Goal: Task Accomplishment & Management: Manage account settings

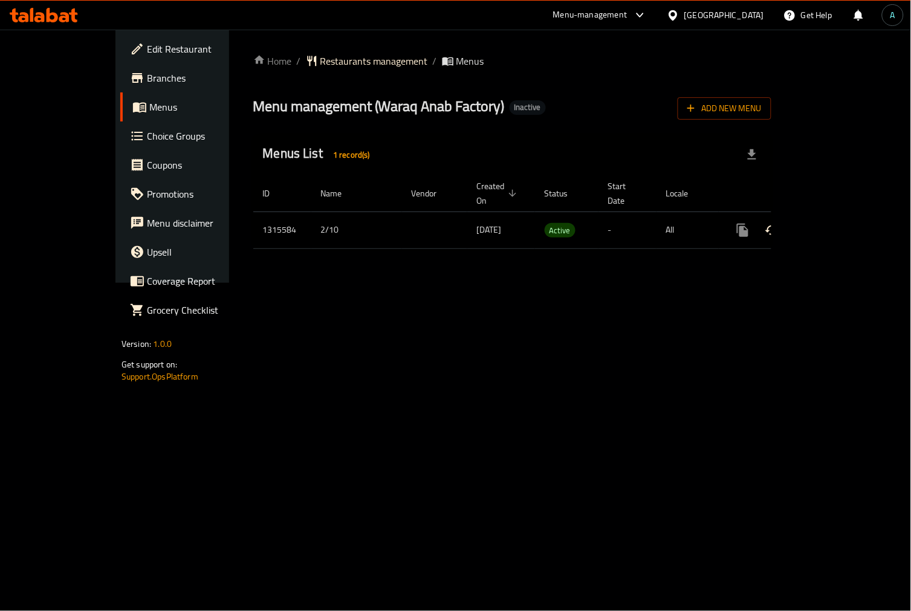
click at [815, 224] on button "enhanced table" at bounding box center [800, 230] width 29 height 29
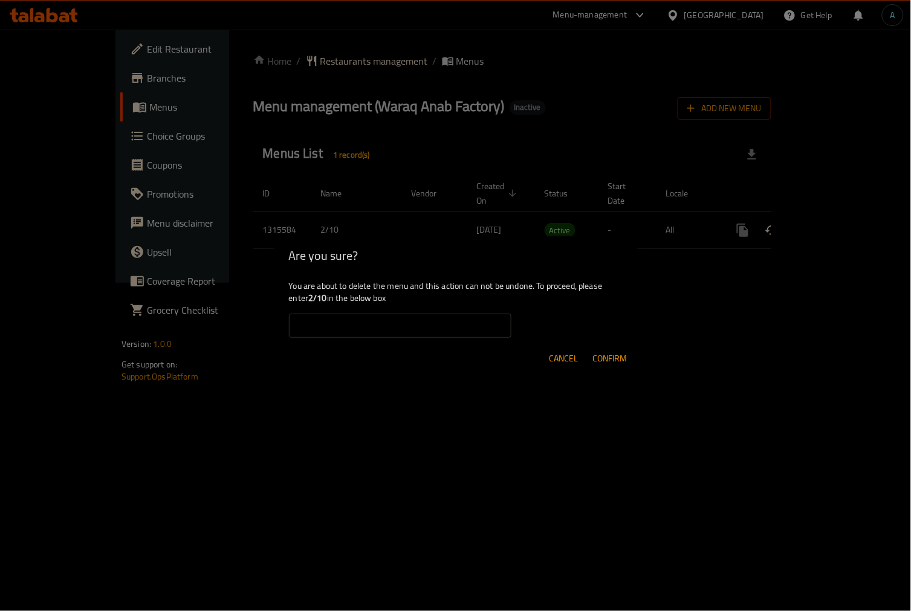
click at [865, 219] on div "Are you sure? You are about to delete the menu and this action can not be undon…" at bounding box center [455, 305] width 911 height 611
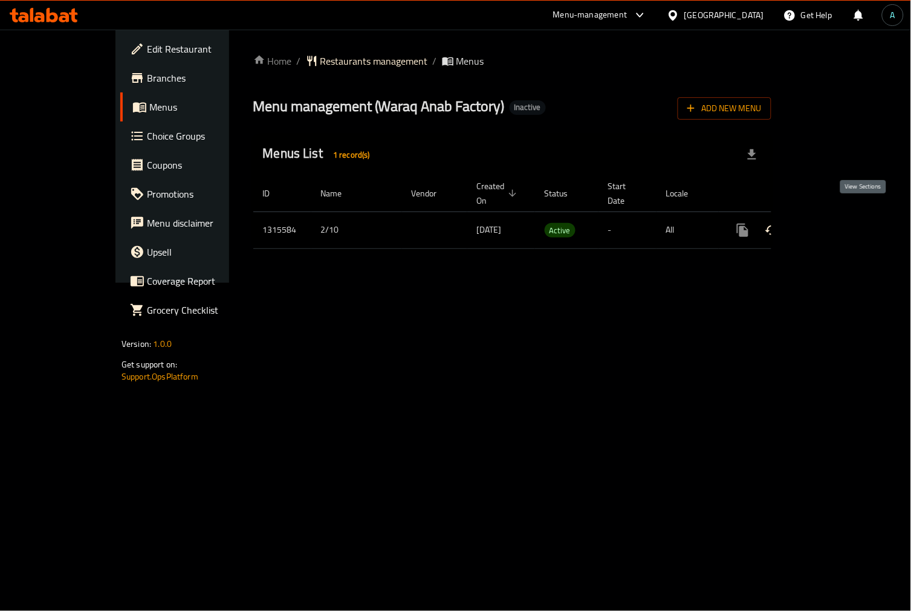
click at [845, 225] on link "enhanced table" at bounding box center [829, 230] width 29 height 29
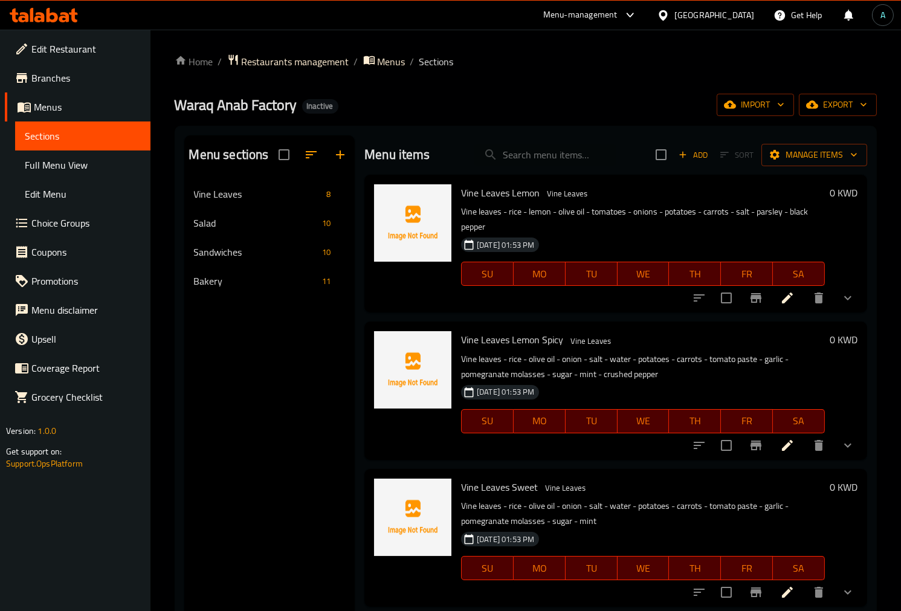
click at [82, 166] on span "Full Menu View" at bounding box center [83, 165] width 116 height 15
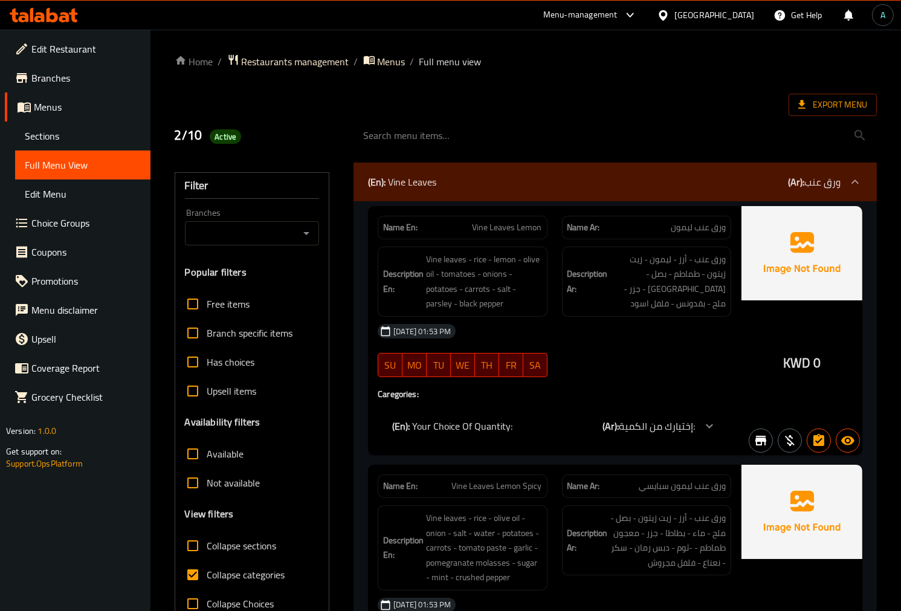
click at [232, 571] on span "Collapse categories" at bounding box center [246, 575] width 78 height 15
click at [207, 571] on input "Collapse categories" at bounding box center [192, 574] width 29 height 29
checkbox input "false"
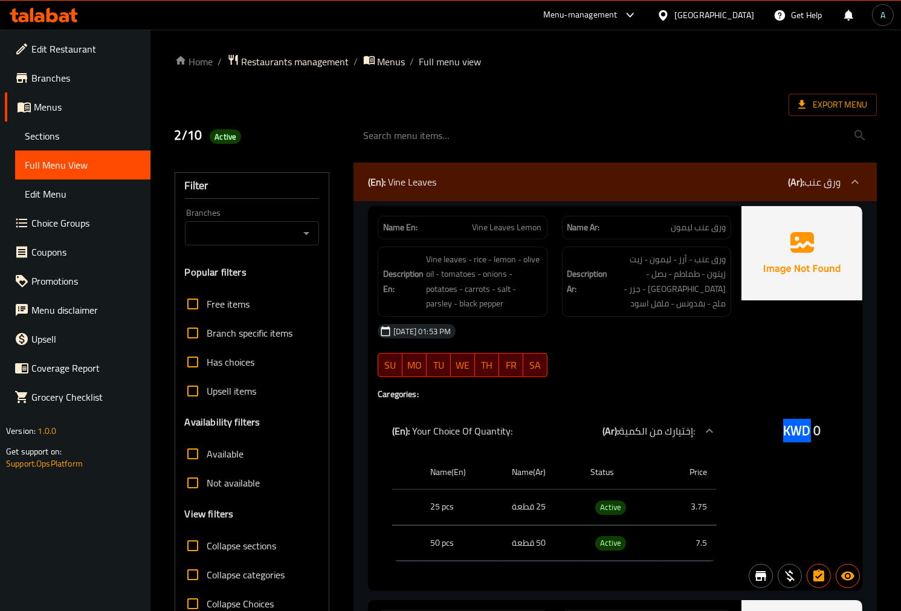
drag, startPoint x: 793, startPoint y: 424, endPoint x: 808, endPoint y: 426, distance: 15.2
click at [808, 426] on span "KWD" at bounding box center [796, 431] width 27 height 24
copy span "KWD"
click at [615, 510] on span "Active" at bounding box center [610, 508] width 31 height 14
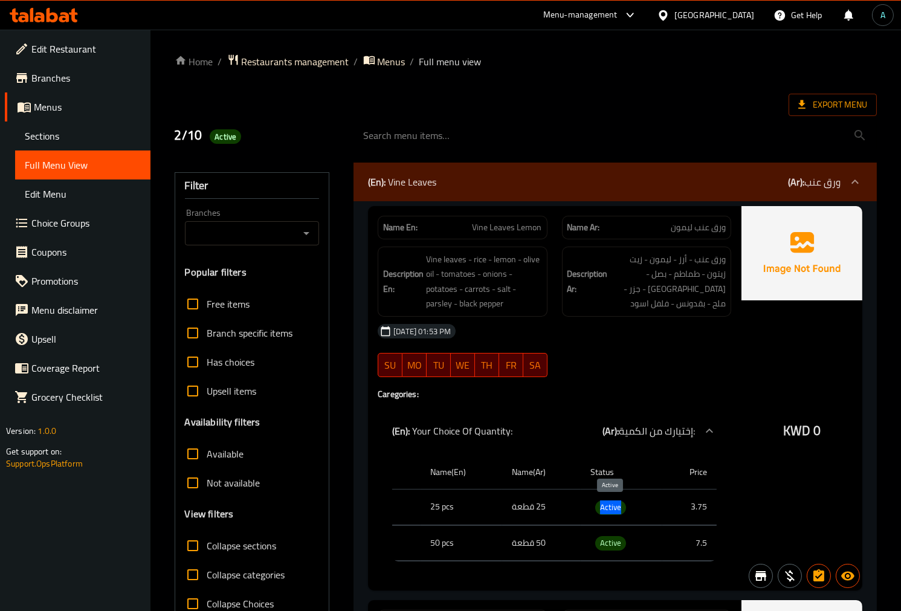
copy span "Active"
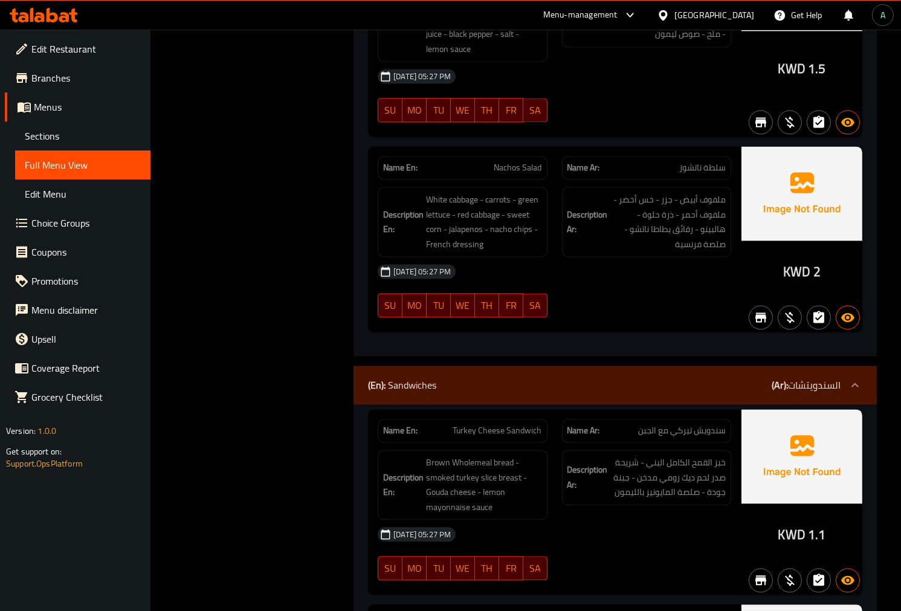
scroll to position [4701, 0]
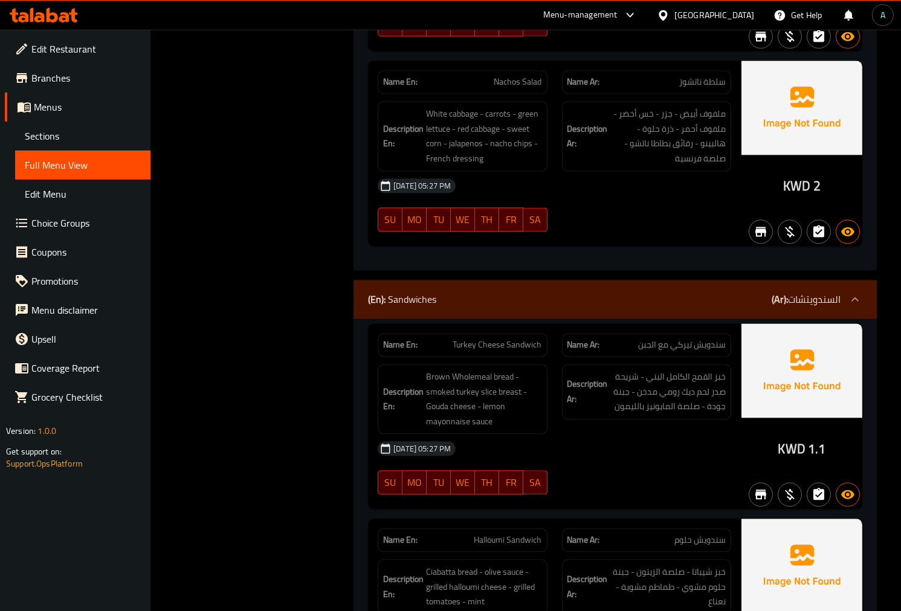
click at [632, 293] on div "(En): Sandwiches (Ar): السندويتشات" at bounding box center [604, 299] width 473 height 15
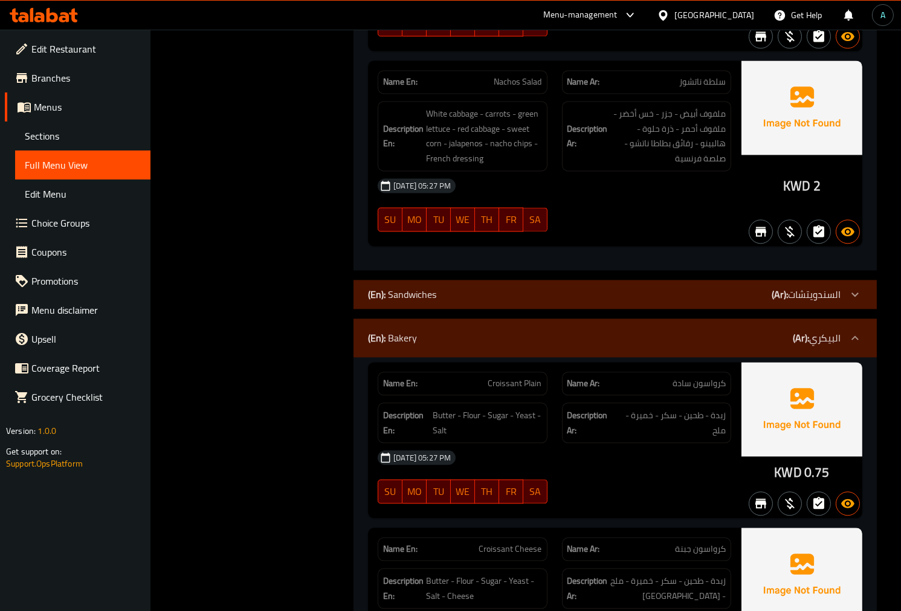
click at [606, 349] on div "(En): Bakery (Ar): البيكري" at bounding box center [616, 338] width 524 height 39
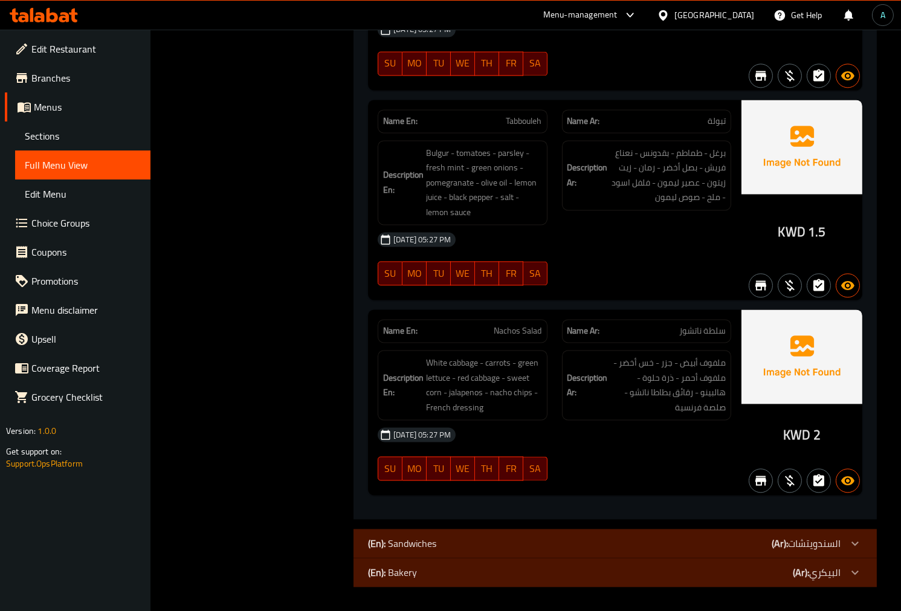
scroll to position [4454, 0]
click at [791, 437] on span "KWD" at bounding box center [796, 435] width 27 height 24
drag, startPoint x: 786, startPoint y: 437, endPoint x: 808, endPoint y: 441, distance: 22.2
click at [808, 441] on span "KWD" at bounding box center [796, 435] width 27 height 24
copy span "KWD"
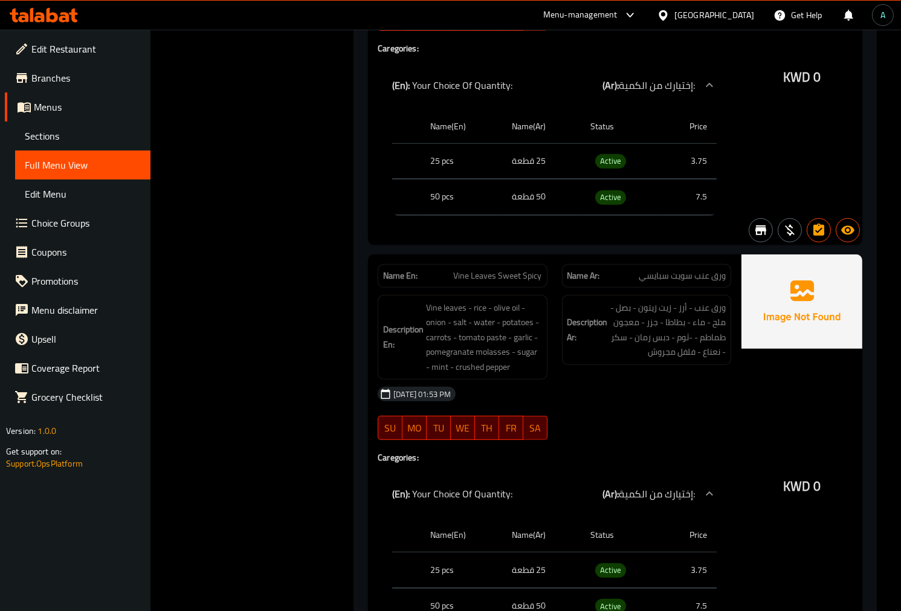
scroll to position [1163, 0]
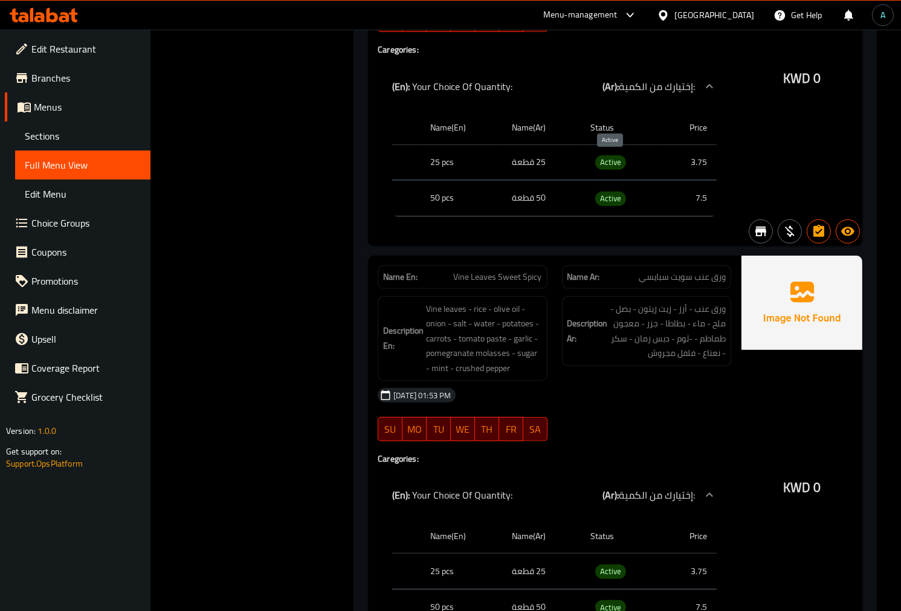
click at [612, 168] on span "Active" at bounding box center [610, 162] width 31 height 14
copy span "Active"
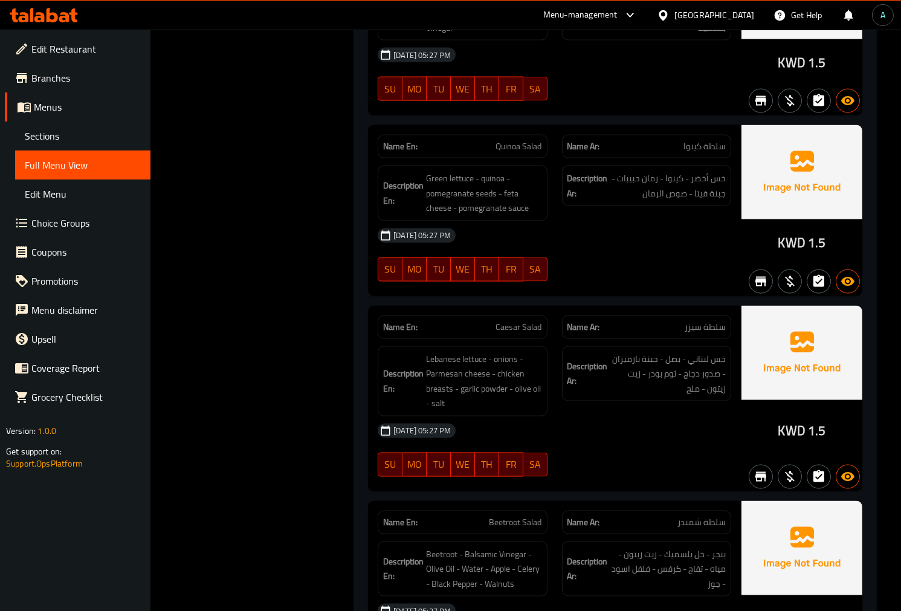
scroll to position [3447, 0]
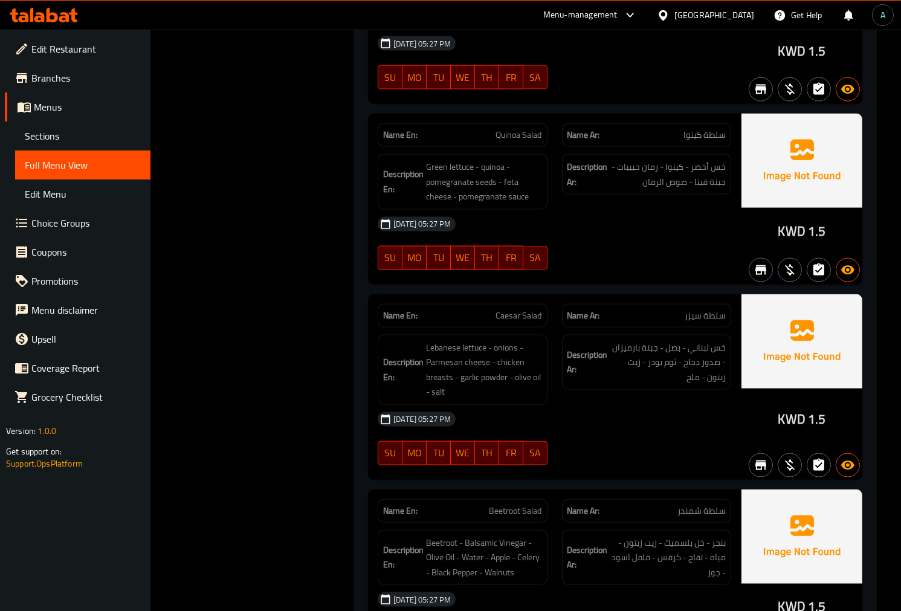
drag, startPoint x: 698, startPoint y: 242, endPoint x: 685, endPoint y: 246, distance: 13.4
click at [698, 242] on div "02-10-2025 05:27 PM SU MO TU WE TH FR SA" at bounding box center [555, 244] width 368 height 68
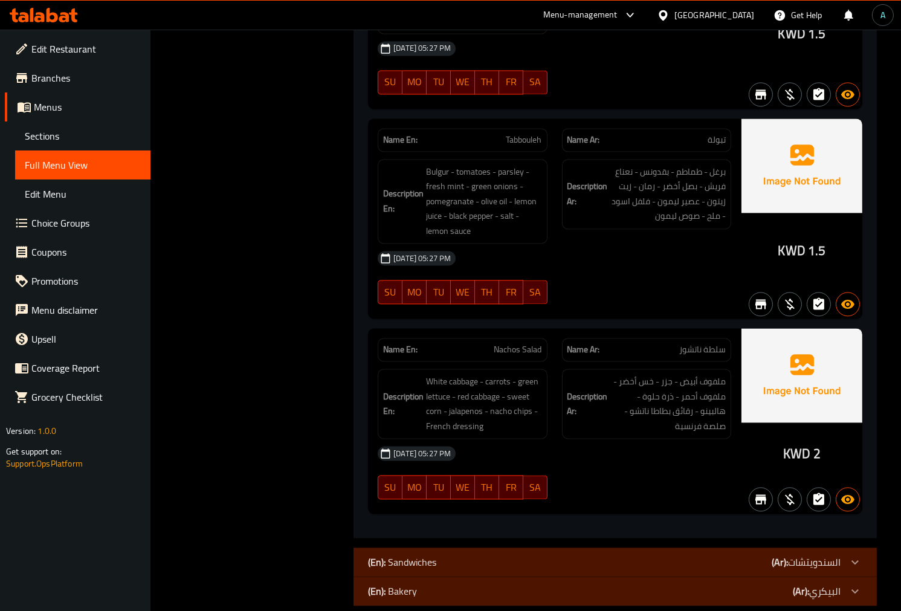
scroll to position [4454, 0]
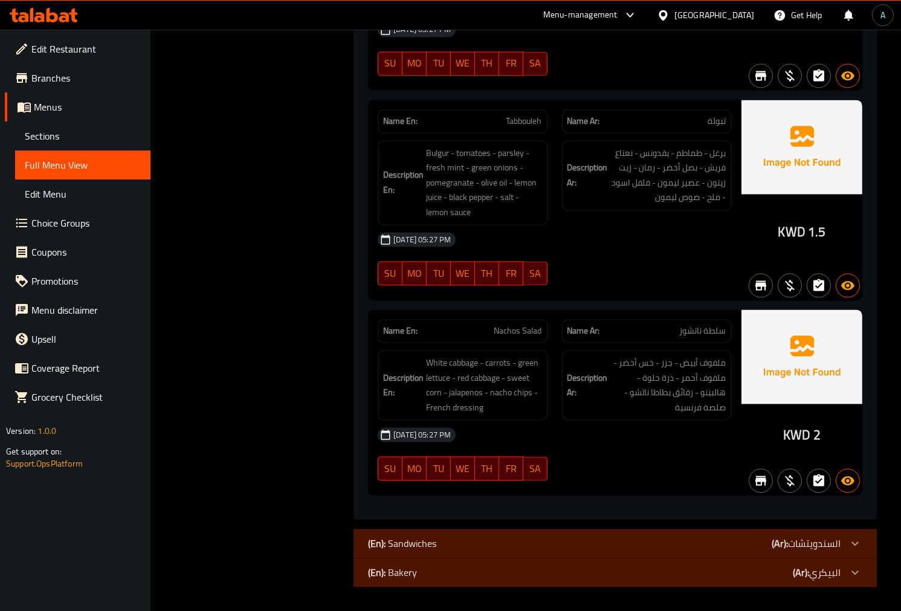
click at [683, 348] on div "Description Ar: ملفوف أبيض - جزر - خس أخضر - ملفوف أحمر - ذرة حلوة - هالبينو - …" at bounding box center [647, 385] width 184 height 85
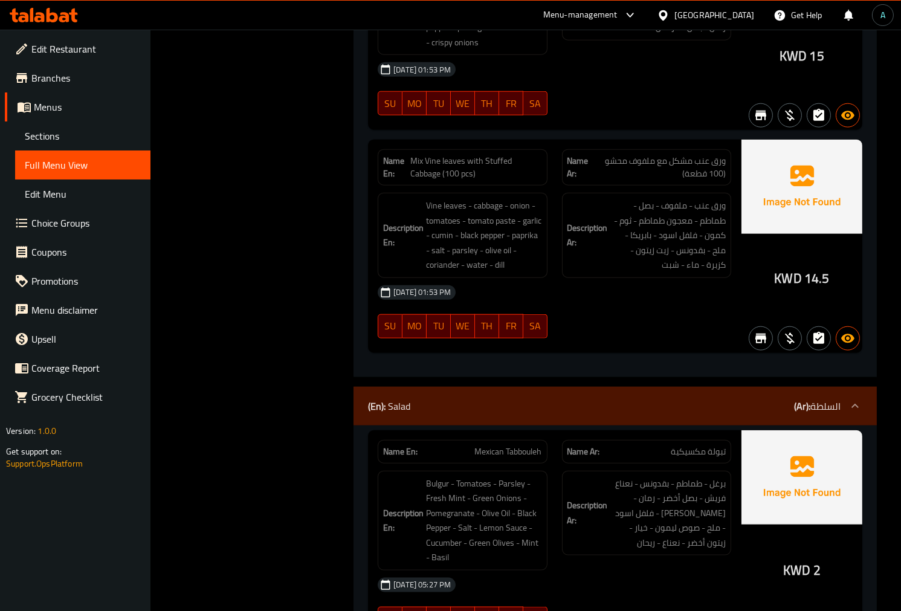
scroll to position [2506, 0]
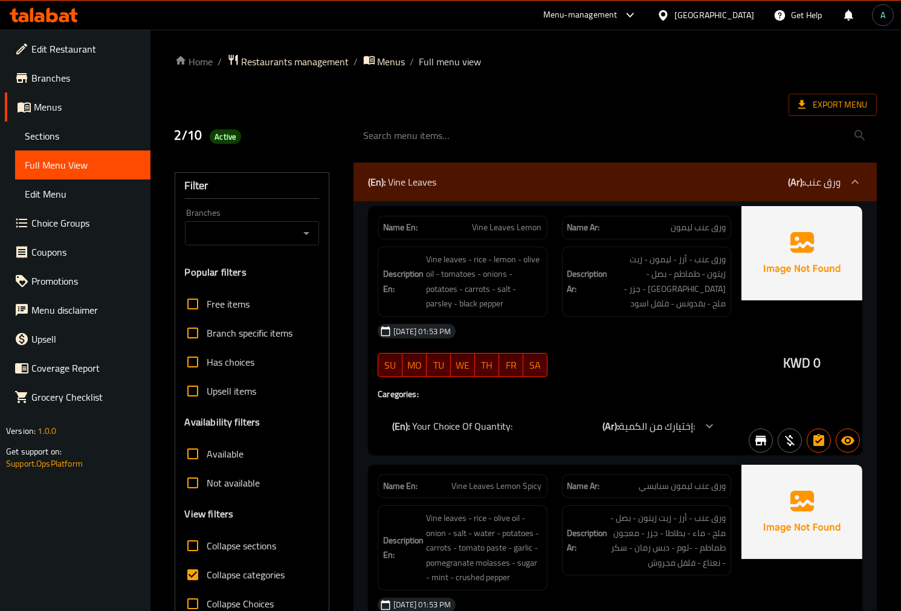
click at [68, 139] on span "Sections" at bounding box center [83, 136] width 116 height 15
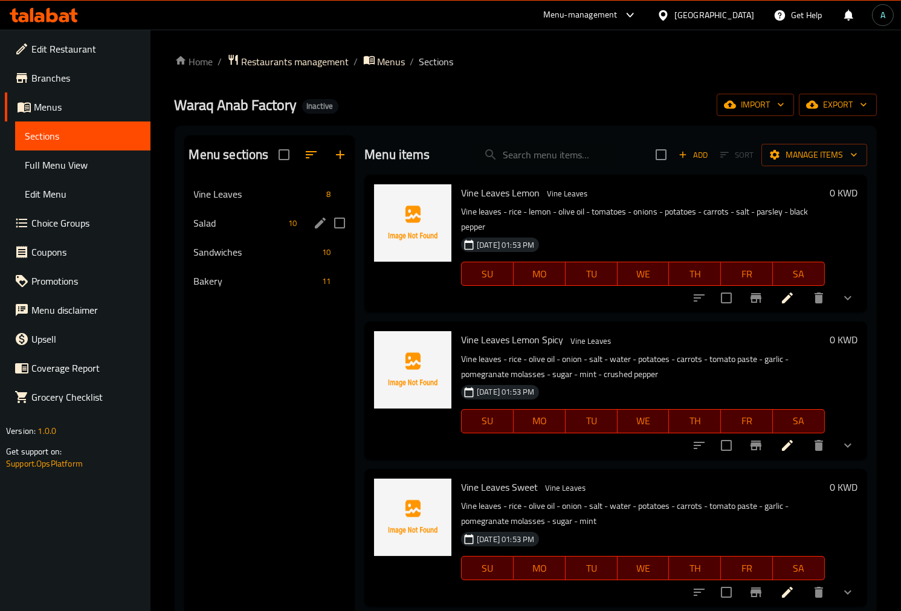
click at [250, 221] on span "Salad" at bounding box center [238, 223] width 89 height 15
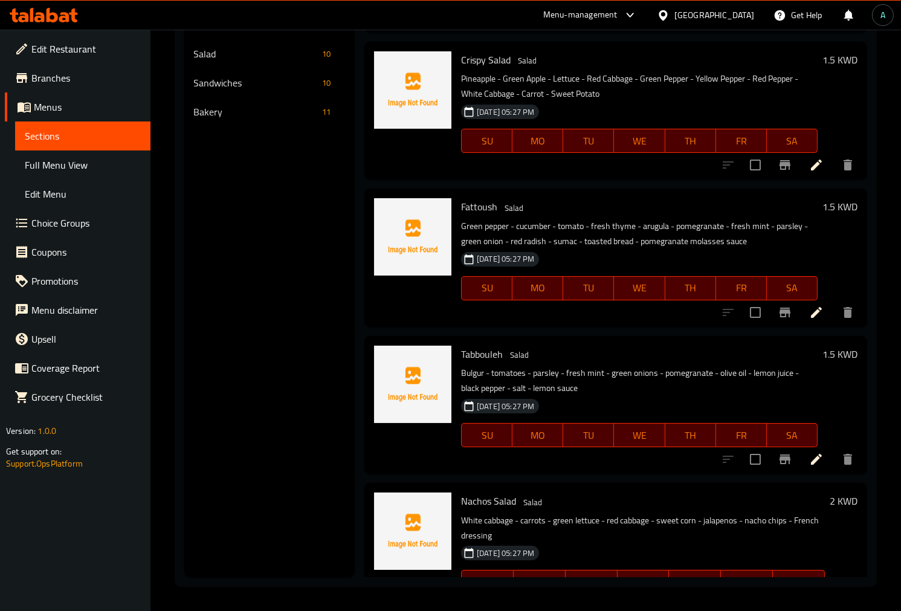
scroll to position [762, 0]
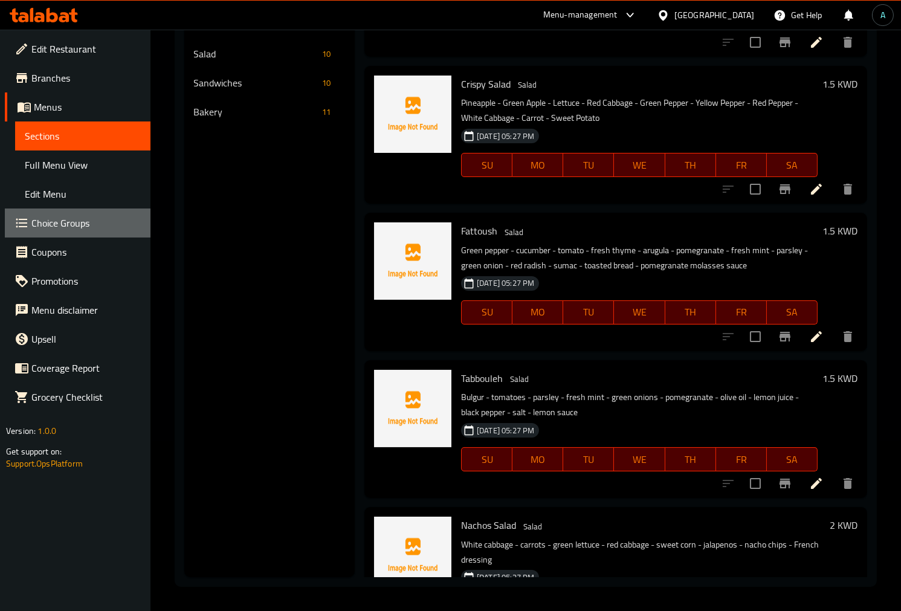
click at [62, 216] on span "Choice Groups" at bounding box center [85, 223] width 109 height 15
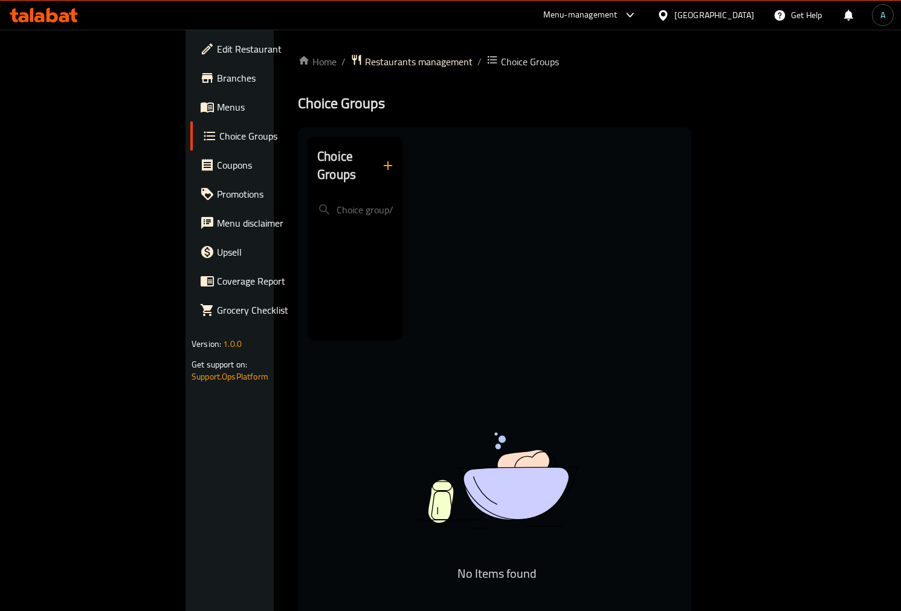
drag, startPoint x: 482, startPoint y: 398, endPoint x: 422, endPoint y: 373, distance: 64.8
click at [482, 400] on div "No Items found" at bounding box center [497, 544] width 302 height 288
click at [358, 155] on div "Choice Groups No Items found" at bounding box center [497, 442] width 379 height 611
click at [374, 155] on button "button" at bounding box center [388, 165] width 29 height 29
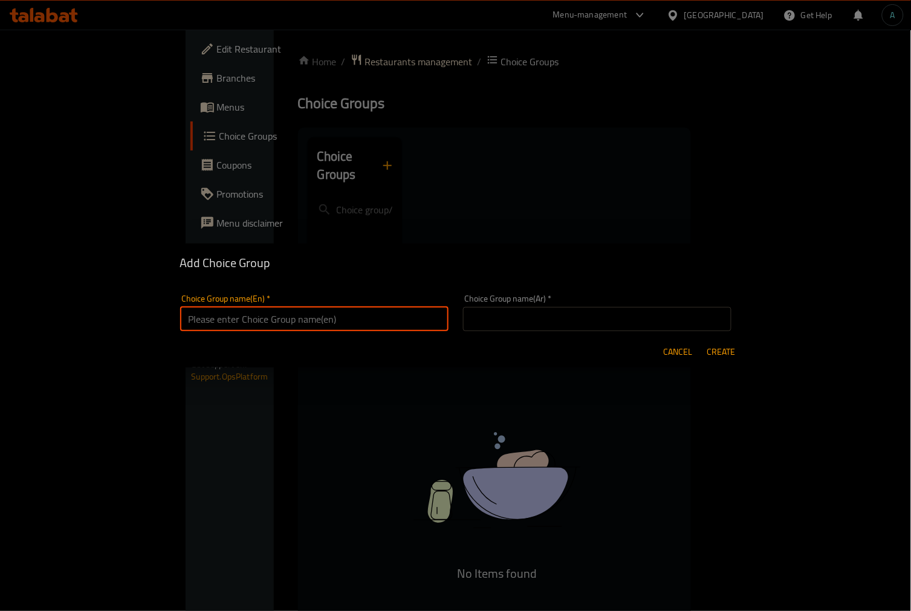
click at [301, 319] on input "text" at bounding box center [314, 319] width 268 height 24
type input "your choice of :"
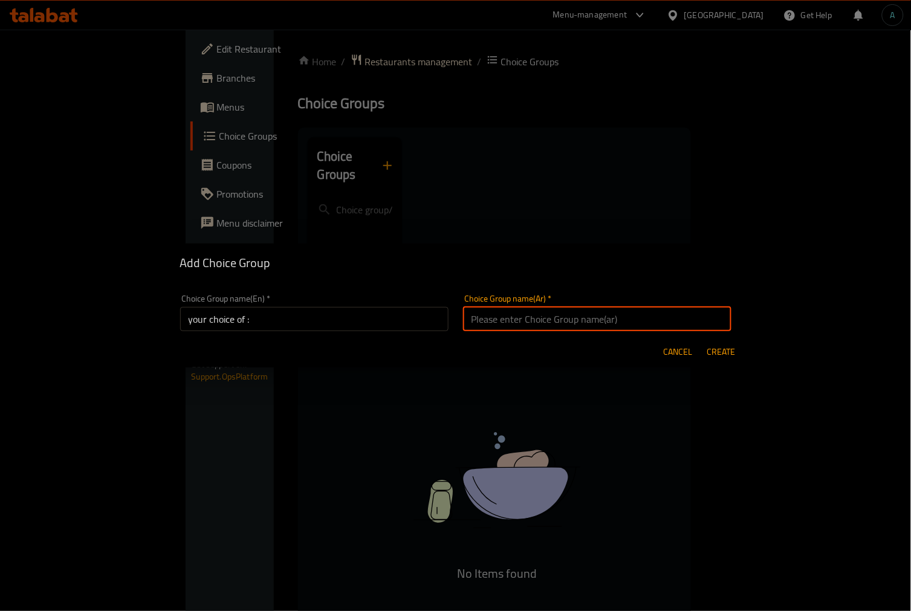
click at [595, 318] on input "text" at bounding box center [597, 319] width 268 height 24
type input "إختيارك من:"
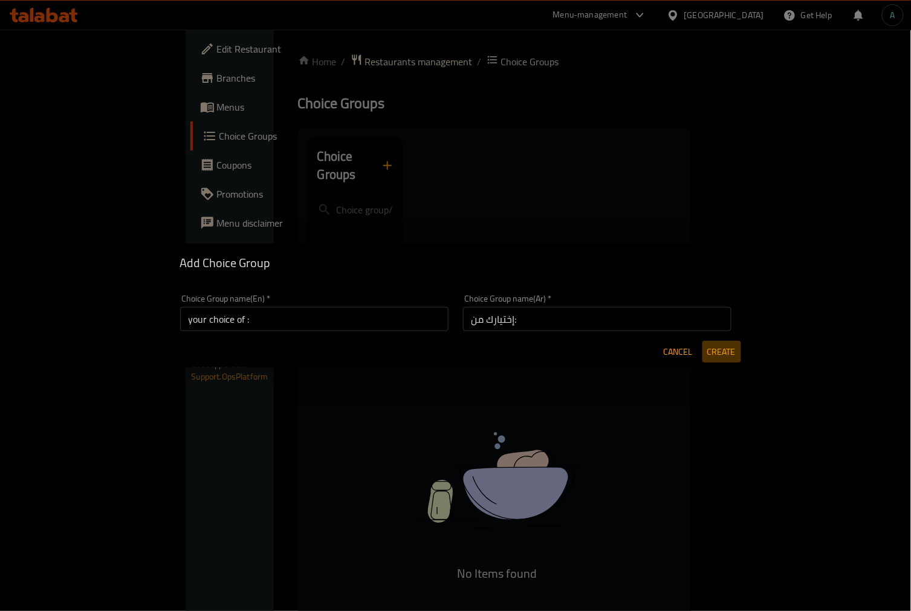
click at [719, 351] on span "Create" at bounding box center [721, 352] width 29 height 15
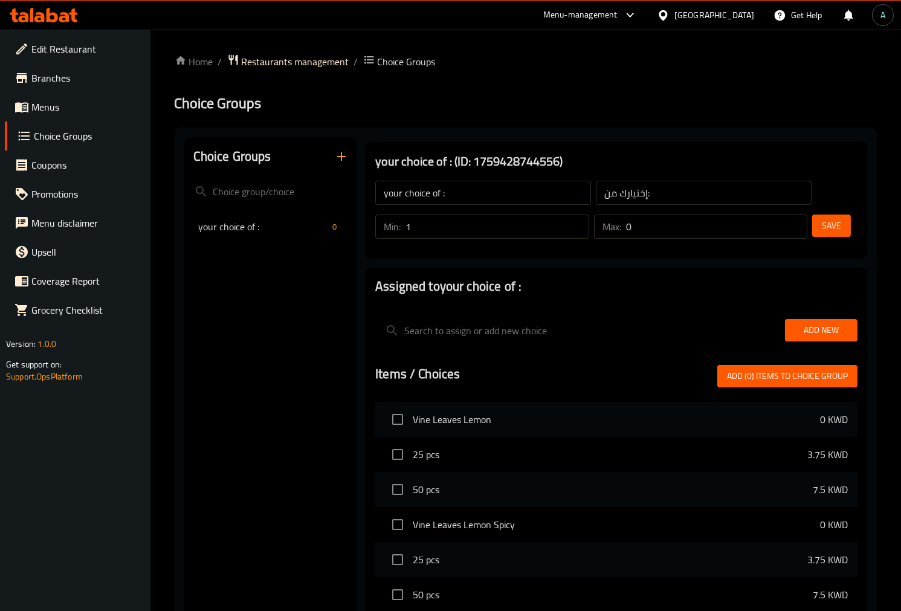
type input "1"
click at [576, 222] on input "1" at bounding box center [498, 227] width 184 height 24
click at [799, 219] on input "1" at bounding box center [717, 227] width 182 height 24
click at [799, 219] on input "2" at bounding box center [717, 227] width 182 height 24
click at [797, 219] on input "3" at bounding box center [717, 227] width 182 height 24
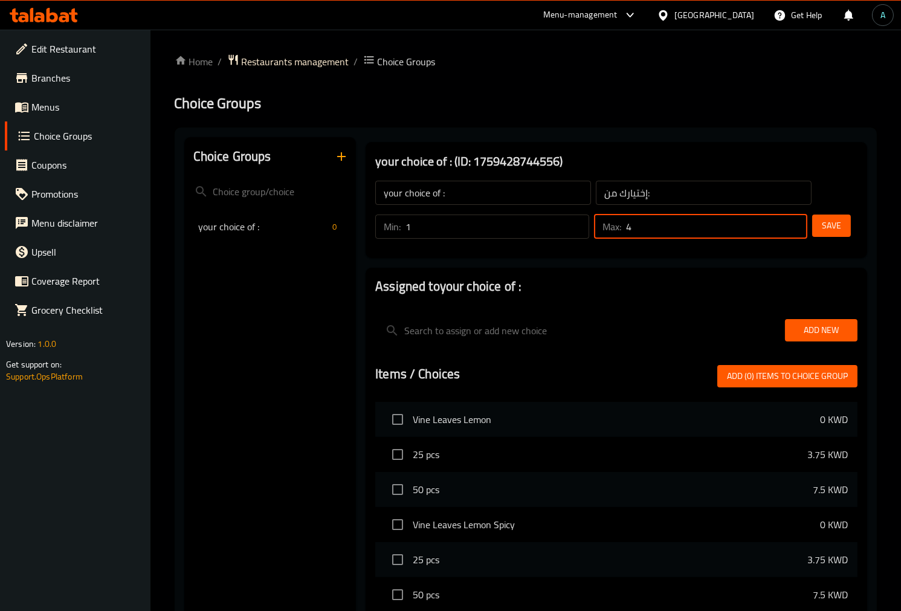
click at [797, 219] on input "4" at bounding box center [717, 227] width 182 height 24
click at [797, 219] on input "5" at bounding box center [717, 227] width 182 height 24
type input "6"
click at [797, 219] on input "6" at bounding box center [717, 227] width 182 height 24
click at [836, 228] on span "Save" at bounding box center [831, 225] width 19 height 15
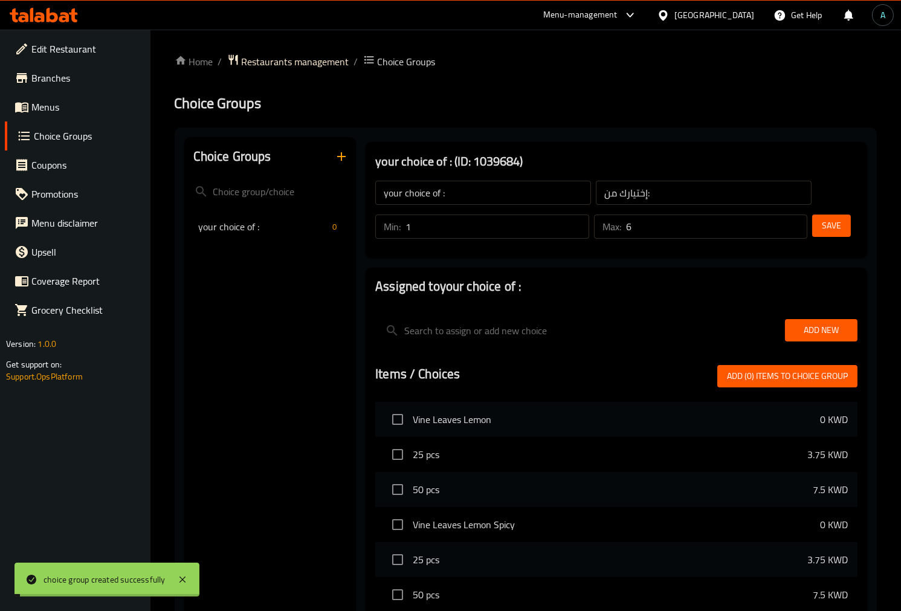
click at [807, 325] on span "Add New" at bounding box center [821, 330] width 53 height 15
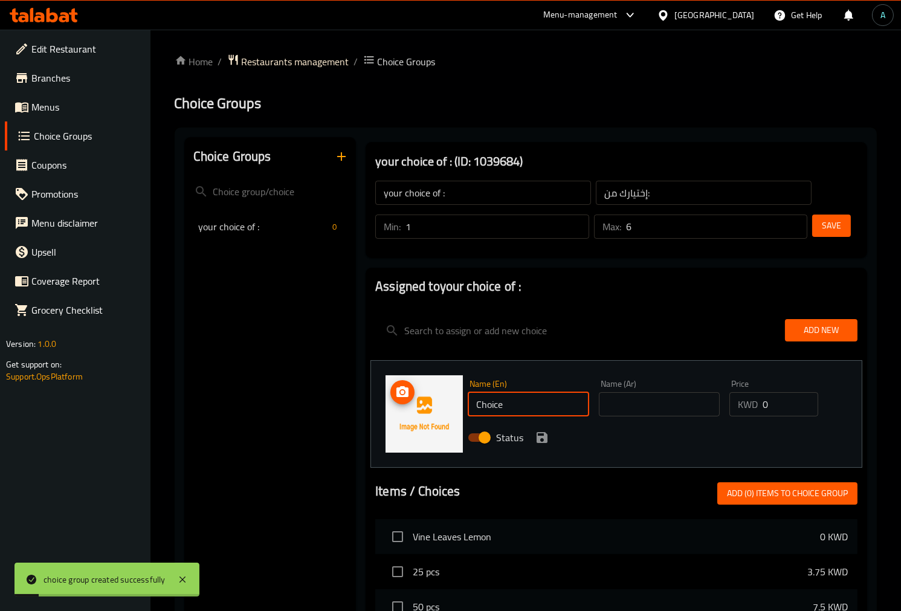
drag, startPoint x: 473, startPoint y: 411, endPoint x: 385, endPoint y: 412, distance: 87.7
click at [385, 412] on div "Name (En) Choice Name (En) Name (Ar) Name (Ar) Price KWD 0 Price Status" at bounding box center [617, 414] width 492 height 108
type input "Pizza"
click at [624, 397] on input "text" at bounding box center [660, 404] width 122 height 24
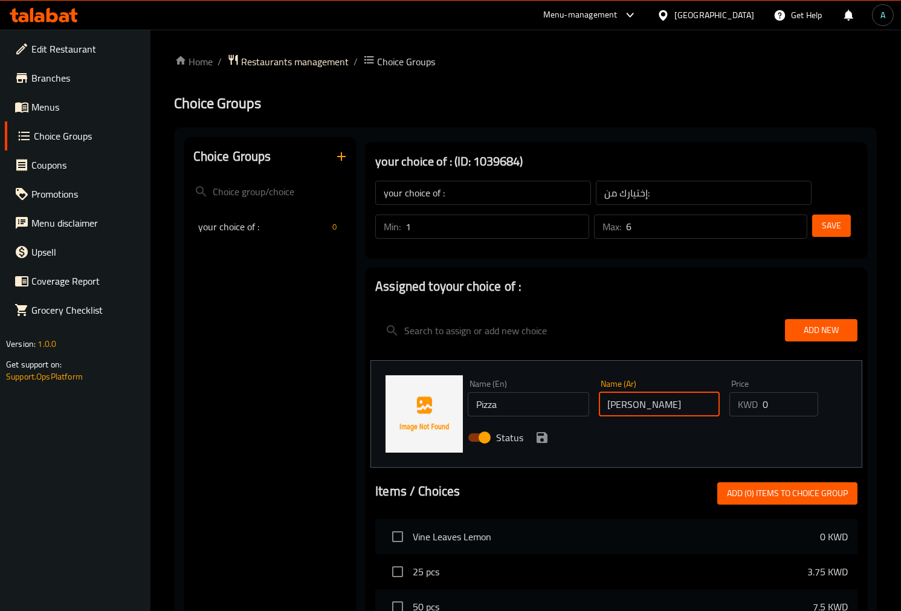
type input "[PERSON_NAME]"
click at [542, 436] on icon "save" at bounding box center [542, 437] width 11 height 11
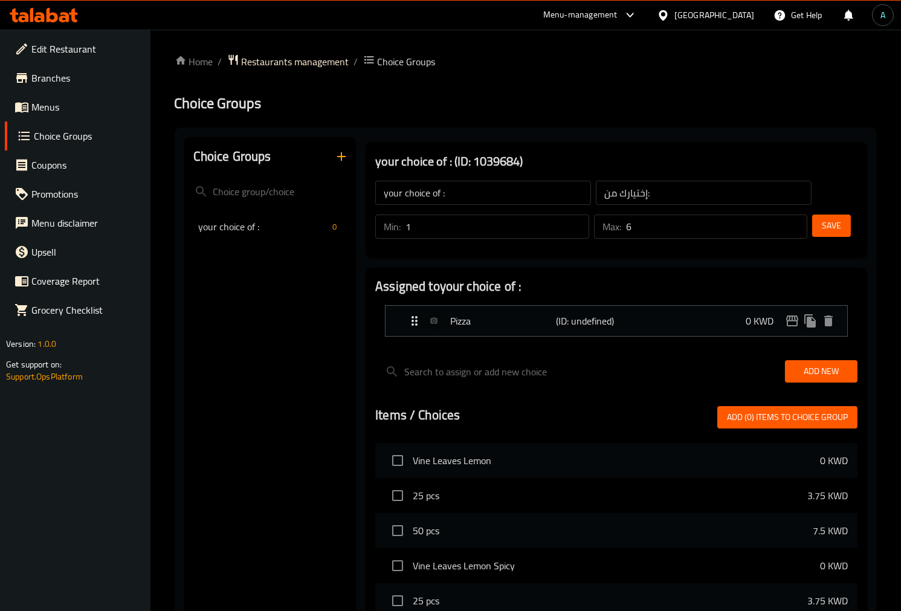
click at [851, 363] on button "Add New" at bounding box center [821, 371] width 73 height 22
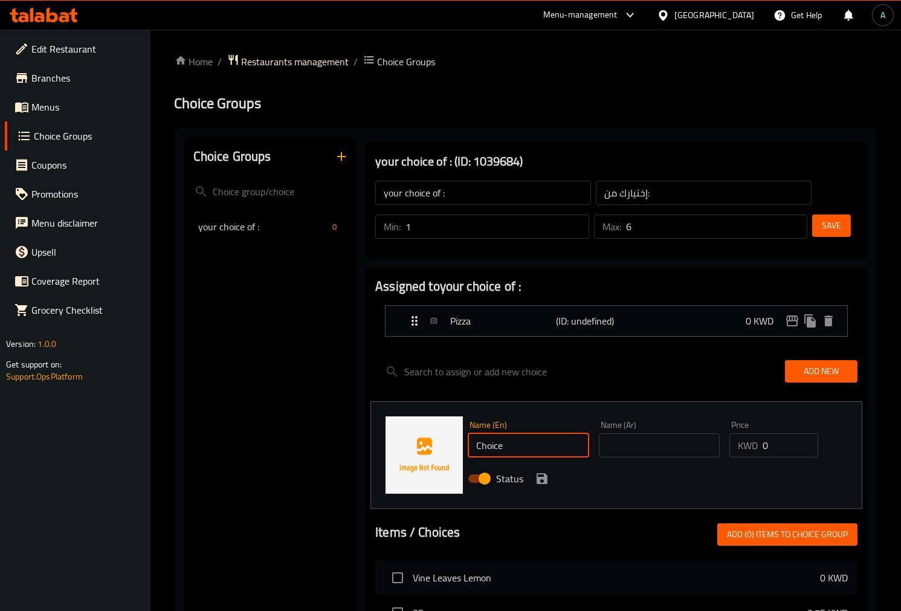
drag, startPoint x: 527, startPoint y: 451, endPoint x: 358, endPoint y: 451, distance: 168.7
click at [358, 451] on div "your choice of : (ID: 1039684) your choice of : ​ إختيارك من: ​ Min: 1 ​ Max: 6…" at bounding box center [614, 579] width 516 height 884
type input "Labneh"
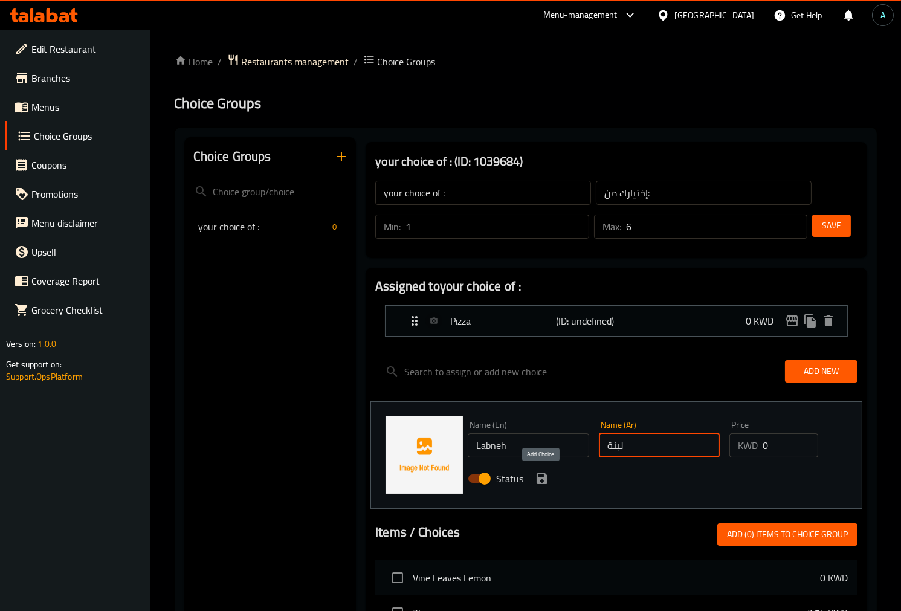
type input "لبنة"
click at [544, 479] on icon "save" at bounding box center [542, 478] width 11 height 11
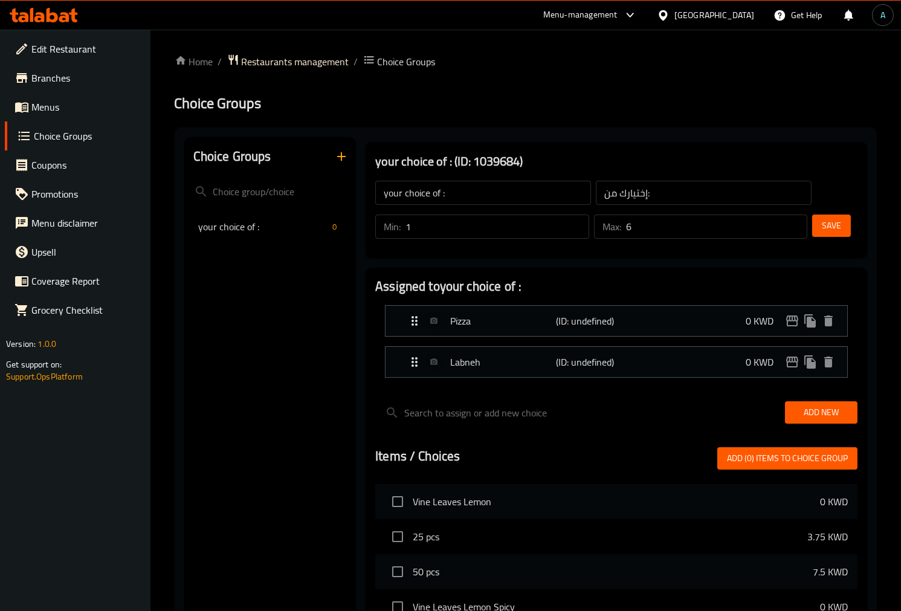
click at [814, 411] on span "Add New" at bounding box center [821, 412] width 53 height 15
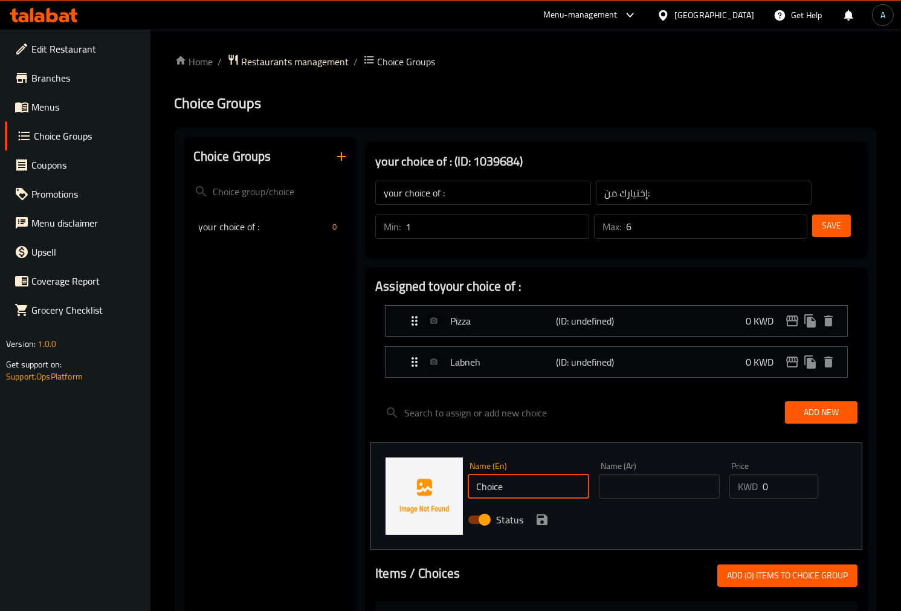
drag, startPoint x: 542, startPoint y: 490, endPoint x: 432, endPoint y: 490, distance: 110.6
click at [432, 490] on div "Name (En) Choice Name (En) Name (Ar) Name (Ar) Price KWD 0 Price Status" at bounding box center [617, 497] width 492 height 108
type input "Thyme"
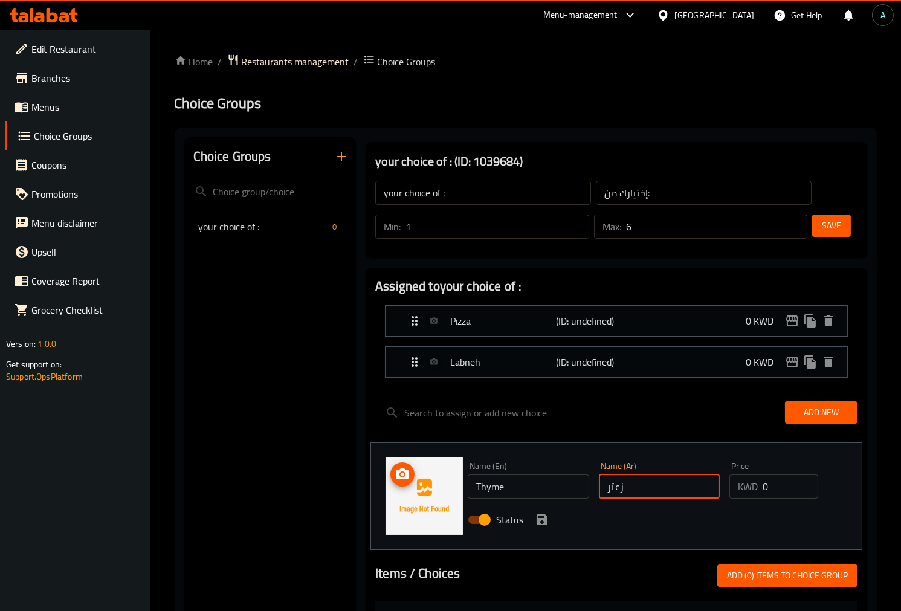
type input "زعتر"
click at [545, 525] on icon "save" at bounding box center [542, 520] width 15 height 15
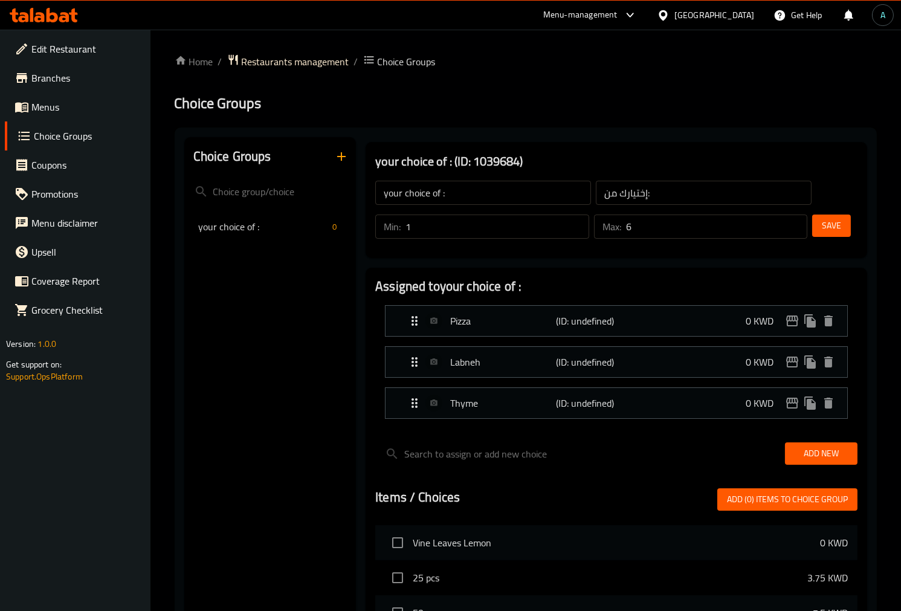
click at [806, 456] on span "Add New" at bounding box center [821, 453] width 53 height 15
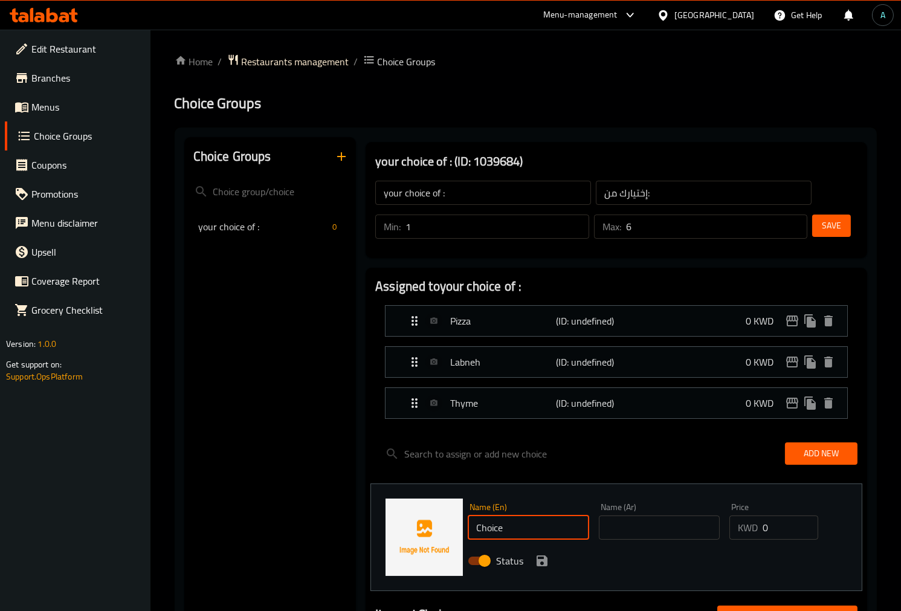
drag, startPoint x: 510, startPoint y: 524, endPoint x: 388, endPoint y: 523, distance: 122.1
click at [388, 524] on div "Name (En) Choice Name (En) Name (Ar) Name (Ar) Price KWD 0 Price Status" at bounding box center [617, 538] width 492 height 108
type input "Eggplant"
type input "باذنجان"
click at [540, 565] on icon "save" at bounding box center [542, 561] width 15 height 15
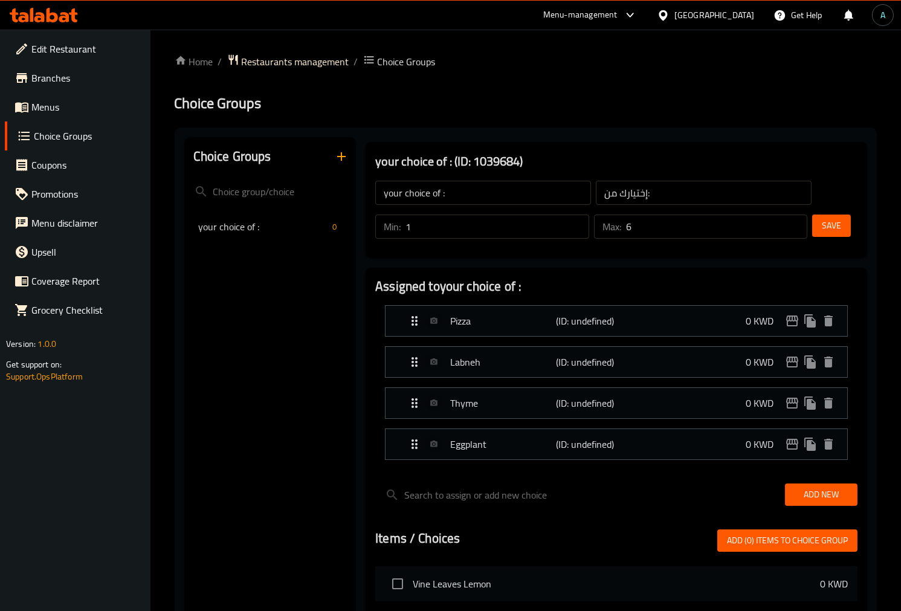
click at [808, 504] on button "Add New" at bounding box center [821, 495] width 73 height 22
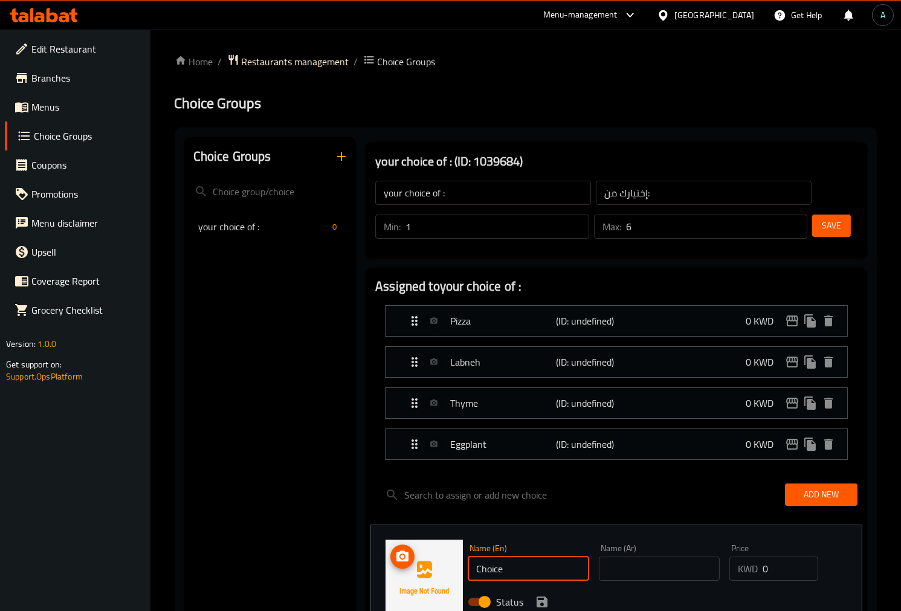
drag, startPoint x: 467, startPoint y: 569, endPoint x: 433, endPoint y: 569, distance: 33.2
click at [433, 569] on div "Name (En) Choice Name (En) Name (Ar) Name (Ar) Price KWD 0 Price Status" at bounding box center [617, 579] width 492 height 108
type input "Cheese"
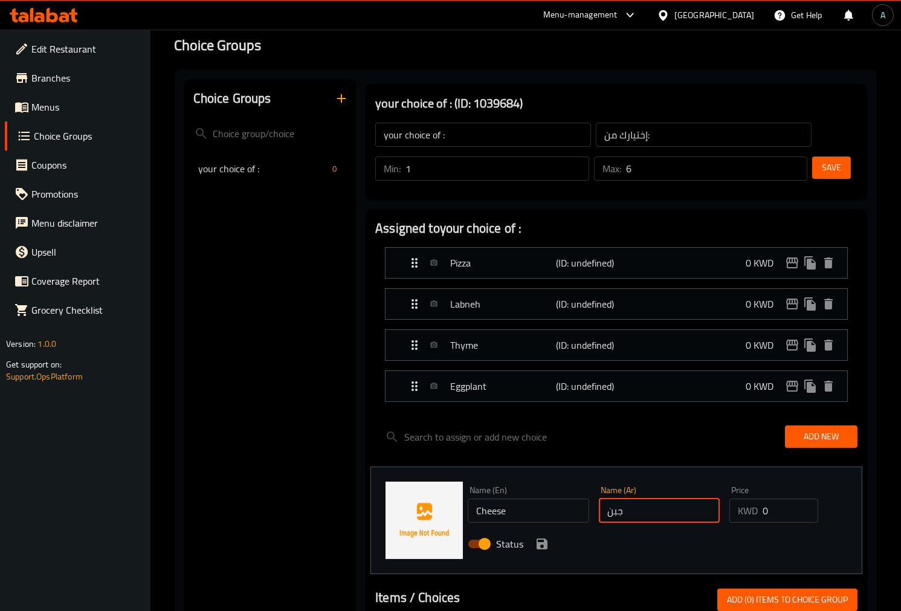
scroll to position [134, 0]
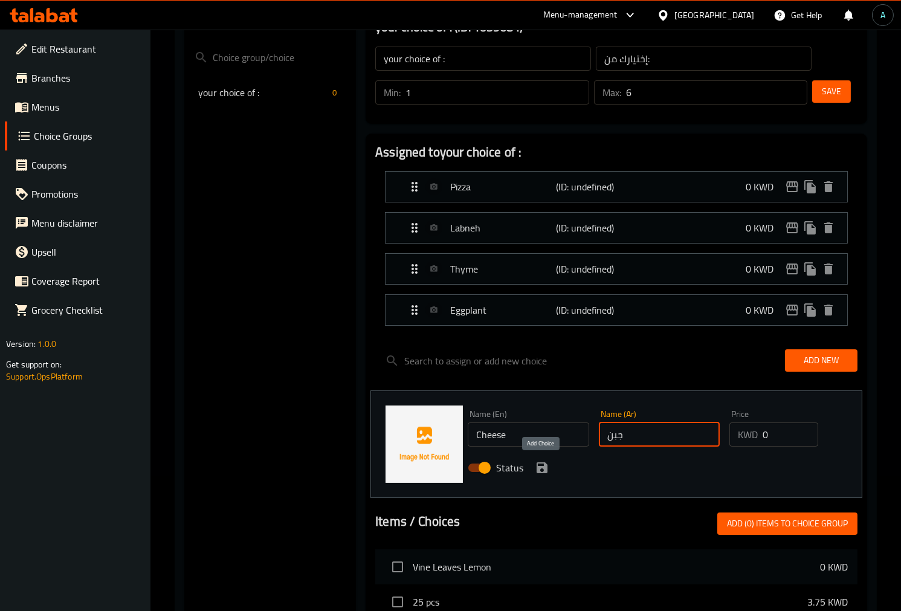
type input "جبن"
click at [543, 465] on icon "save" at bounding box center [542, 467] width 11 height 11
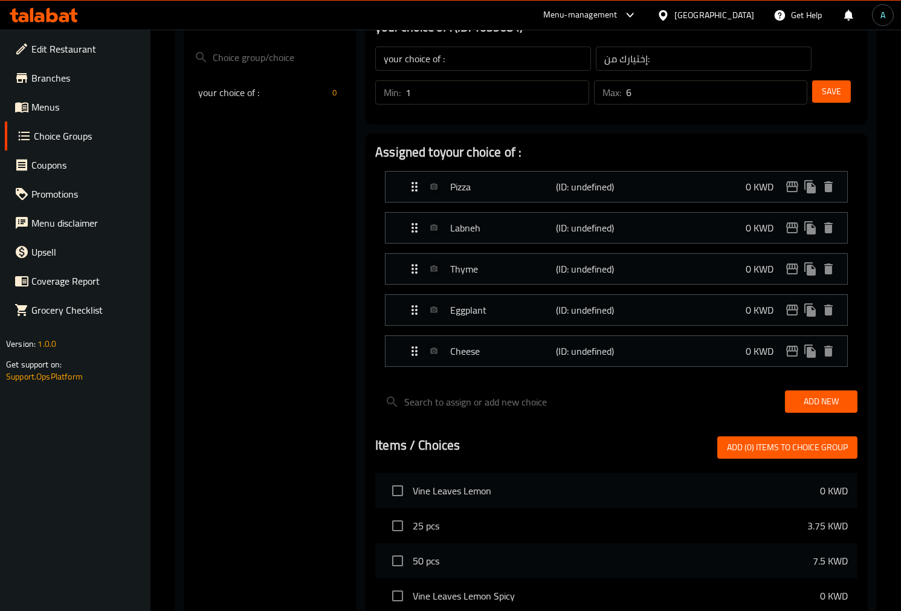
click at [843, 397] on span "Add New" at bounding box center [821, 401] width 53 height 15
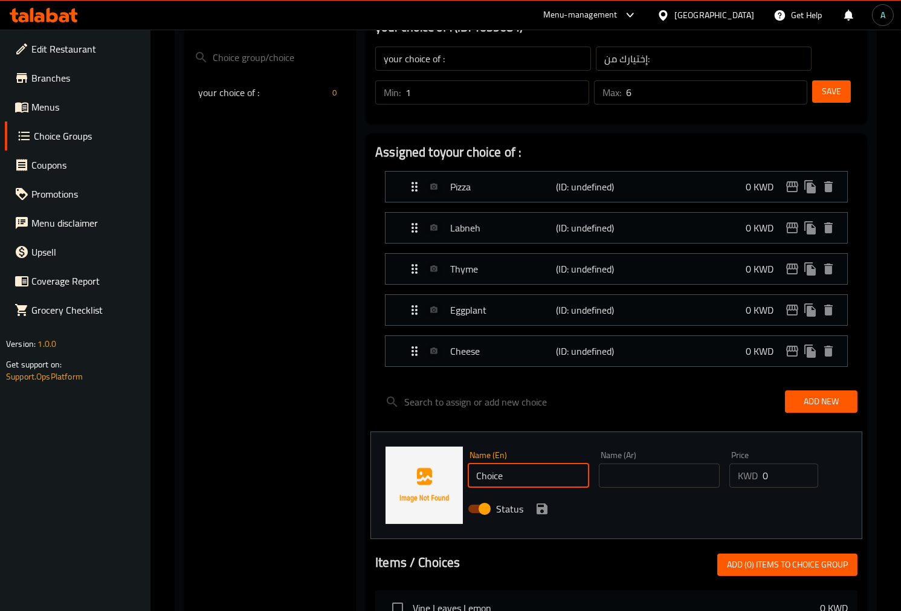
drag, startPoint x: 528, startPoint y: 478, endPoint x: 402, endPoint y: 481, distance: 126.4
click at [402, 481] on div "Name (En) Choice Name (En) Name (Ar) Name (Ar) Price KWD 0 Price Status" at bounding box center [617, 486] width 492 height 108
type input "Spinach"
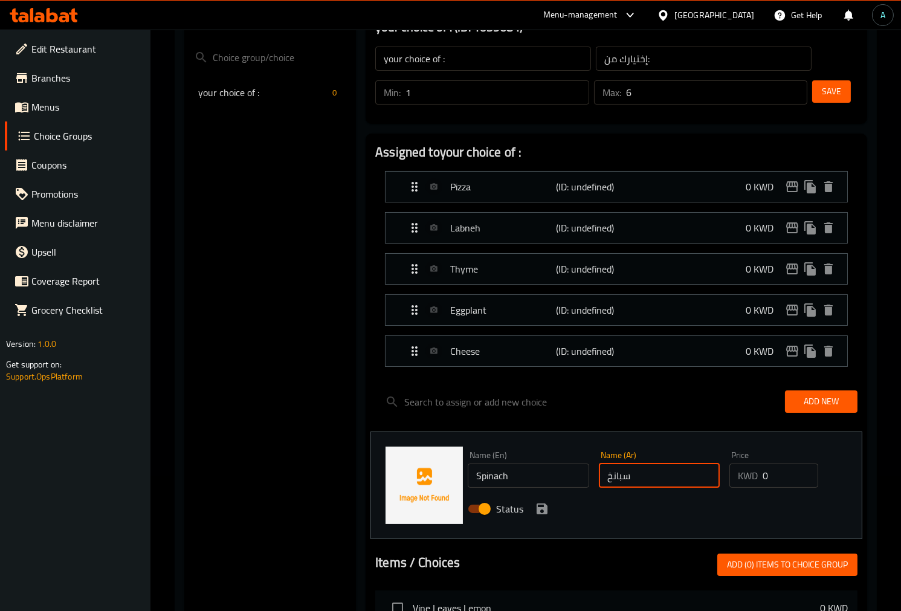
type input "سبانخ"
click at [546, 507] on icon "save" at bounding box center [542, 509] width 11 height 11
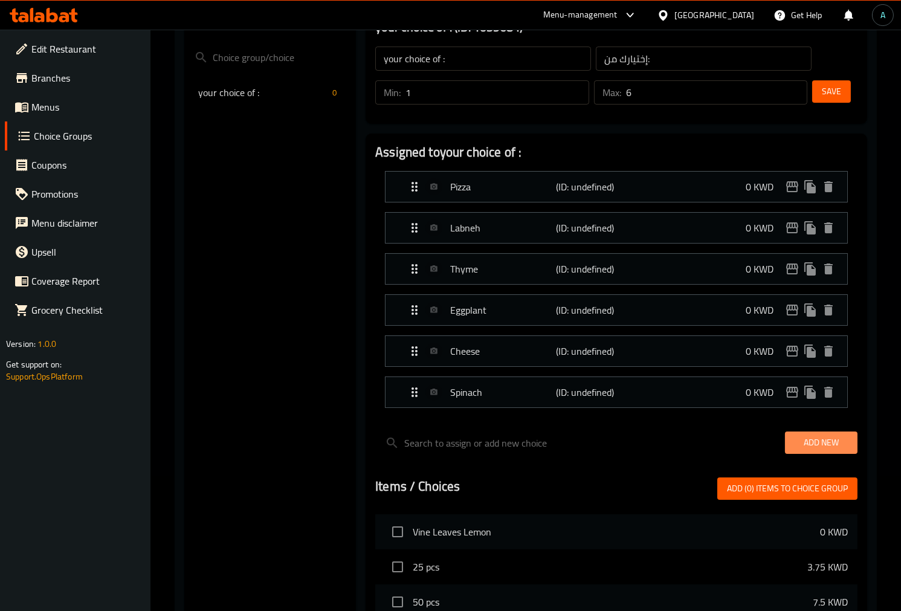
click at [848, 435] on span "Add New" at bounding box center [821, 442] width 53 height 15
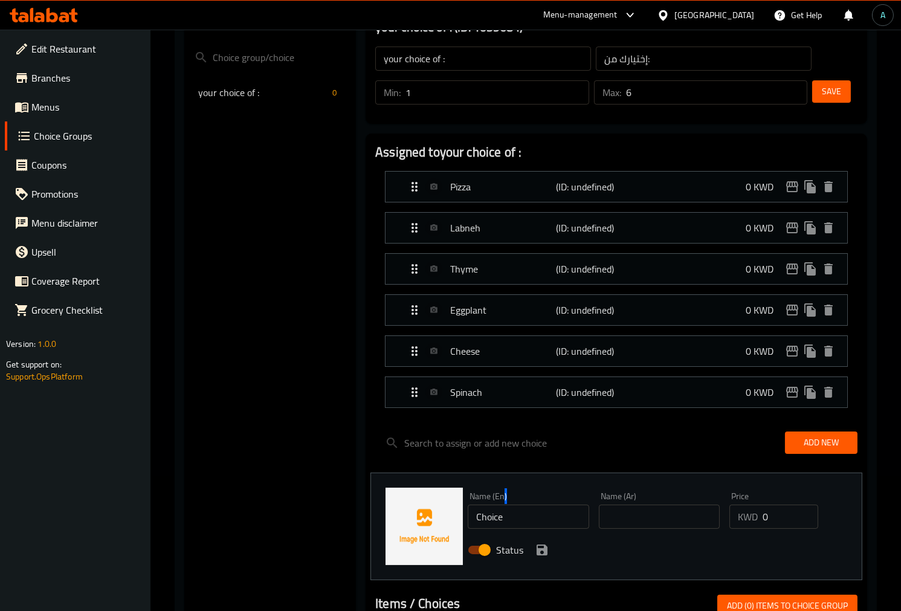
drag, startPoint x: 504, startPoint y: 502, endPoint x: 482, endPoint y: 511, distance: 24.1
click at [482, 511] on div "Name (En) Choice Name (En)" at bounding box center [529, 510] width 122 height 37
drag, startPoint x: 517, startPoint y: 513, endPoint x: 410, endPoint y: 517, distance: 107.7
click at [410, 517] on div "Name (En) Choice Name (En) Name (Ar) Name (Ar) Price KWD 0 Price Status" at bounding box center [617, 527] width 492 height 108
type input "Halloumi"
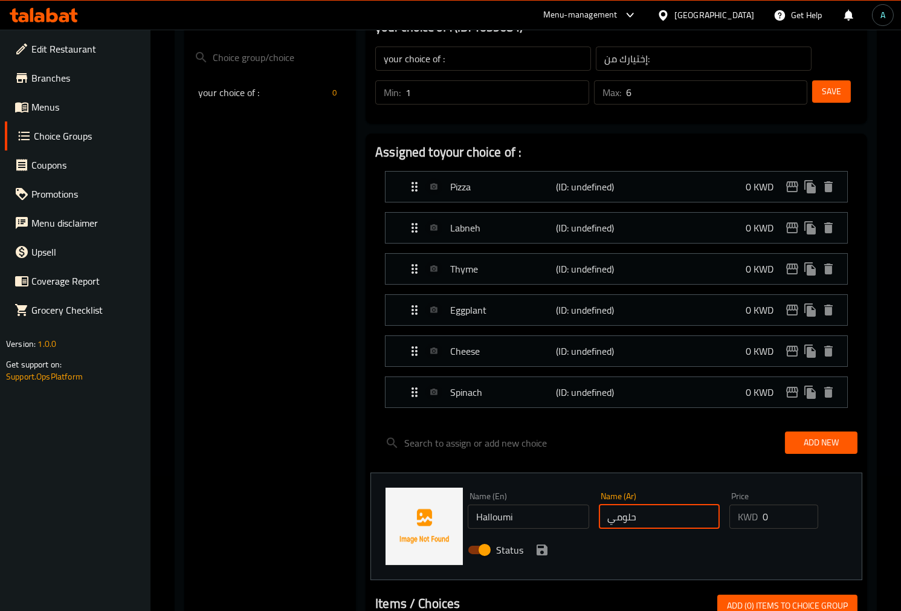
type input "حلومي"
click at [546, 548] on icon "save" at bounding box center [542, 550] width 11 height 11
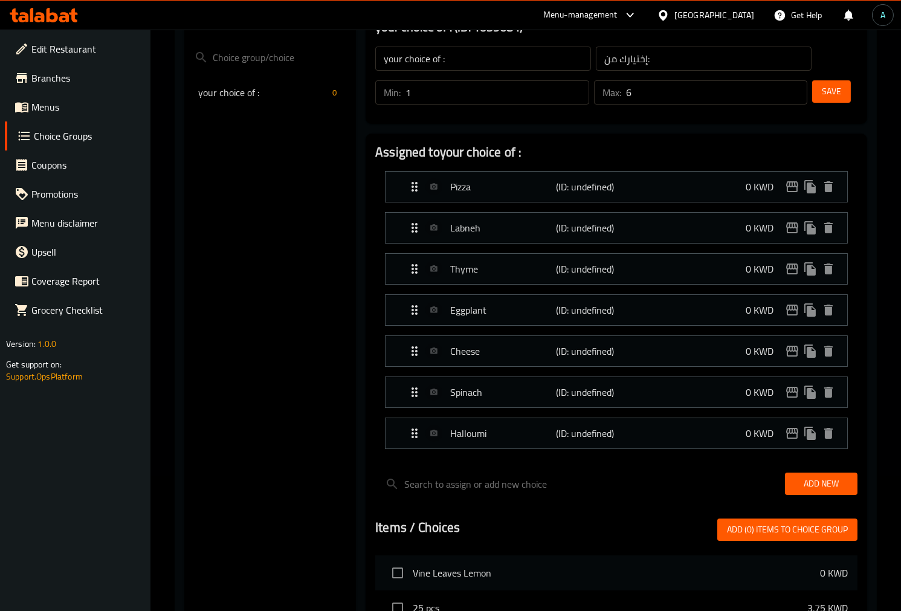
click at [822, 94] on span "Save" at bounding box center [831, 91] width 19 height 15
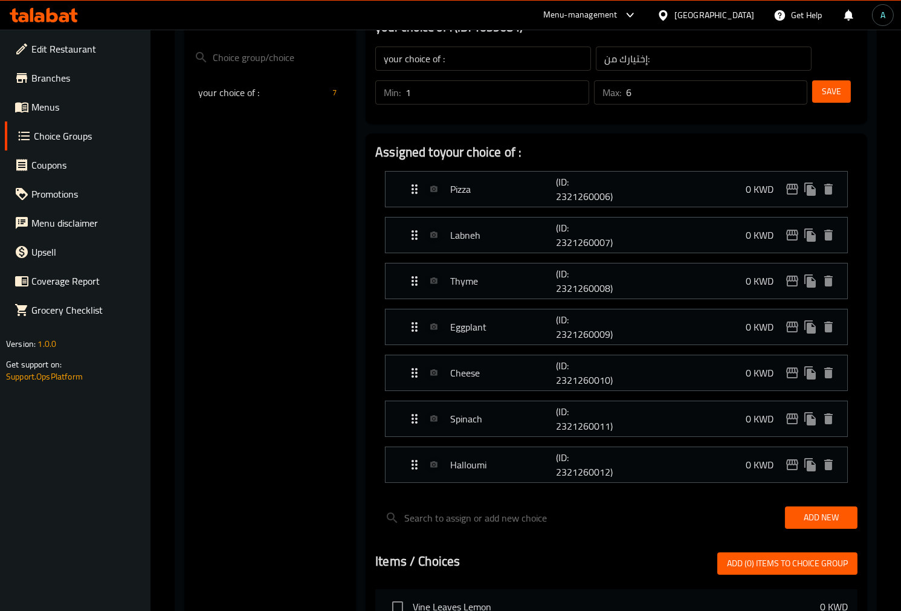
click at [294, 436] on div "Choice Groups your choice of : 7" at bounding box center [270, 527] width 172 height 1048
click at [831, 99] on span "Save" at bounding box center [831, 91] width 19 height 15
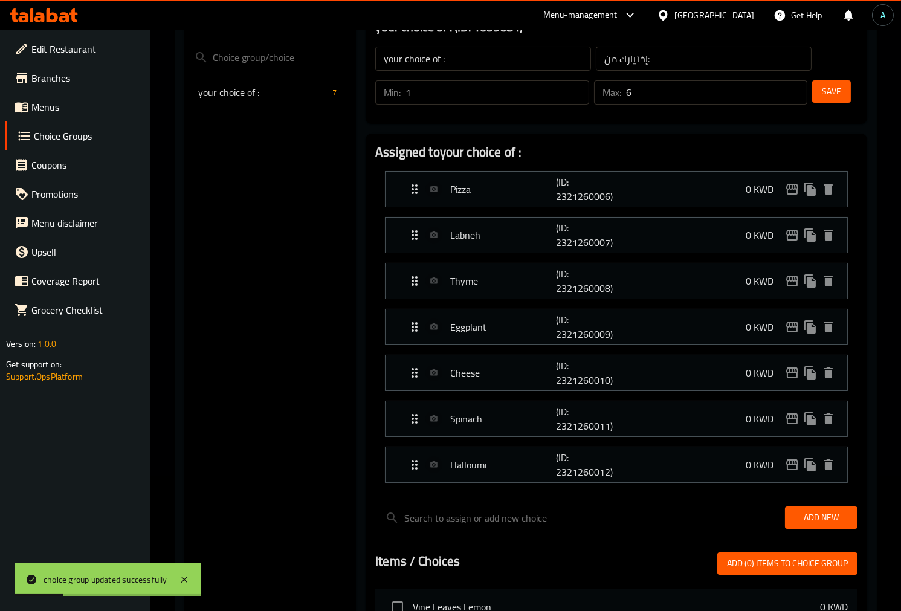
drag, startPoint x: 825, startPoint y: 96, endPoint x: 579, endPoint y: 80, distance: 247.1
click at [824, 97] on span "Save" at bounding box center [831, 91] width 19 height 15
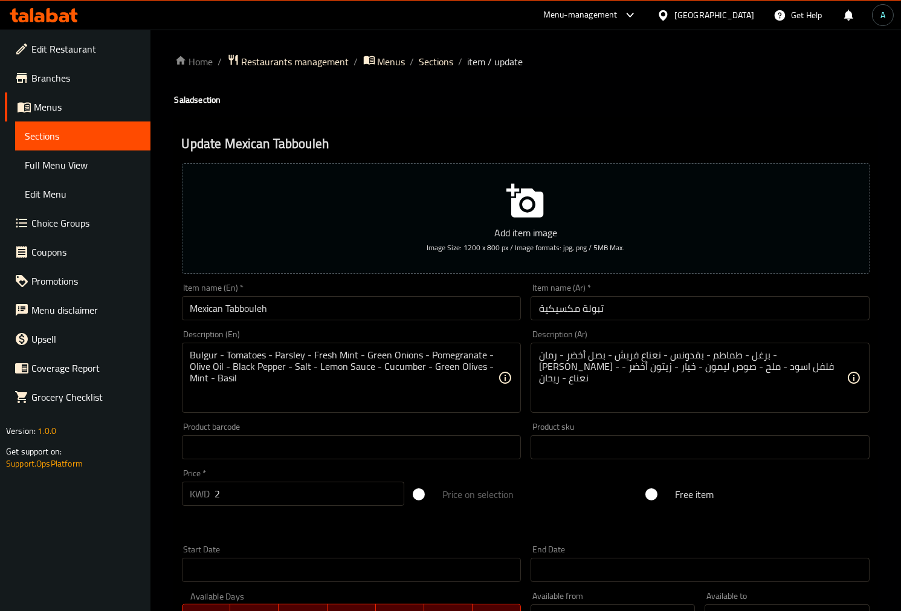
click at [358, 315] on input "Mexican Tabbouleh" at bounding box center [351, 308] width 339 height 24
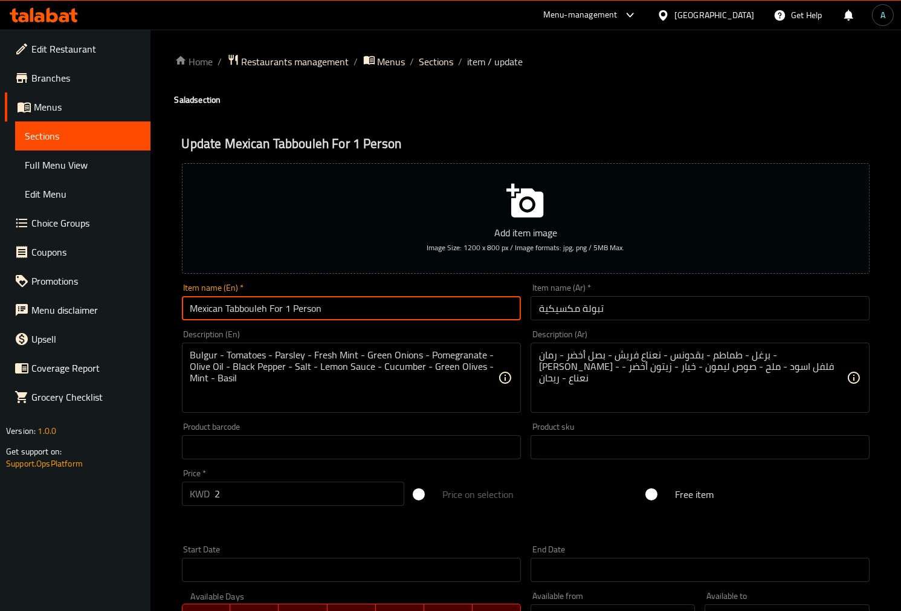
type input "Mexican Tabbouleh For 1 Person"
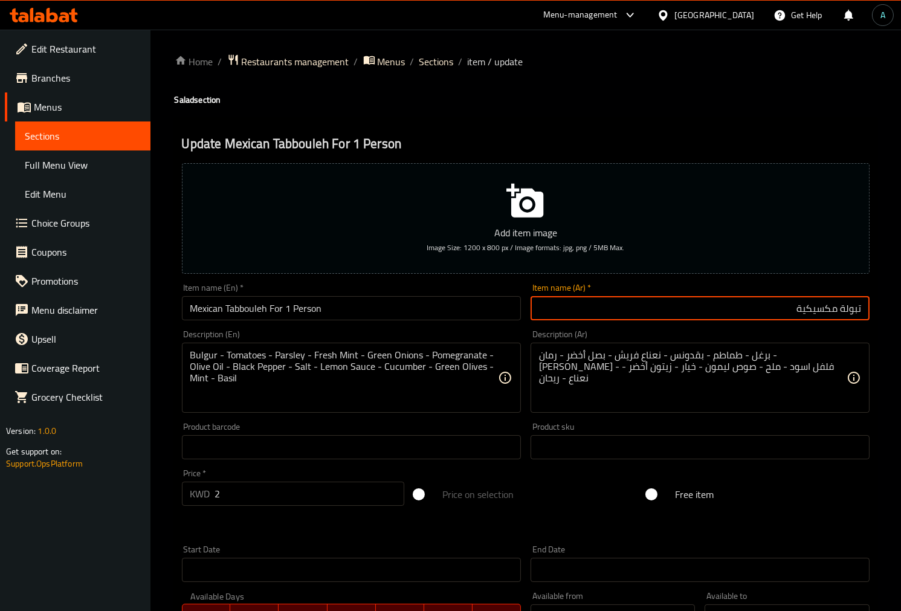
drag, startPoint x: 644, startPoint y: 294, endPoint x: 649, endPoint y: 303, distance: 9.7
click at [647, 296] on div "Item name (Ar)   * تبولة مكسيكية Item name (Ar) *" at bounding box center [700, 302] width 339 height 37
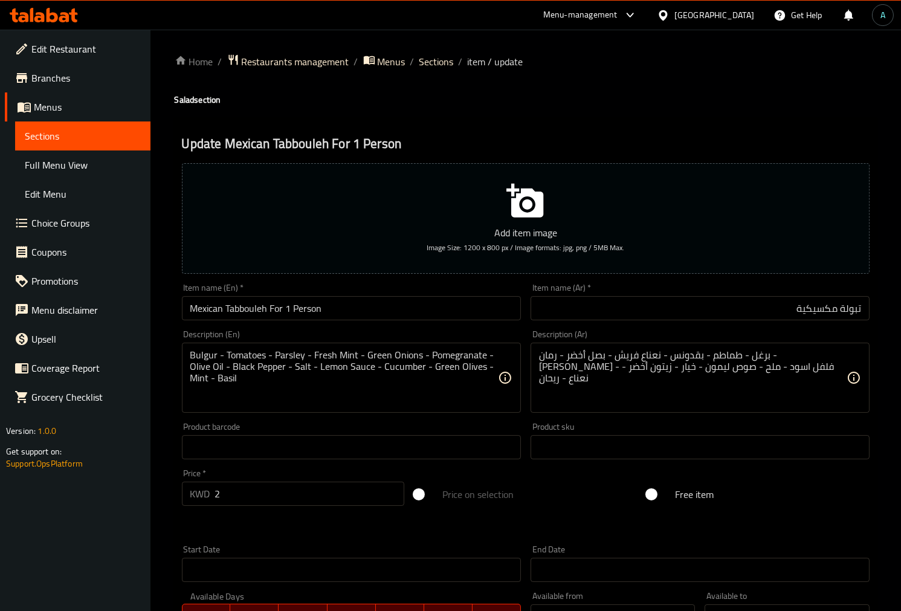
click at [649, 306] on input "تبولة مكسيكية" at bounding box center [700, 308] width 339 height 24
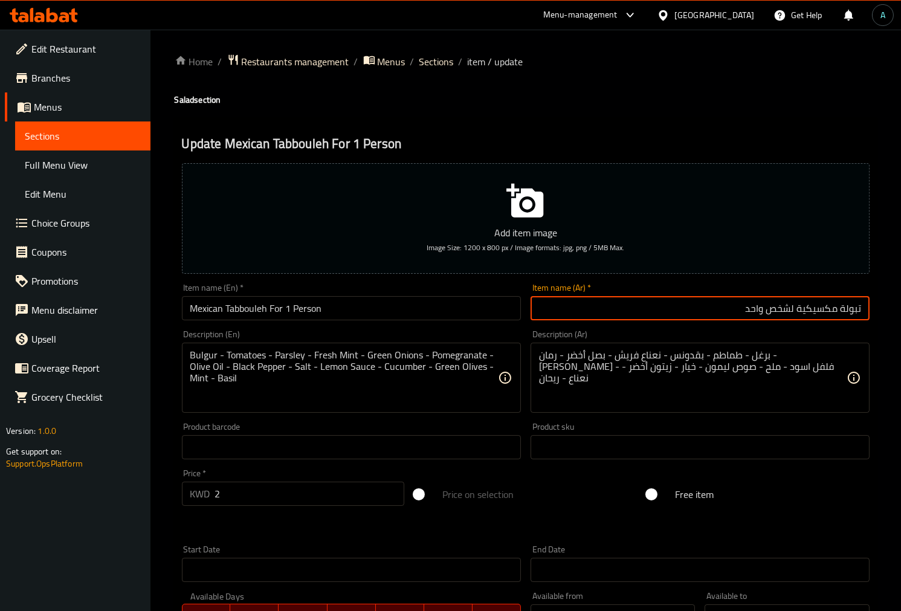
drag, startPoint x: 674, startPoint y: 302, endPoint x: 796, endPoint y: 316, distance: 122.3
click at [796, 316] on input "تبولة مكسيكية لشخص واحد" at bounding box center [700, 308] width 339 height 24
type input "تبولة مكسيكية لشخص واحد"
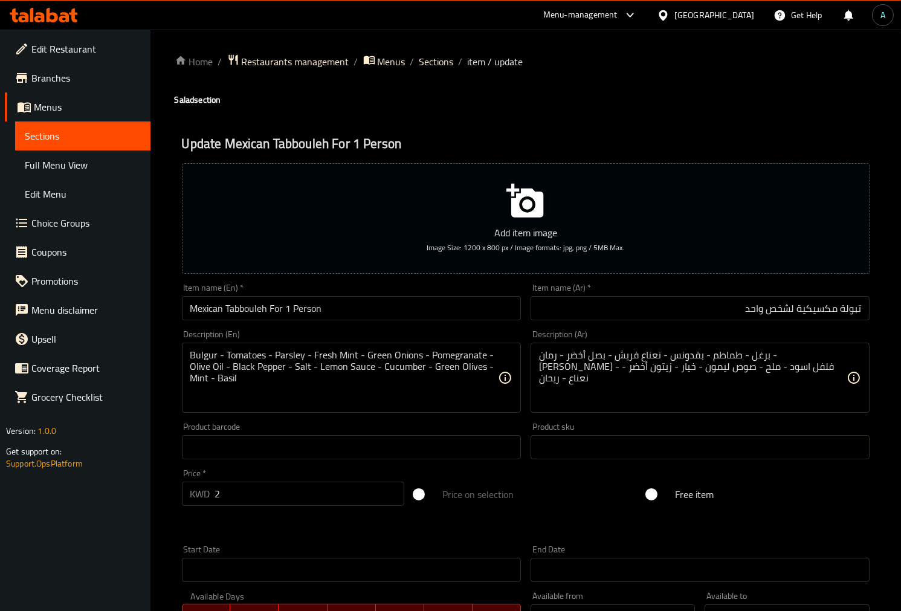
drag, startPoint x: 341, startPoint y: 322, endPoint x: 345, endPoint y: 310, distance: 13.2
click at [337, 316] on div "Item name (En)   * Mexican Tabbouleh For 1 Person Item name (En) *" at bounding box center [351, 302] width 349 height 47
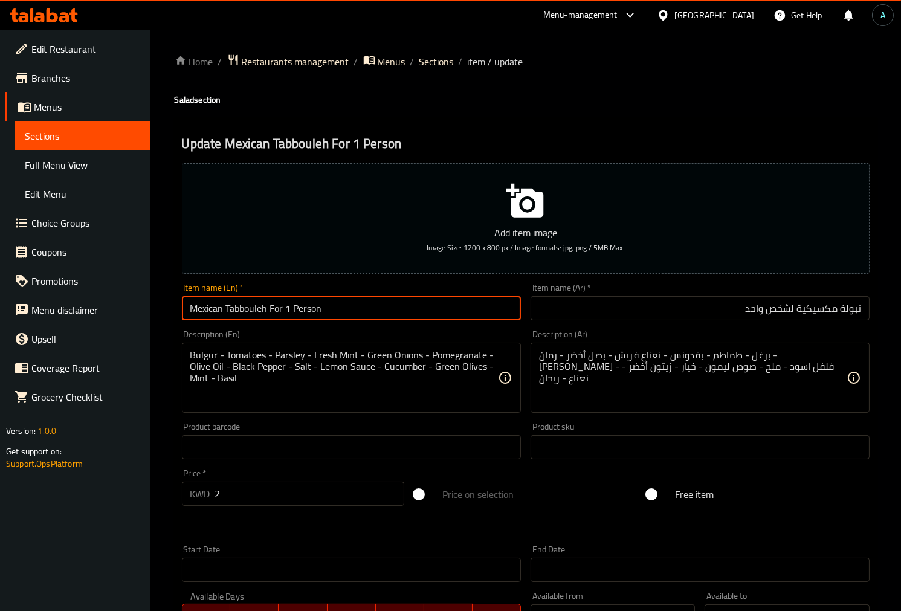
drag, startPoint x: 345, startPoint y: 310, endPoint x: 272, endPoint y: 315, distance: 72.7
click at [272, 315] on input "Mexican Tabbouleh For 1 Person" at bounding box center [351, 308] width 339 height 24
click at [365, 299] on input "Mexican Tabbouleh For 1 Person" at bounding box center [351, 308] width 339 height 24
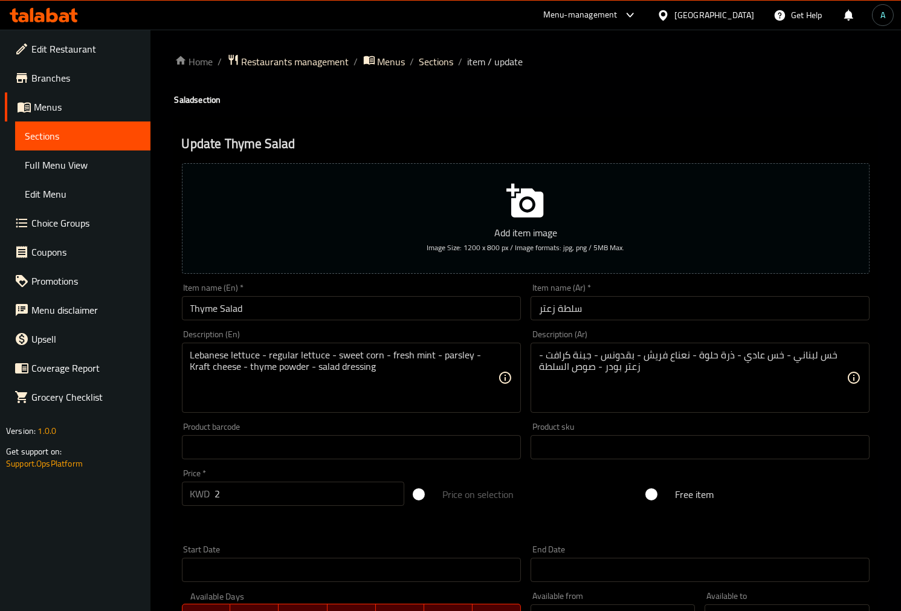
click at [260, 310] on input "Thyme Salad" at bounding box center [351, 308] width 339 height 24
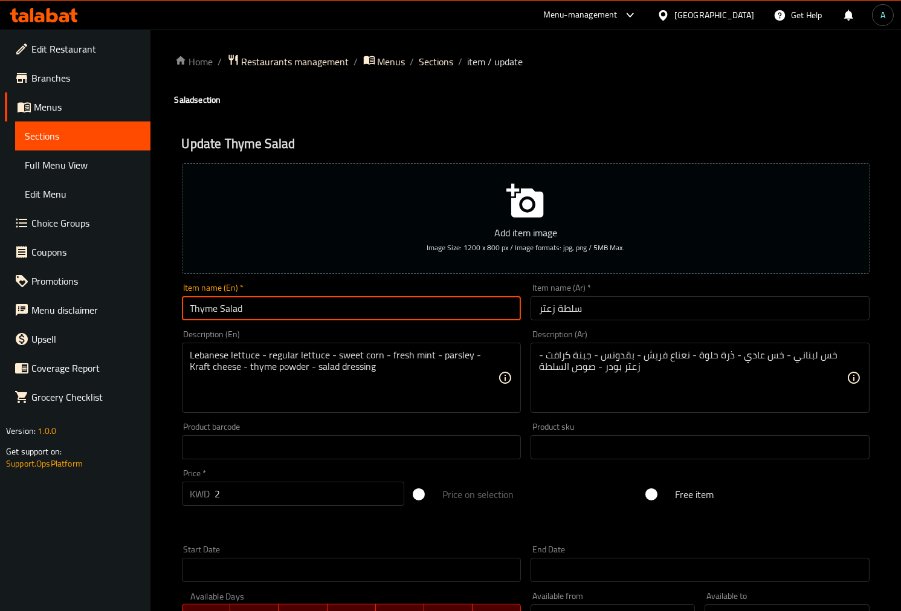
paste input "For 1 Person"
click at [241, 305] on input "Thyme SaladFor 1 Person" at bounding box center [351, 308] width 339 height 24
drag, startPoint x: 242, startPoint y: 312, endPoint x: 355, endPoint y: 309, distance: 113.1
click at [355, 309] on input "Thyme Salad For 1 Person" at bounding box center [351, 308] width 339 height 24
type input "Thyme Salad For 1 Person"
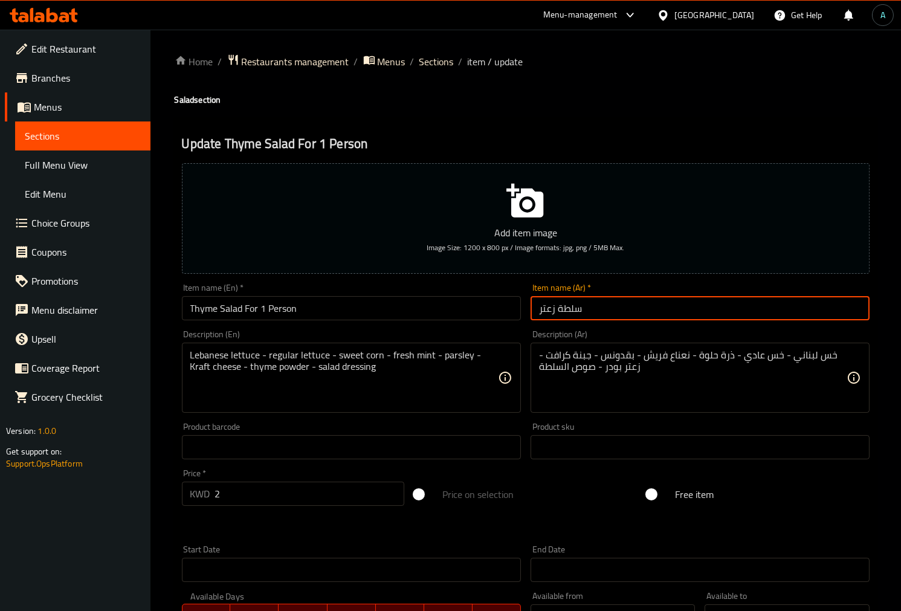
click at [597, 310] on input "سلطة زعتر" at bounding box center [700, 308] width 339 height 24
paste input "لشخص واحد"
click at [587, 314] on input "سلطة زعترلشخص واحد" at bounding box center [700, 308] width 339 height 24
drag, startPoint x: 588, startPoint y: 314, endPoint x: 528, endPoint y: 314, distance: 59.8
click at [528, 314] on div "Item name (Ar)   * سلطة زعتر لشخص واحد Item name (Ar) *" at bounding box center [700, 302] width 349 height 47
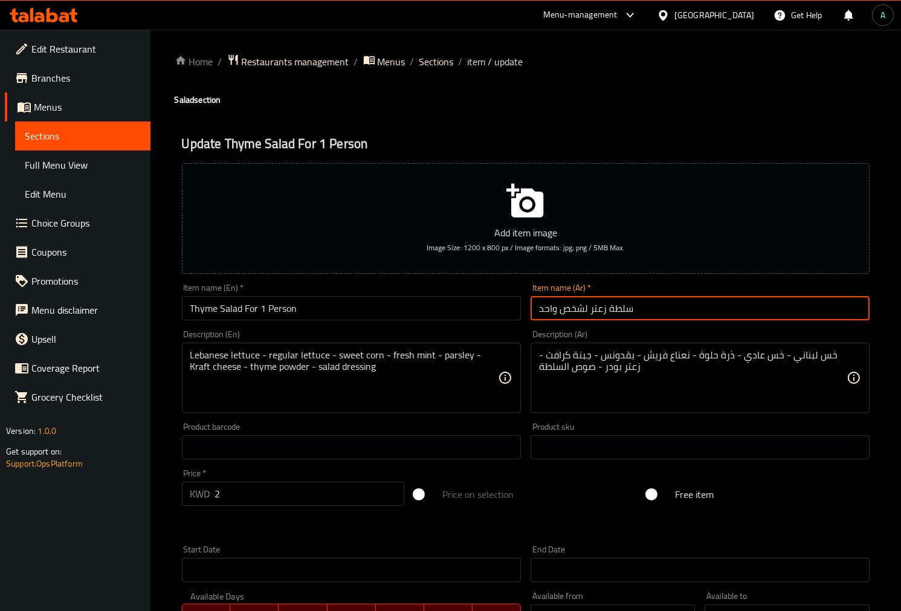
type input "سلطة زعتر لشخص واحد"
click at [696, 290] on div "Item name (Ar)   * سلطة زعتر لشخص واحد Item name (Ar) *" at bounding box center [700, 302] width 339 height 37
click at [696, 319] on input "سلطة زعتر لشخص واحد" at bounding box center [700, 308] width 339 height 24
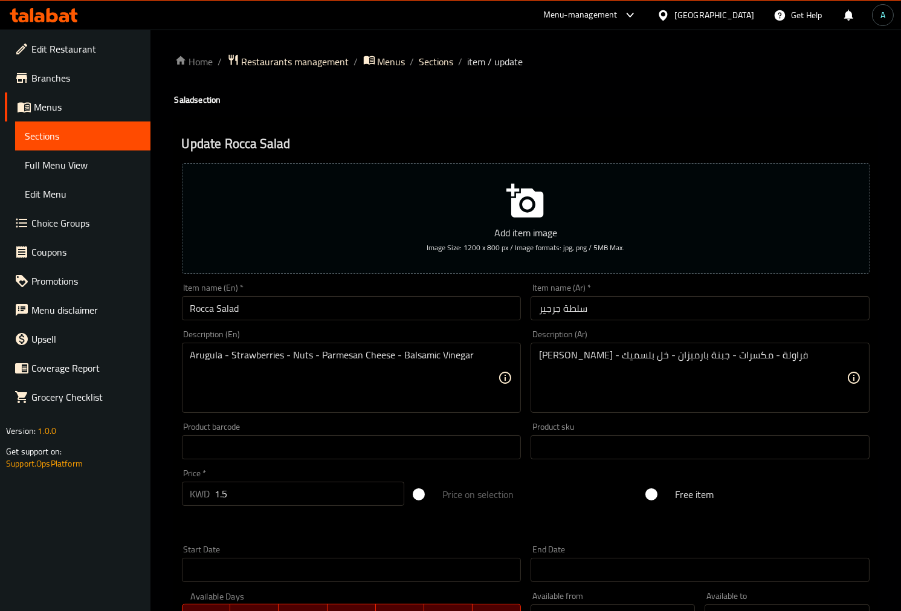
click at [313, 318] on input "Rocca Salad" at bounding box center [351, 308] width 339 height 24
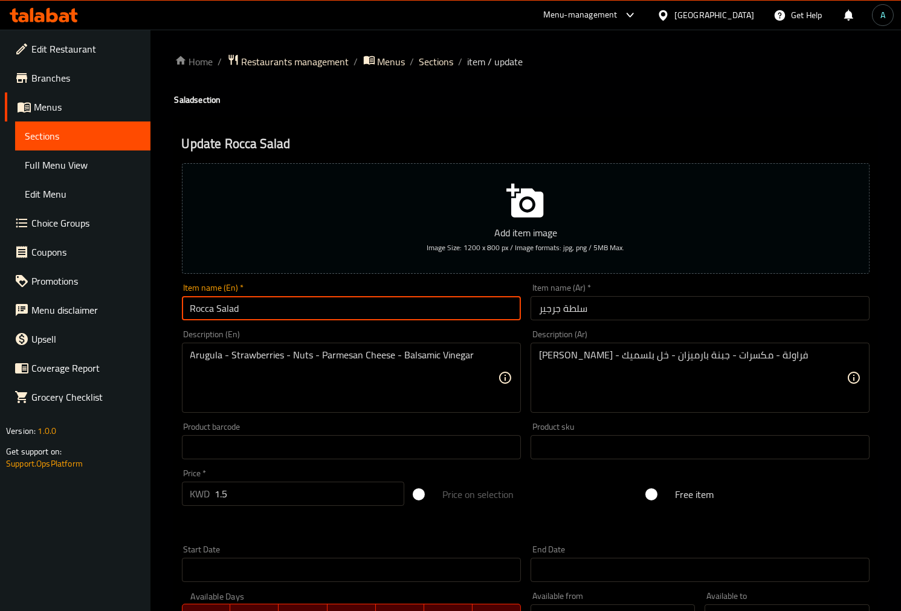
paste input "For 1 Person"
type input "Rocca Salad For 1 Person"
click at [672, 310] on input "سلطة جرجير" at bounding box center [700, 308] width 339 height 24
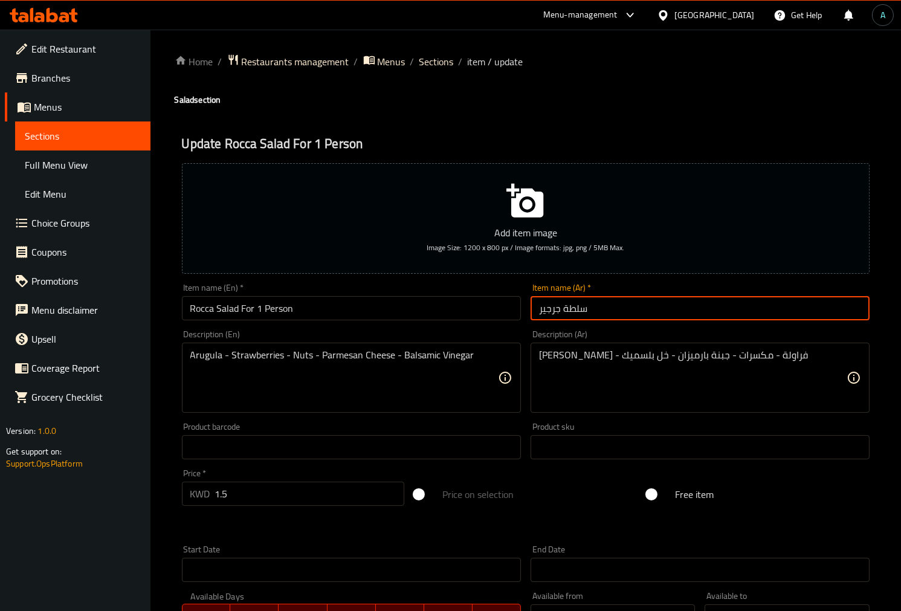
paste input "لشخص واحد"
type input "سلطة [PERSON_NAME] لشخص واحد"
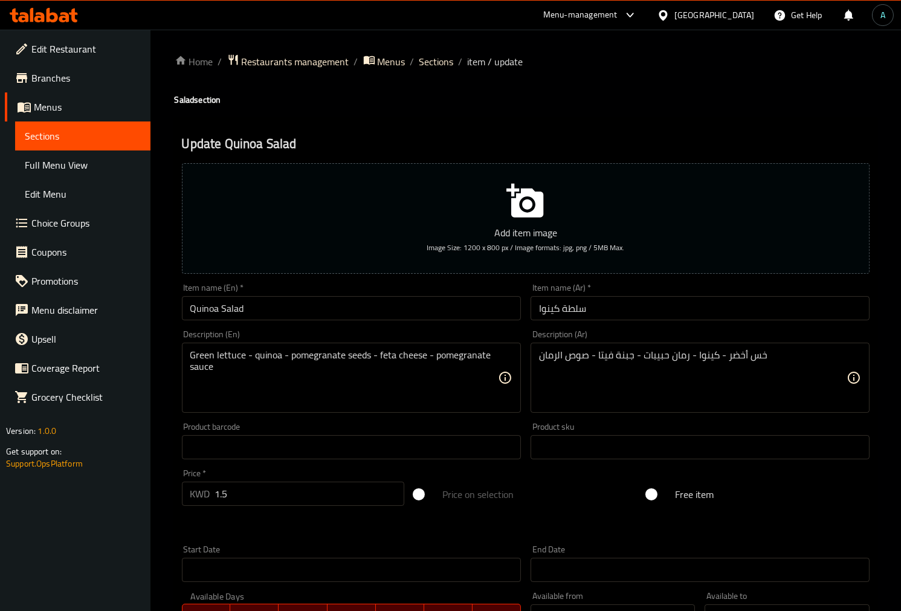
click at [378, 322] on div "Item name (En)   * Quinoa Salad Item name (En) *" at bounding box center [351, 302] width 349 height 47
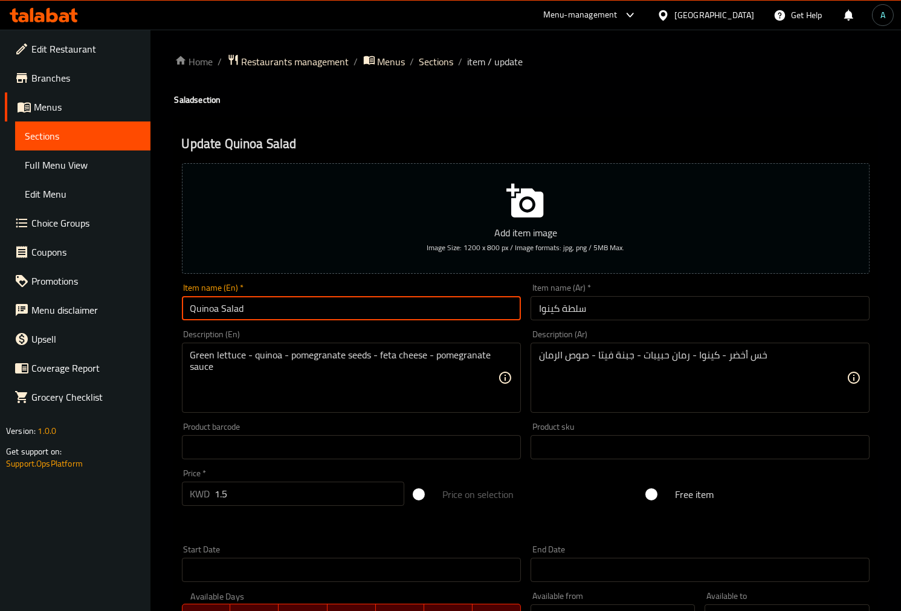
click at [377, 308] on input "Quinoa Salad" at bounding box center [351, 308] width 339 height 24
paste input "For 1 Person"
type input "Quinoa Salad For 1 Person"
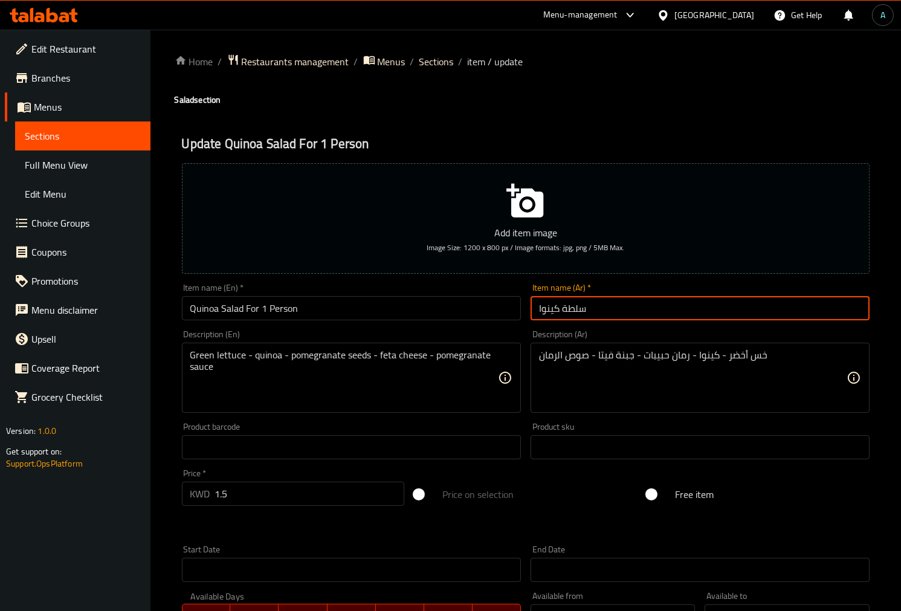
click at [603, 308] on input "سلطة كينوا" at bounding box center [700, 308] width 339 height 24
paste input "لشخص واحد"
type input "سلطة كينوا لشخص واحد"
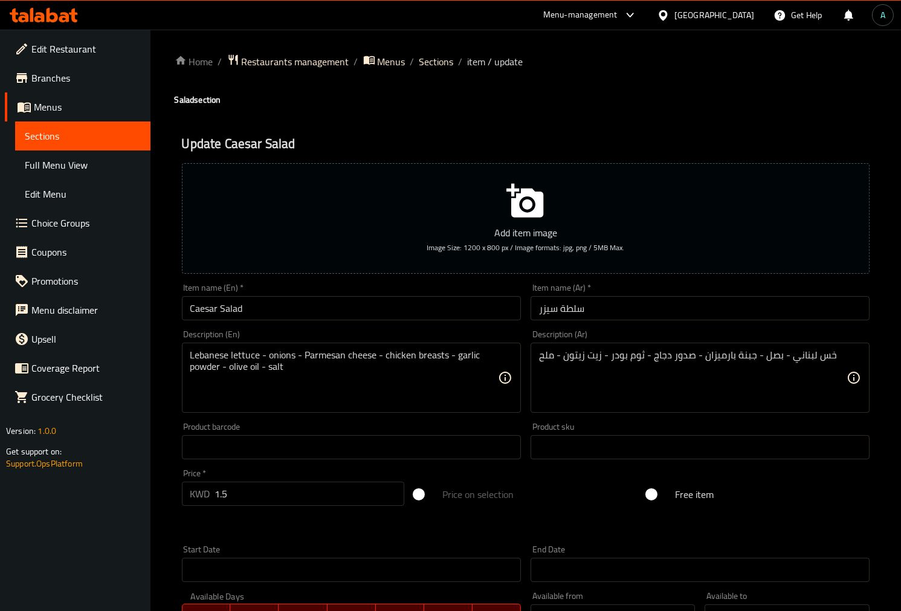
click at [395, 311] on input "Caesar Salad" at bounding box center [351, 308] width 339 height 24
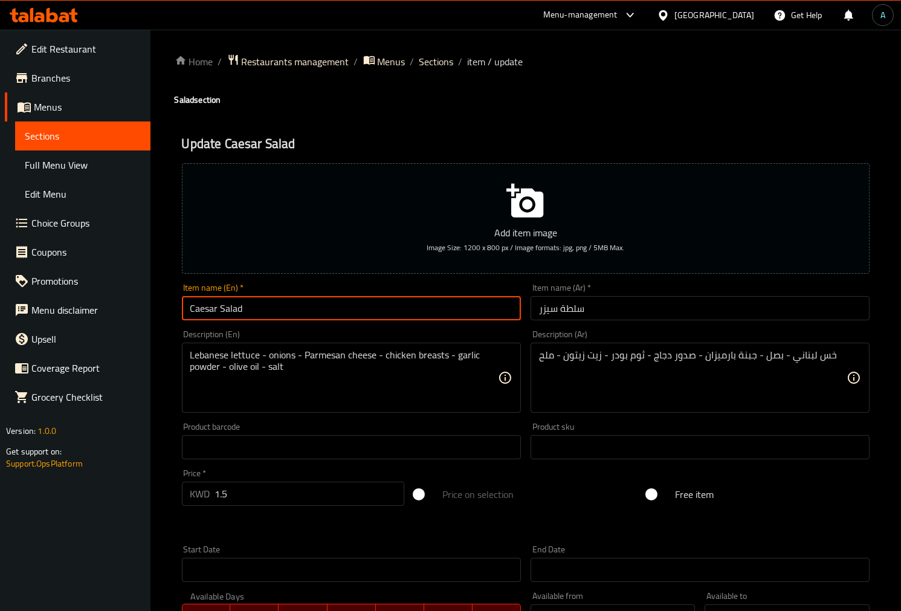
paste input "For 1 Person"
type input "Caesar Salad For 1 Person"
click at [660, 317] on input "سلطة سيزر" at bounding box center [700, 308] width 339 height 24
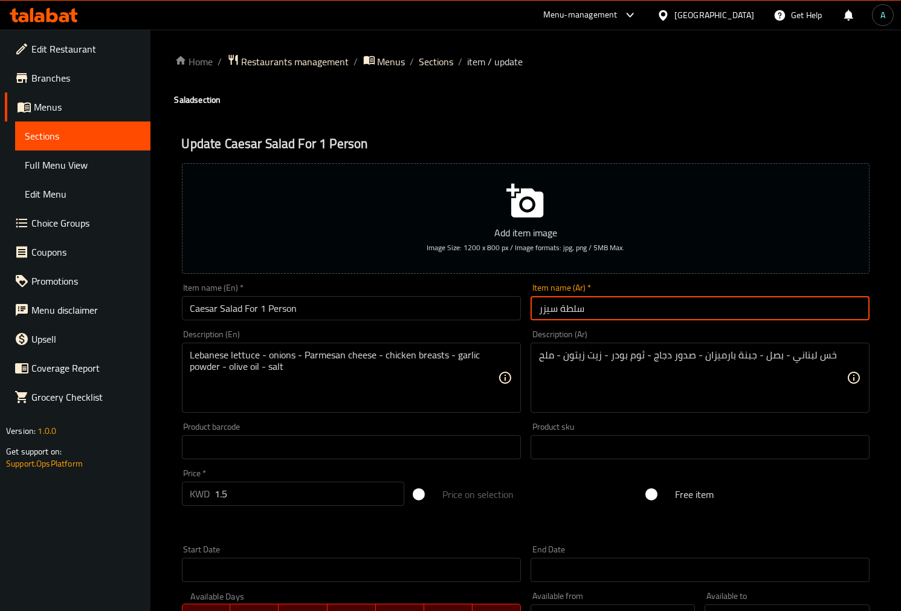
paste input "لشخص واحد"
type input "سلطة سيزر لشخص واحد"
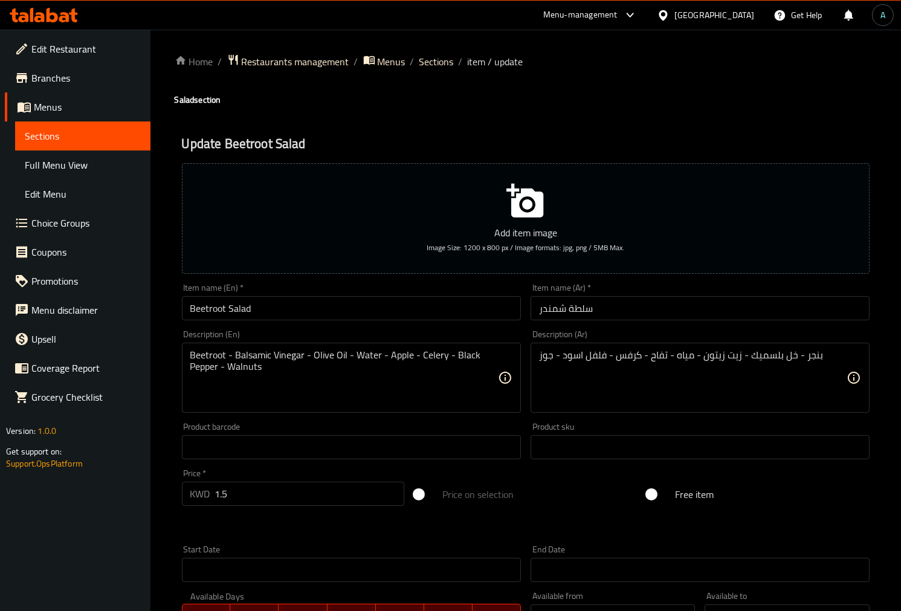
click at [371, 303] on input "Beetroot Salad" at bounding box center [351, 308] width 339 height 24
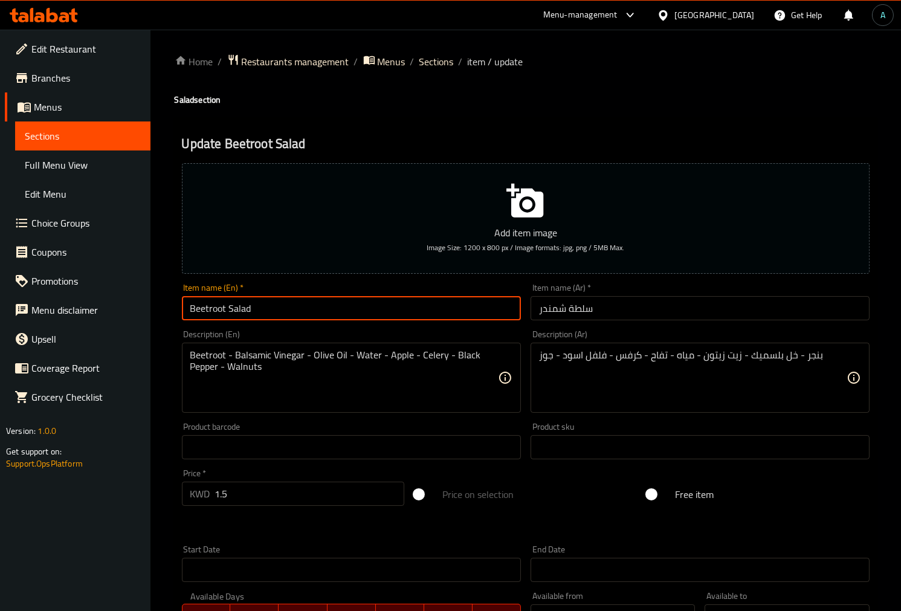
paste input "For 1 Person"
type input "Beetroot Salad For 1 Person"
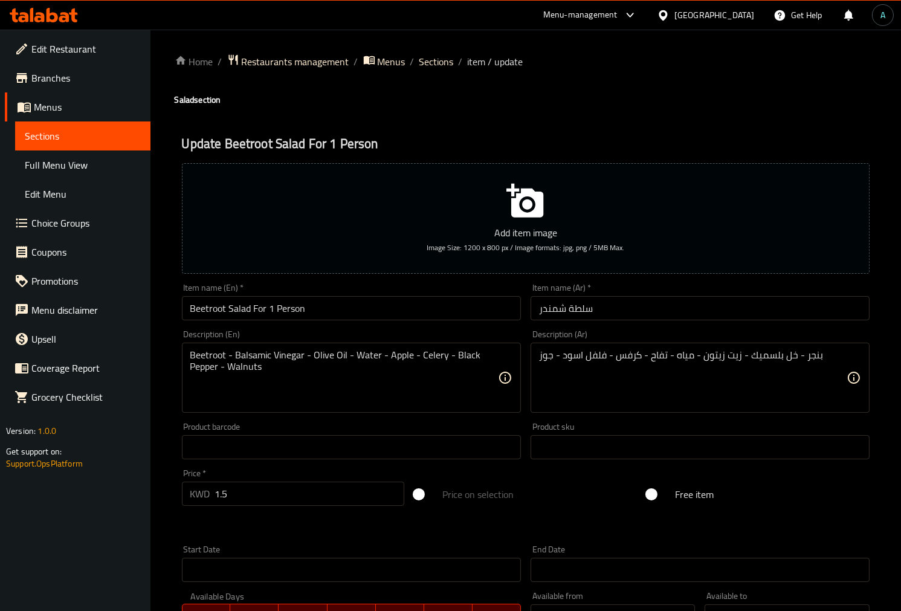
drag, startPoint x: 682, startPoint y: 324, endPoint x: 682, endPoint y: 317, distance: 6.6
click at [682, 317] on div "Item name (Ar)   * سلطة شمندر Item name (Ar) *" at bounding box center [700, 302] width 349 height 47
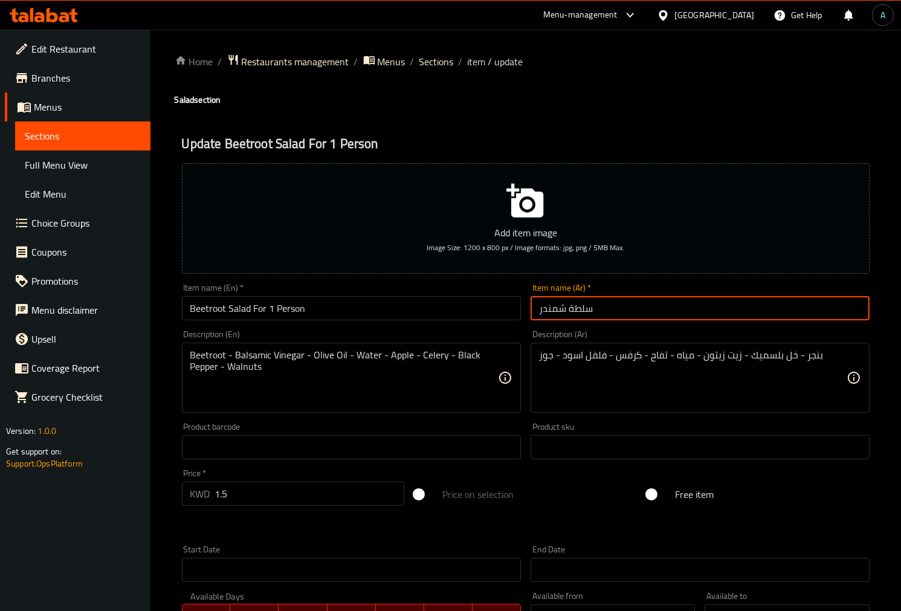
click at [682, 317] on input "سلطة شمندر" at bounding box center [700, 308] width 339 height 24
paste input "لشخص واحد"
type input "سلطة شمندر لشخص واحد"
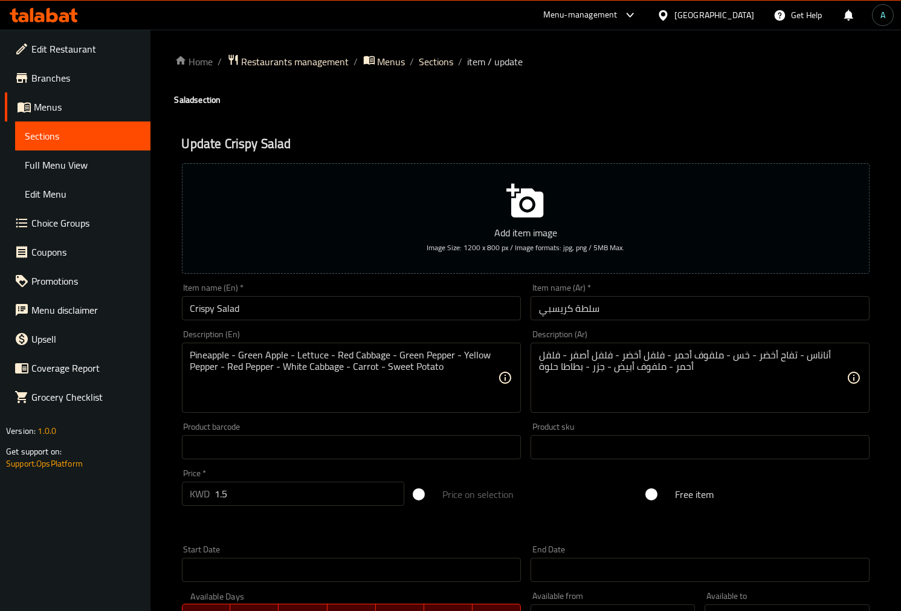
click at [406, 308] on input "Crispy Salad" at bounding box center [351, 308] width 339 height 24
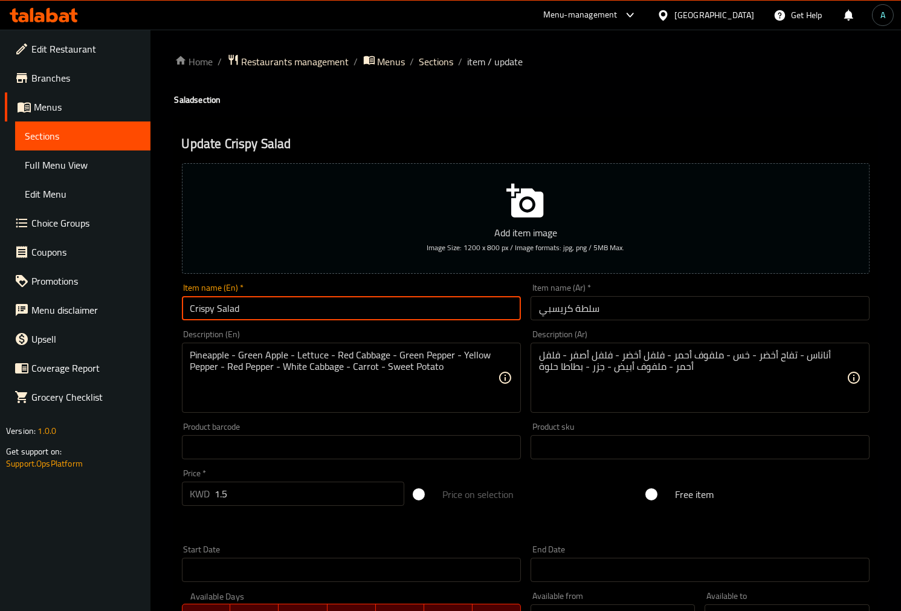
paste input "For 1 Person"
type input "Crispy Salad For 1 Person"
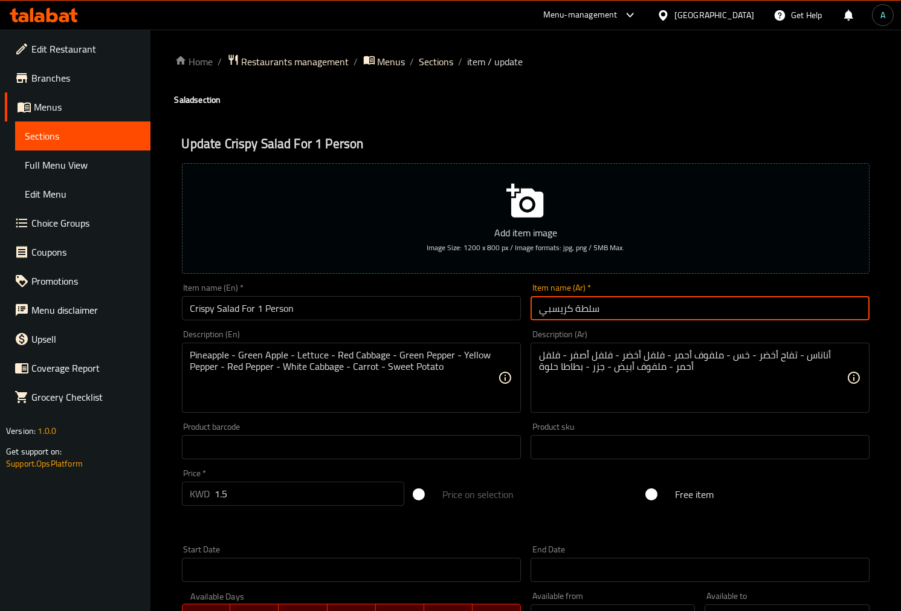
click at [671, 313] on input "سلطة كريسبي" at bounding box center [700, 308] width 339 height 24
paste input "لشخص واحد"
type input "سلطة [PERSON_NAME] لشخص واحد"
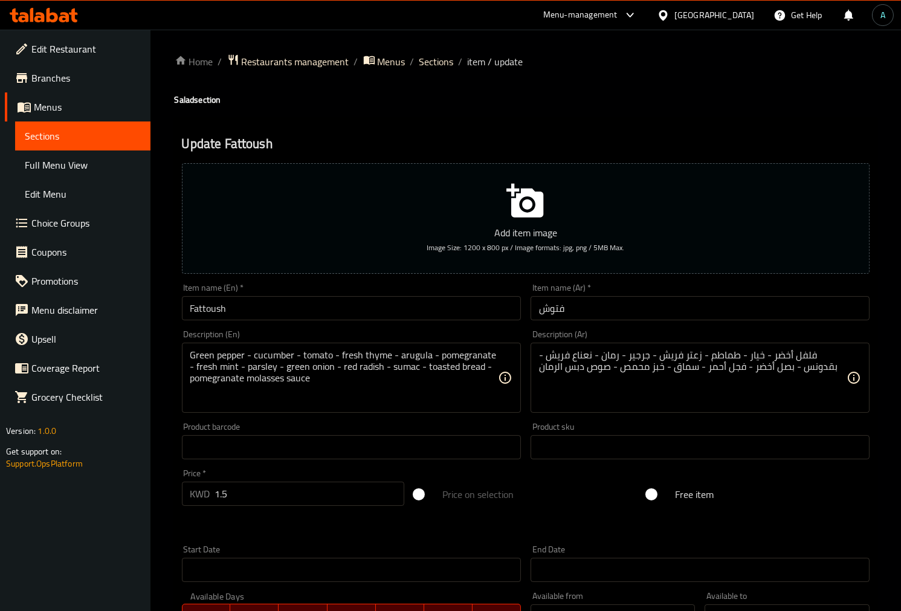
click at [361, 313] on input "Fattoush" at bounding box center [351, 308] width 339 height 24
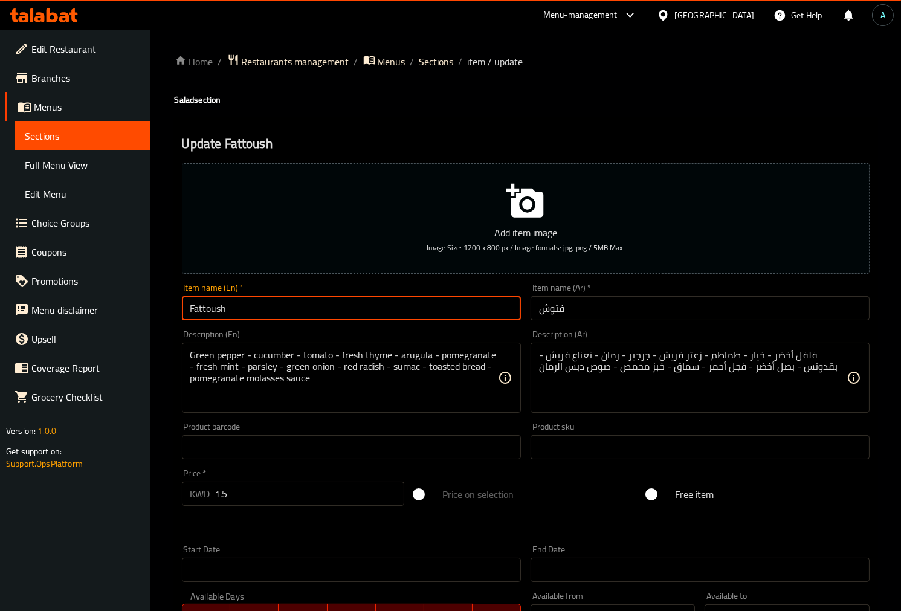
paste input "For 1 Person"
type input "Fattoush For 1 Person"
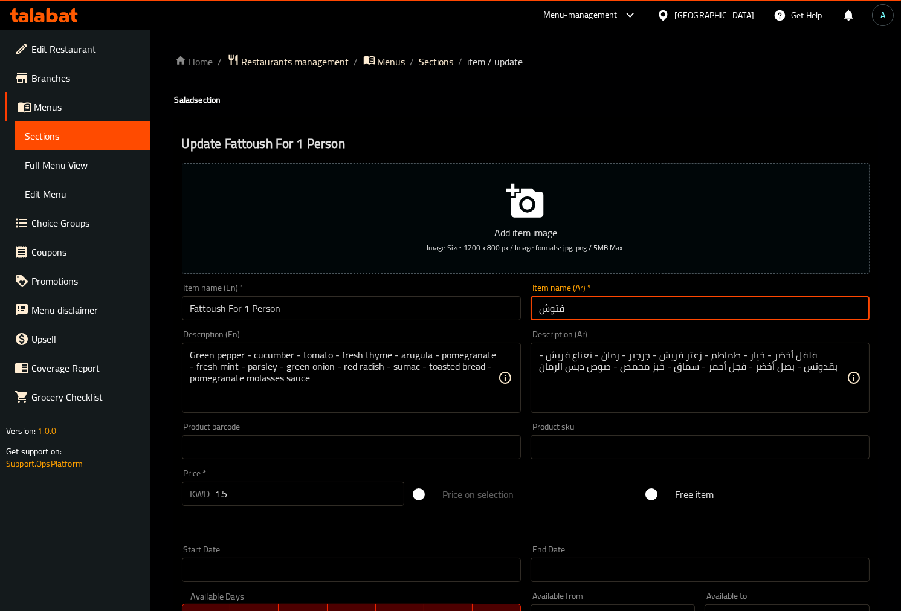
click at [643, 303] on input "فتوش" at bounding box center [700, 308] width 339 height 24
paste input "لشخص واحد"
type input "فتوش لشخص واحد"
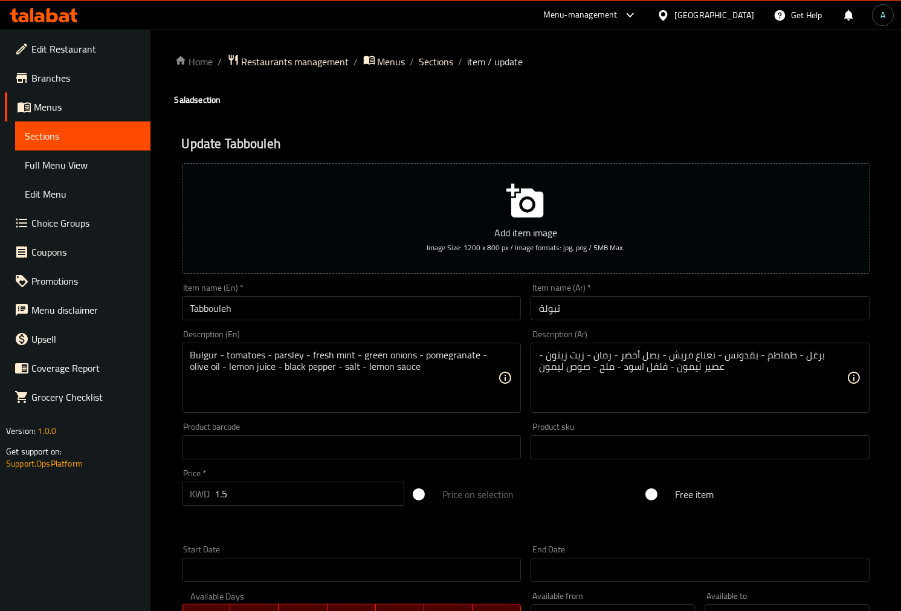
click at [373, 317] on input "Tabbouleh" at bounding box center [351, 308] width 339 height 24
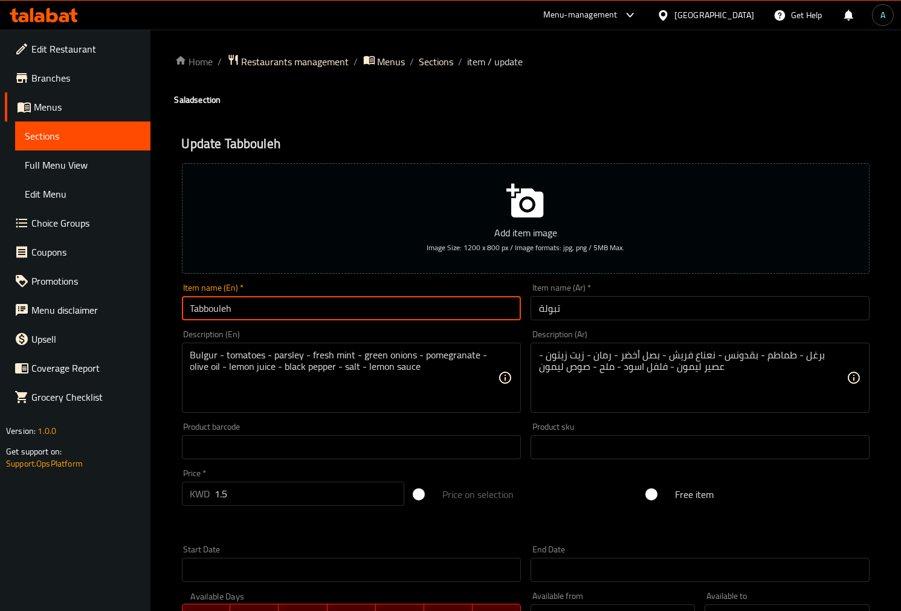
paste input "For 1 Person"
type input "Tabbouleh For 1 Person"
click at [672, 301] on input "تبولة" at bounding box center [700, 308] width 339 height 24
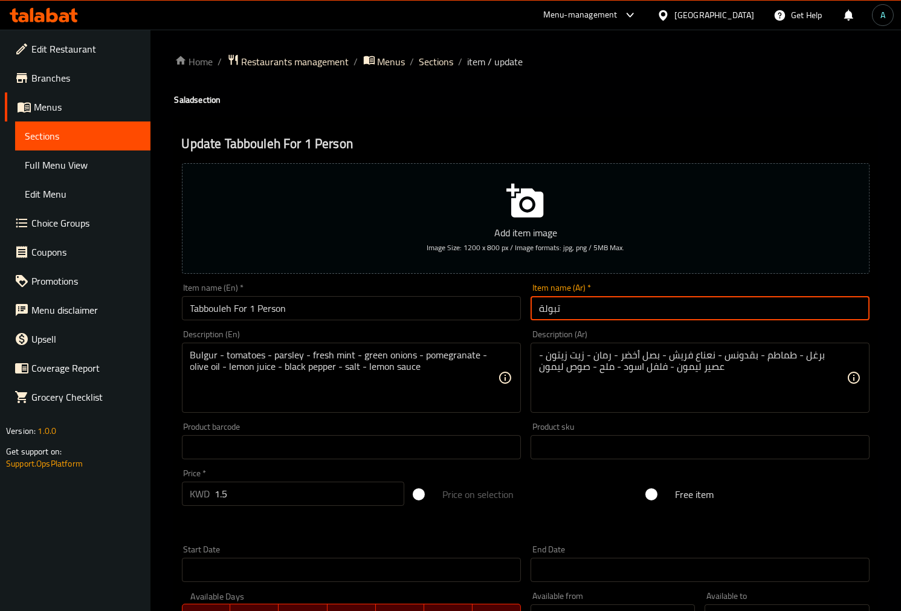
paste input "لشخص واحد"
type input "تبولة لشخص واحد"
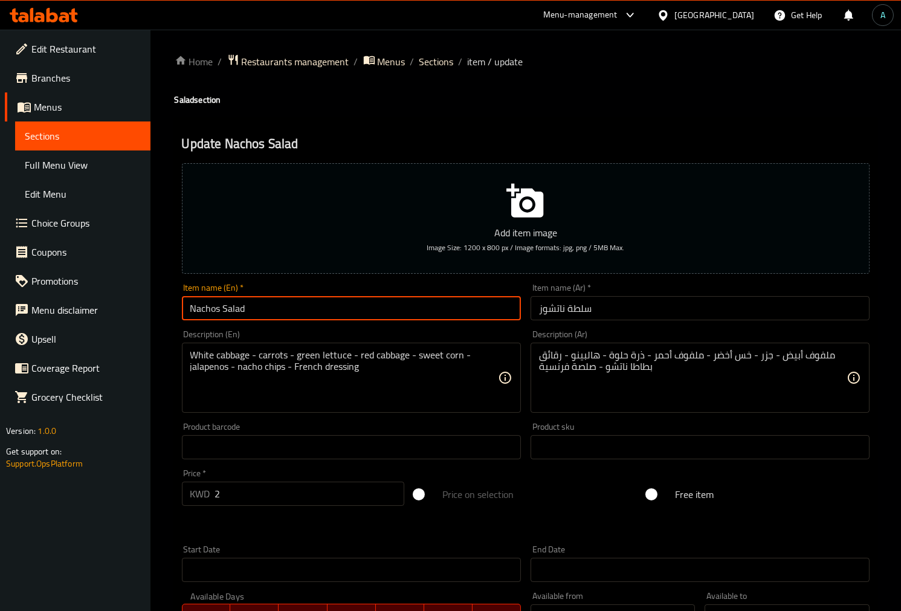
click at [287, 300] on input "Nachos Salad" at bounding box center [351, 308] width 339 height 24
paste input "For 1 Person"
type input "Nachos Salad For 1 Person"
click at [661, 307] on input "سلطة ناتشوز" at bounding box center [700, 308] width 339 height 24
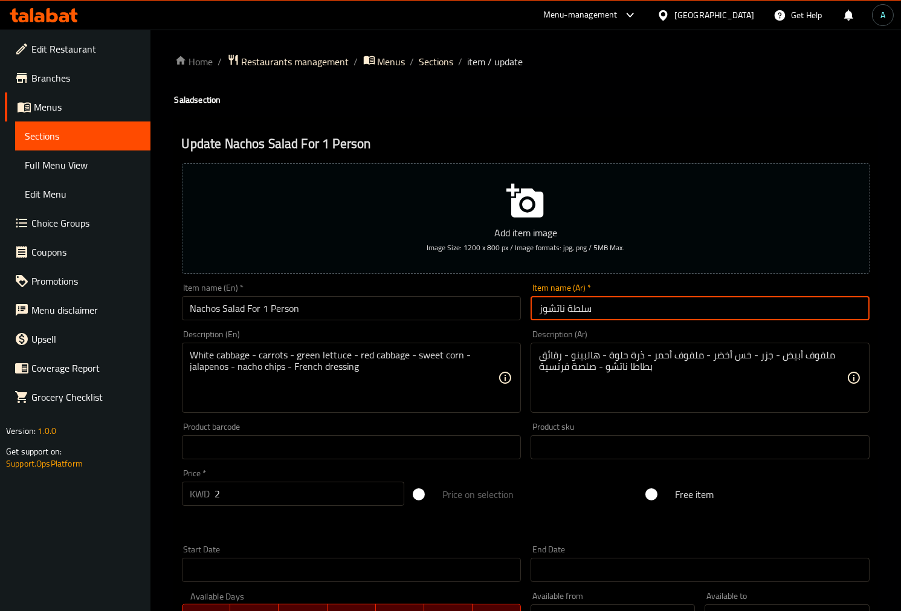
paste input "لشخص واحد"
type input "سلطة ناتشوز لشخص واحد"
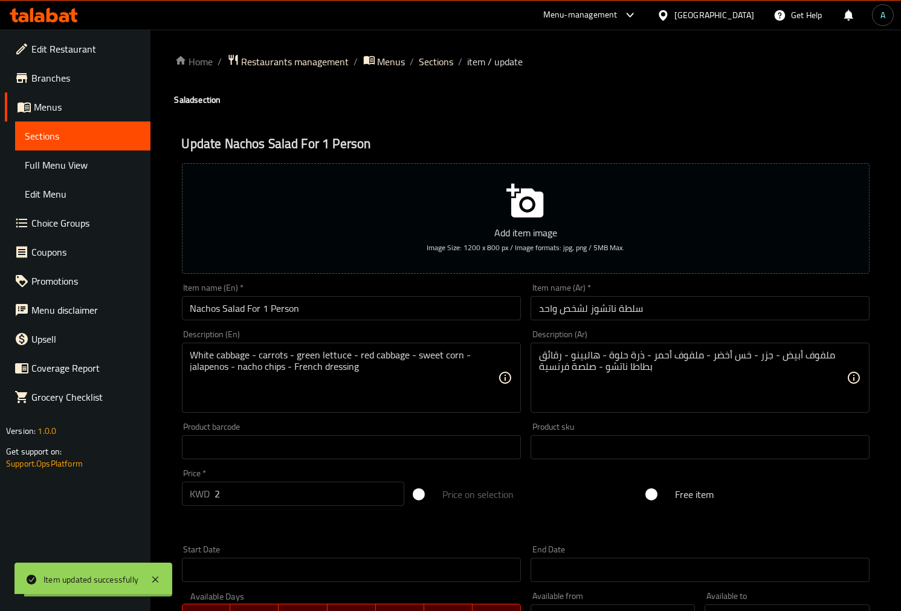
click at [175, 244] on div "Update Nachos Salad For 1 Person Add item image Image Size: 1200 x 800 px / Ima…" at bounding box center [526, 469] width 702 height 704
click at [131, 514] on div "Edit Restaurant Branches Menus Sections Full Menu View Edit Menu Choice Groups …" at bounding box center [75, 335] width 151 height 611
click at [157, 582] on icon at bounding box center [155, 579] width 15 height 15
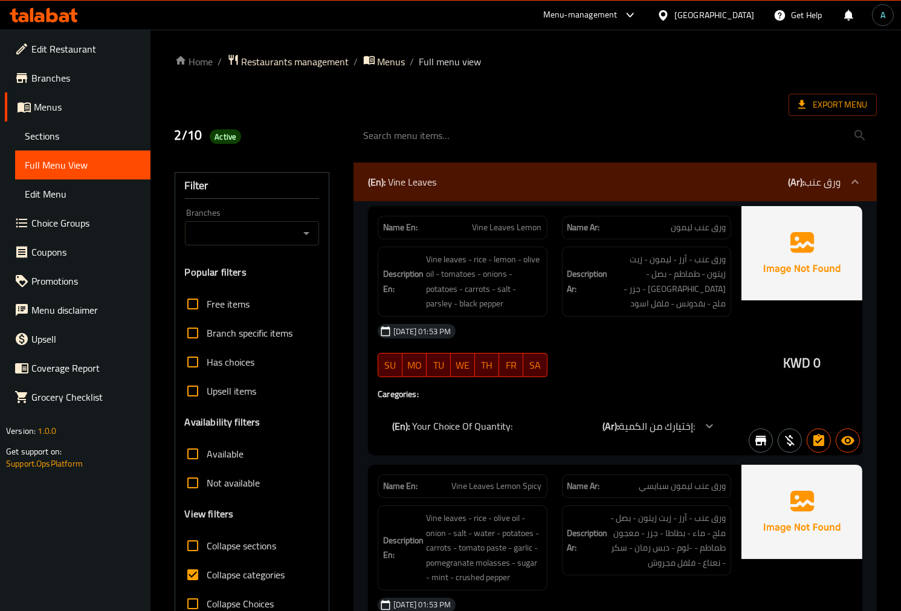
click at [455, 95] on div "Export Menu" at bounding box center [526, 105] width 702 height 22
drag, startPoint x: 216, startPoint y: 576, endPoint x: 213, endPoint y: 582, distance: 7.0
click at [216, 577] on span "Collapse categories" at bounding box center [246, 575] width 78 height 15
click at [207, 577] on input "Collapse categories" at bounding box center [192, 574] width 29 height 29
checkbox input "false"
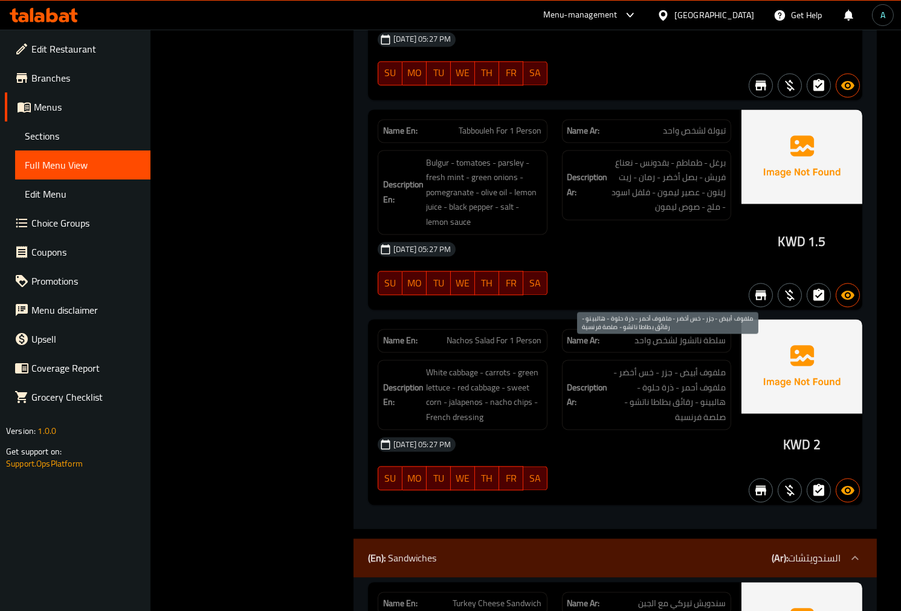
scroll to position [4567, 0]
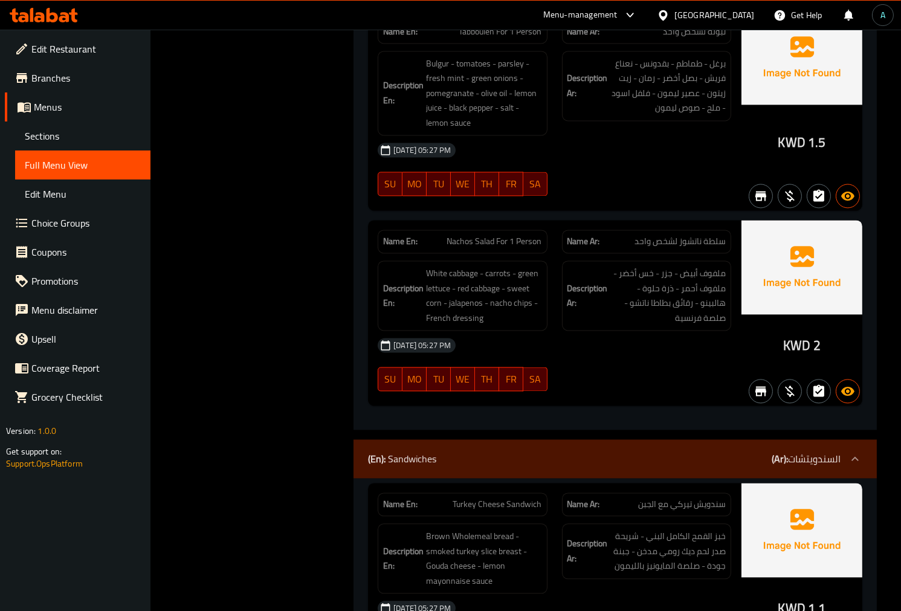
click at [655, 439] on div "(En): Sandwiches (Ar): السندويتشات" at bounding box center [616, 458] width 524 height 39
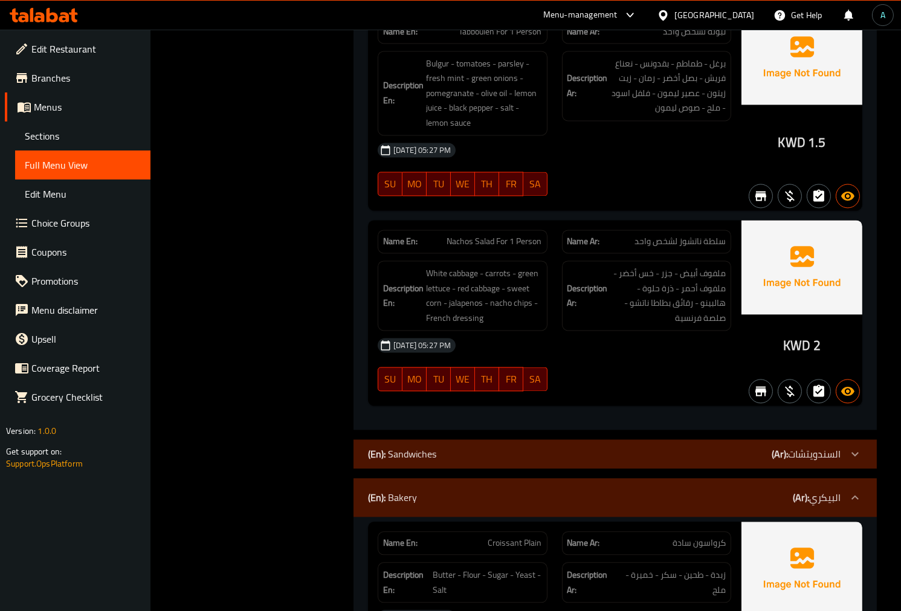
click at [660, 490] on div "(En): Bakery (Ar): البيكري" at bounding box center [604, 497] width 473 height 15
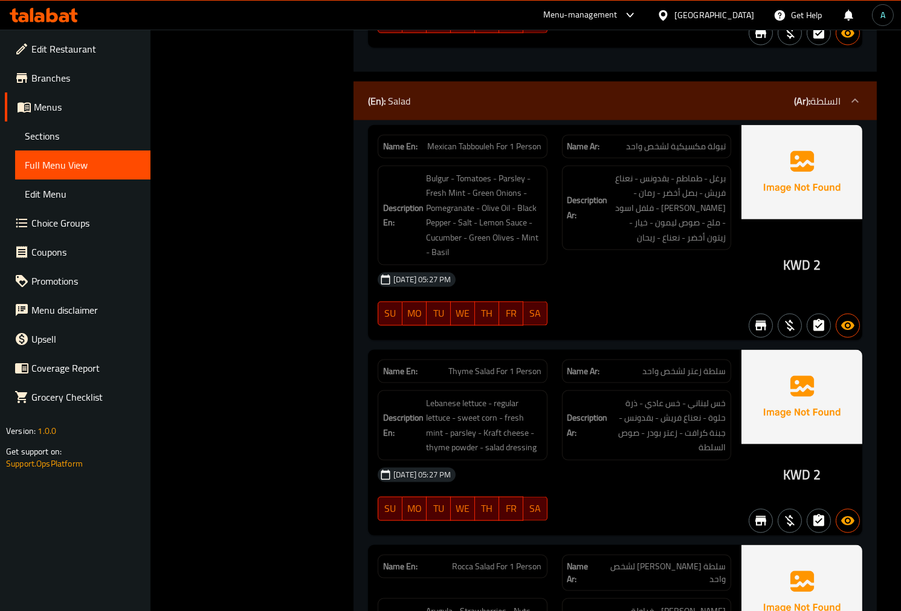
scroll to position [2853, 0]
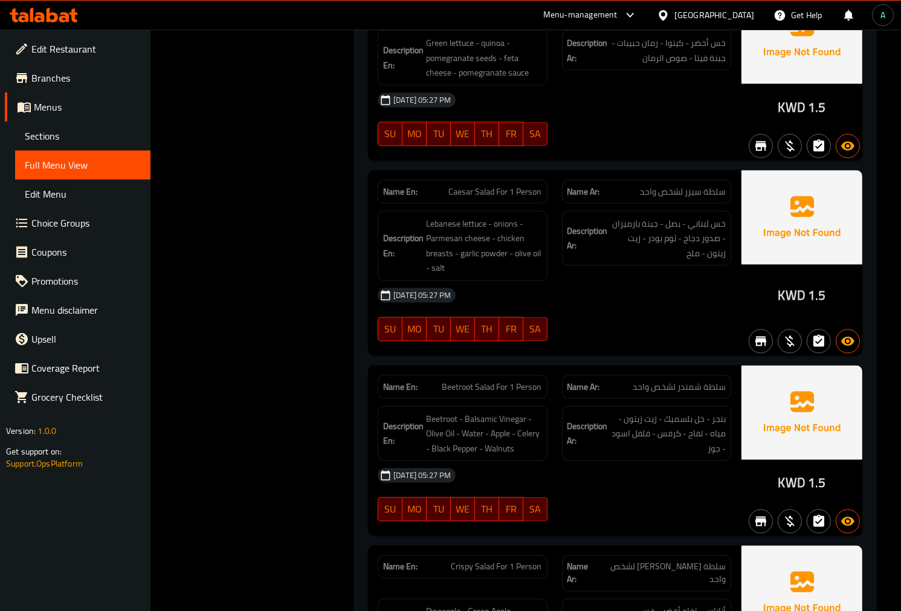
scroll to position [3592, 0]
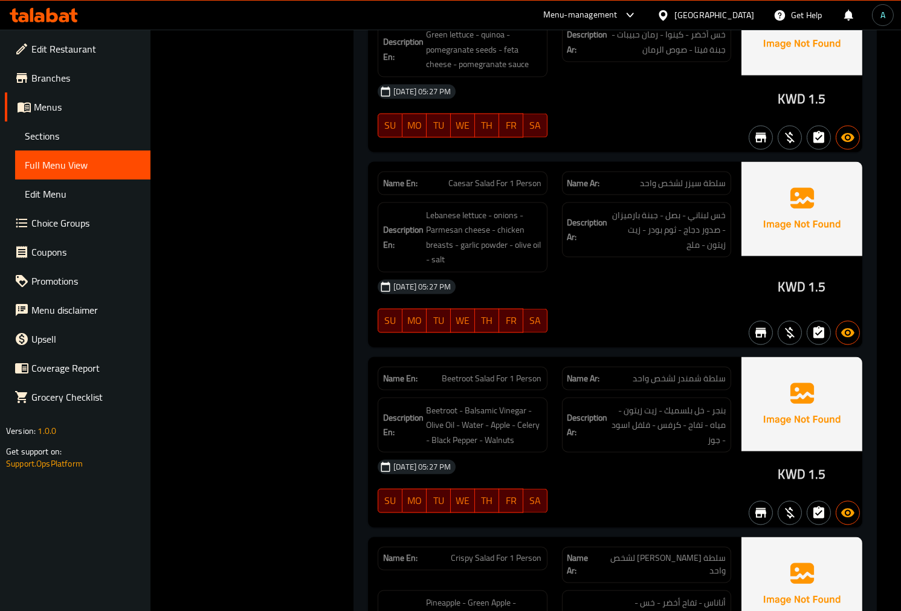
click at [66, 224] on span "Choice Groups" at bounding box center [85, 223] width 109 height 15
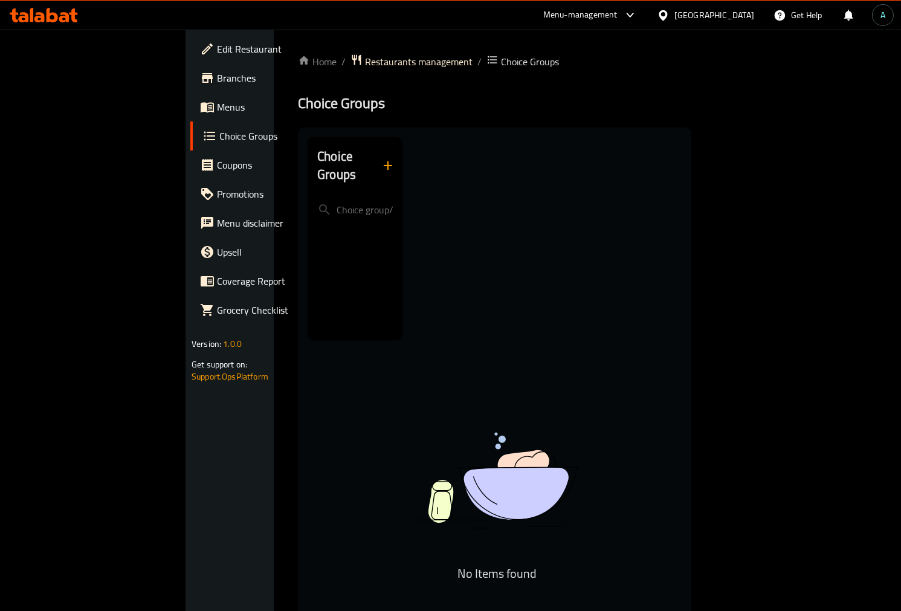
click at [308, 264] on div "Choice Groups" at bounding box center [355, 238] width 95 height 203
click at [217, 110] on span "Menus" at bounding box center [271, 107] width 109 height 15
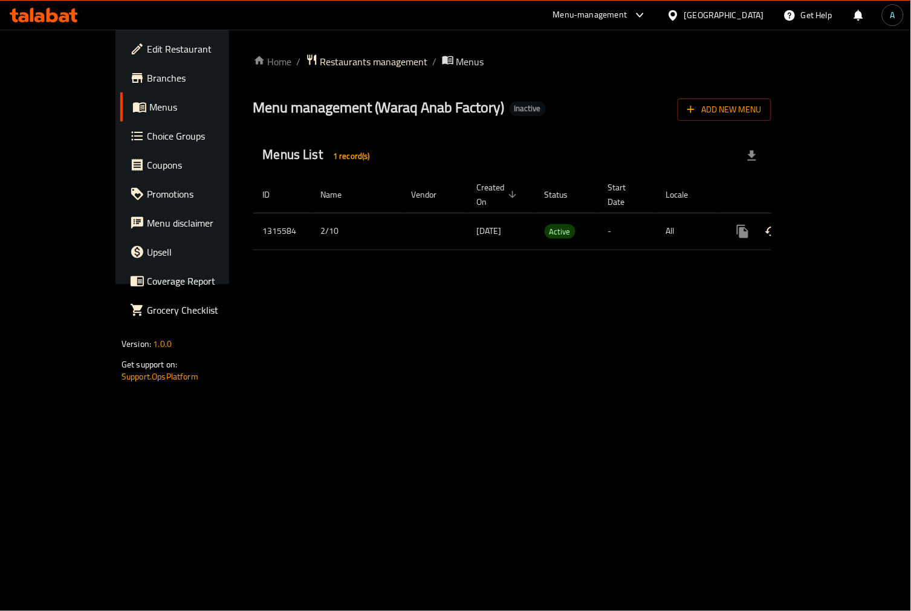
click at [837, 224] on icon "enhanced table" at bounding box center [830, 231] width 15 height 15
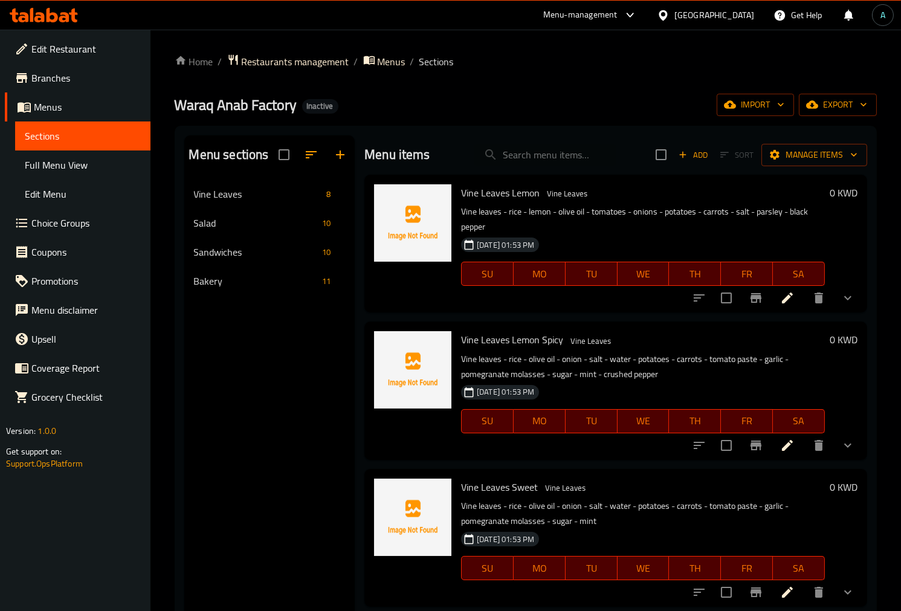
click at [195, 273] on div "Bakery 11" at bounding box center [269, 281] width 171 height 29
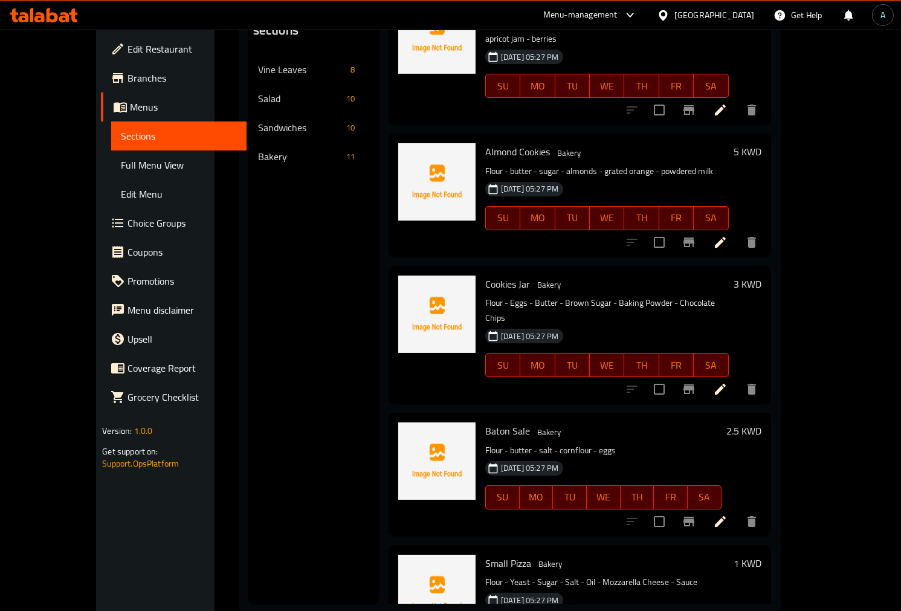
scroll to position [169, 0]
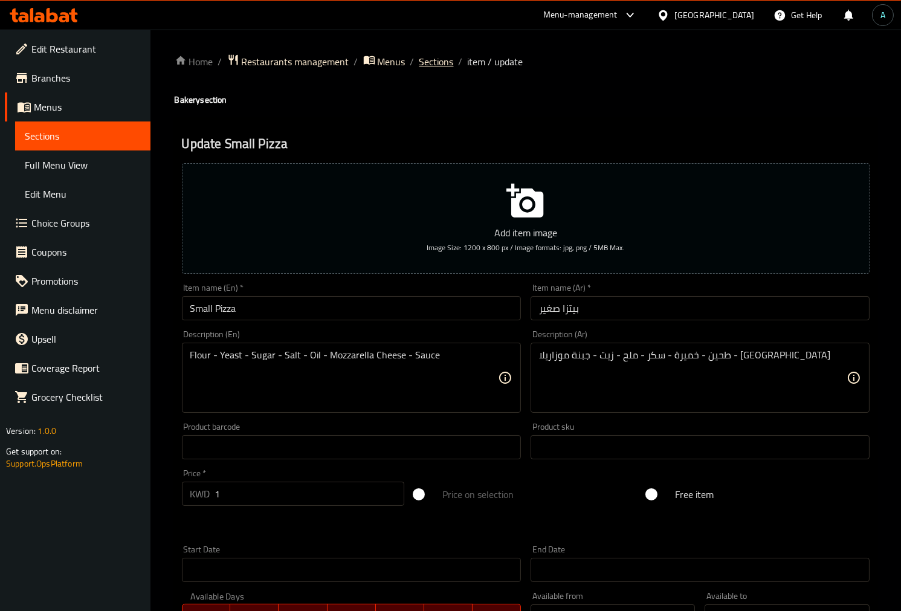
click at [443, 63] on span "Sections" at bounding box center [437, 61] width 34 height 15
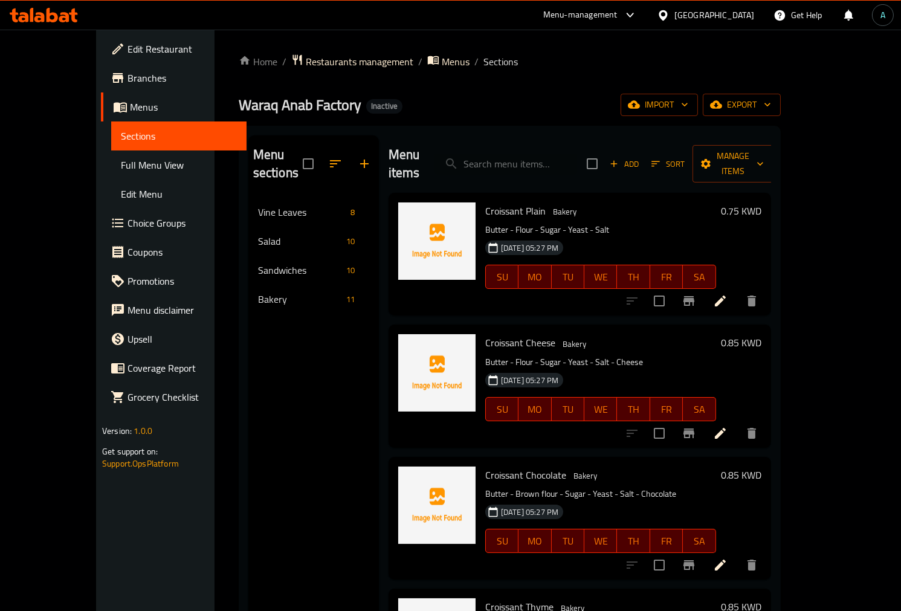
click at [641, 157] on span "Add" at bounding box center [624, 164] width 33 height 14
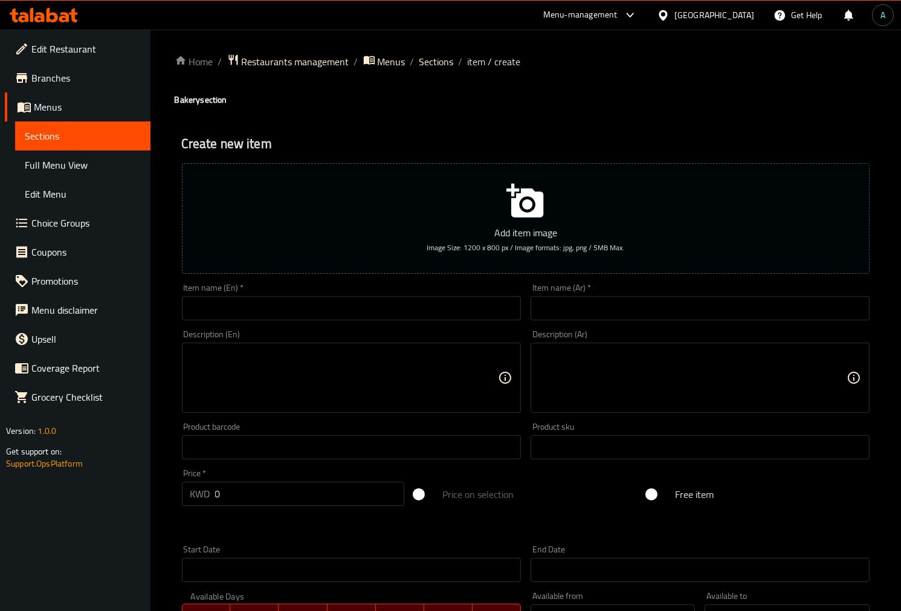
click at [276, 313] on input "text" at bounding box center [351, 308] width 339 height 24
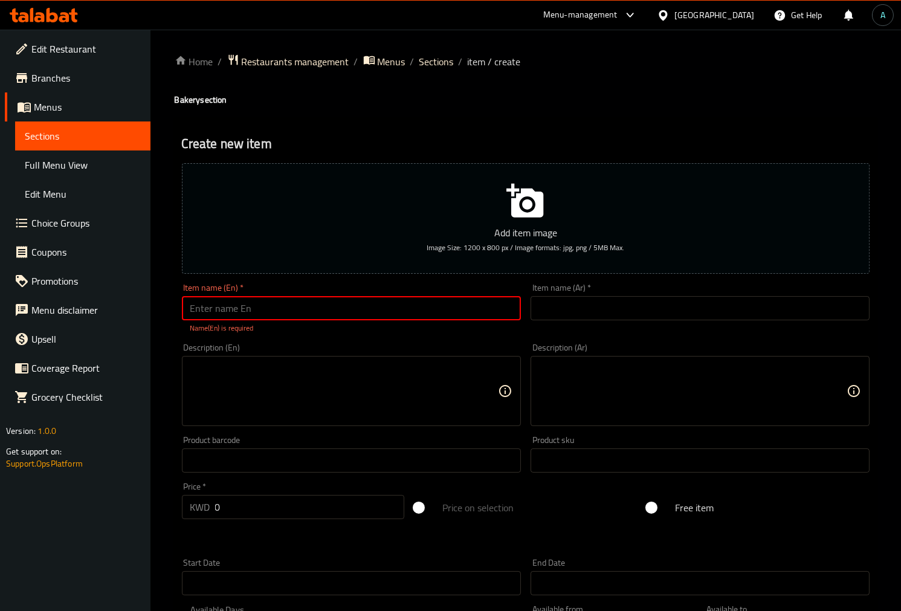
click at [436, 299] on input "text" at bounding box center [351, 308] width 339 height 24
paste input "Fatayer Box"
type input "Fatayer Box"
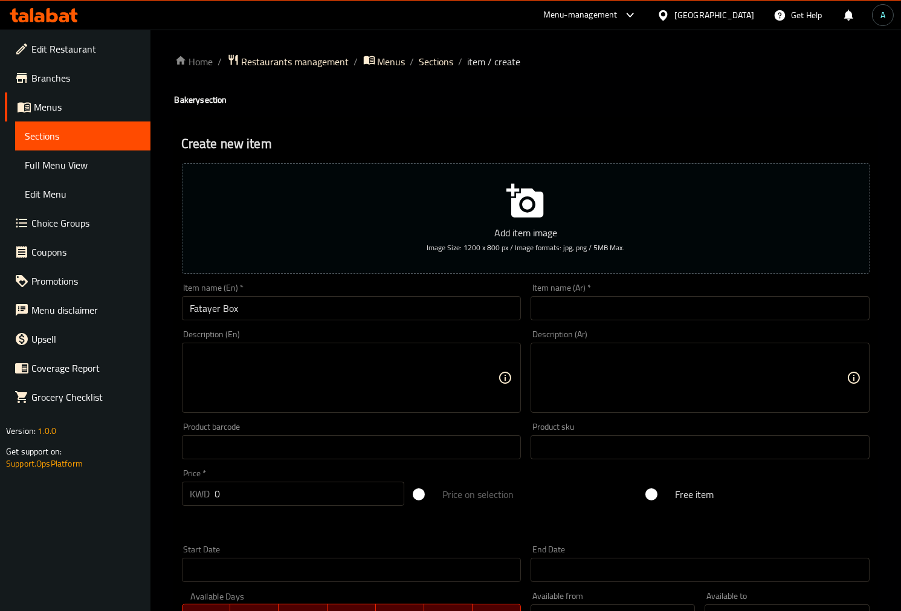
click at [647, 322] on div "Item name (Ar)   * Item name (Ar) *" at bounding box center [700, 302] width 349 height 47
drag, startPoint x: 639, startPoint y: 316, endPoint x: 467, endPoint y: 337, distance: 173.7
click at [639, 316] on input "text" at bounding box center [700, 308] width 339 height 24
paste input "بوكس فطائر"
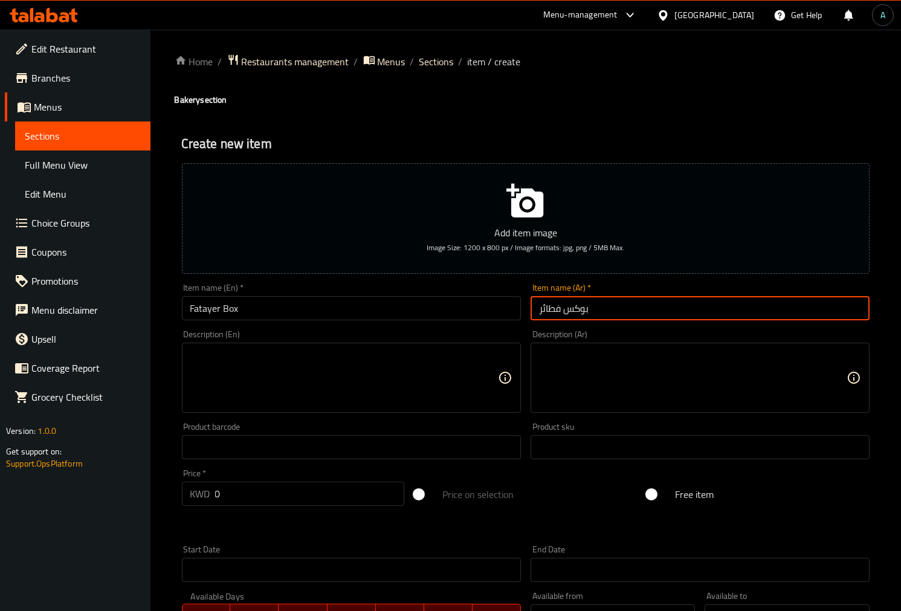
type input "بوكس فطائر"
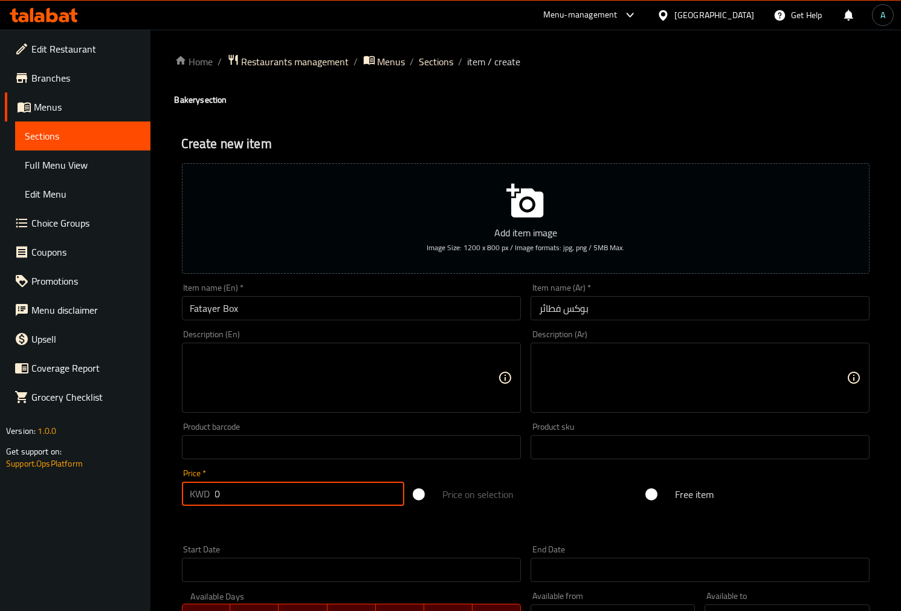
drag, startPoint x: 258, startPoint y: 487, endPoint x: 210, endPoint y: 481, distance: 48.1
click at [210, 490] on div "KWD 0 Price *" at bounding box center [293, 494] width 223 height 24
type input "6"
click at [560, 354] on textarea at bounding box center [693, 377] width 308 height 57
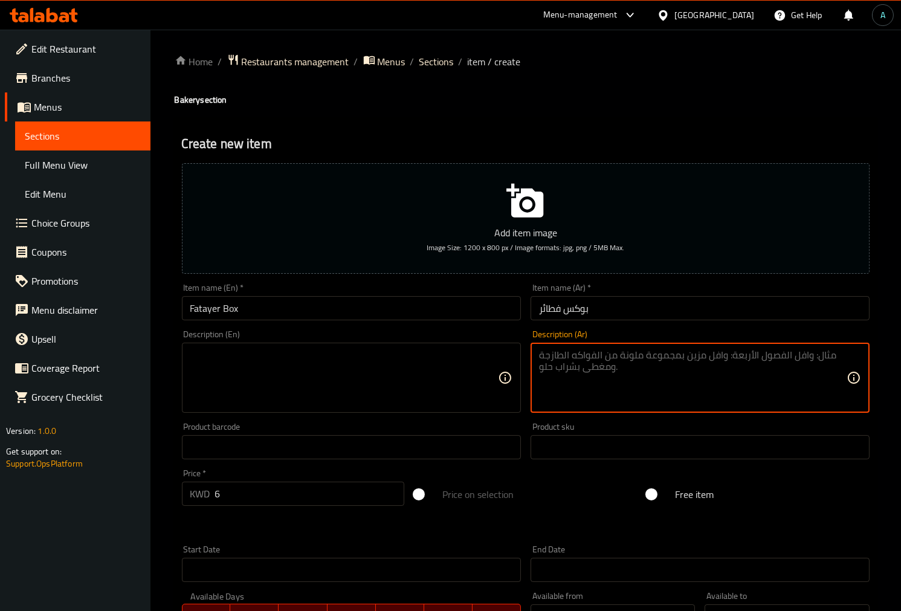
paste textarea "طحين - زبدة - بيض - سكر - خميرة - ملح - زعتر - جبنة - باذنجان - سبانخ - لبنة - …"
type textarea "طحين - زبدة - بيض - سكر - خميرة - ملح - زعتر - جبنة - باذنجان - سبانخ - لبنة - …"
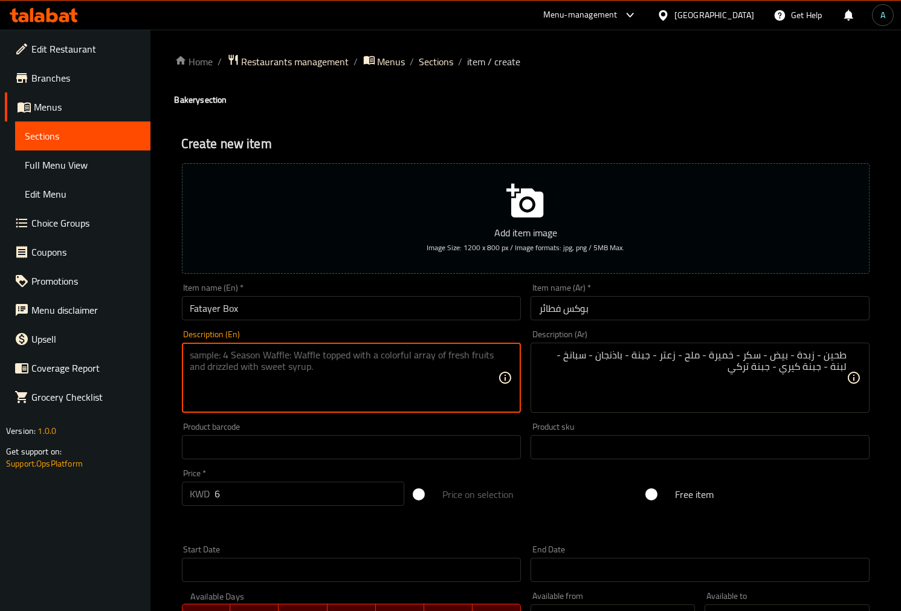
click at [447, 370] on textarea at bounding box center [344, 377] width 308 height 57
paste textarea "Flour - Butter - Eggs - Sugar - Yeast - Salt - Thyme - Cheese - Eggplant - Spin…"
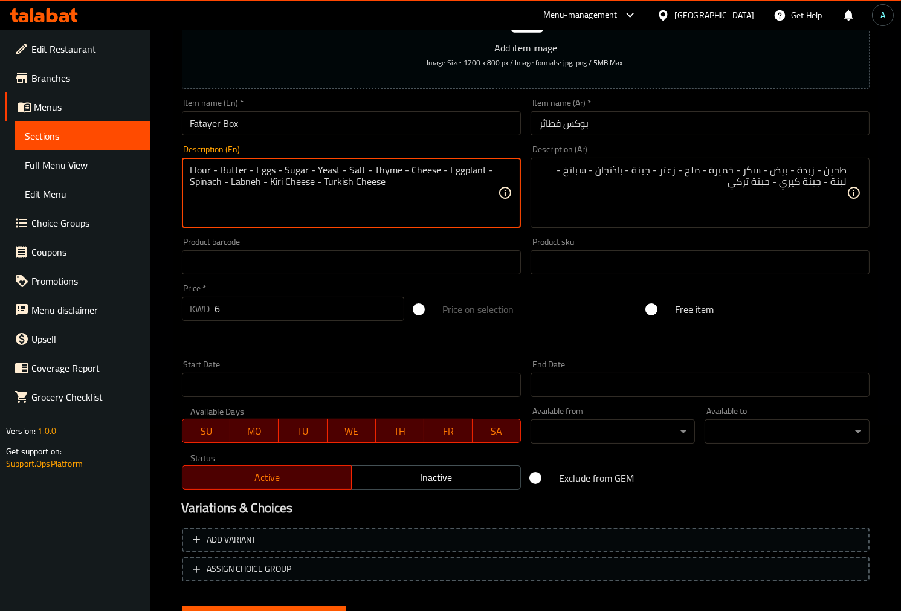
scroll to position [241, 0]
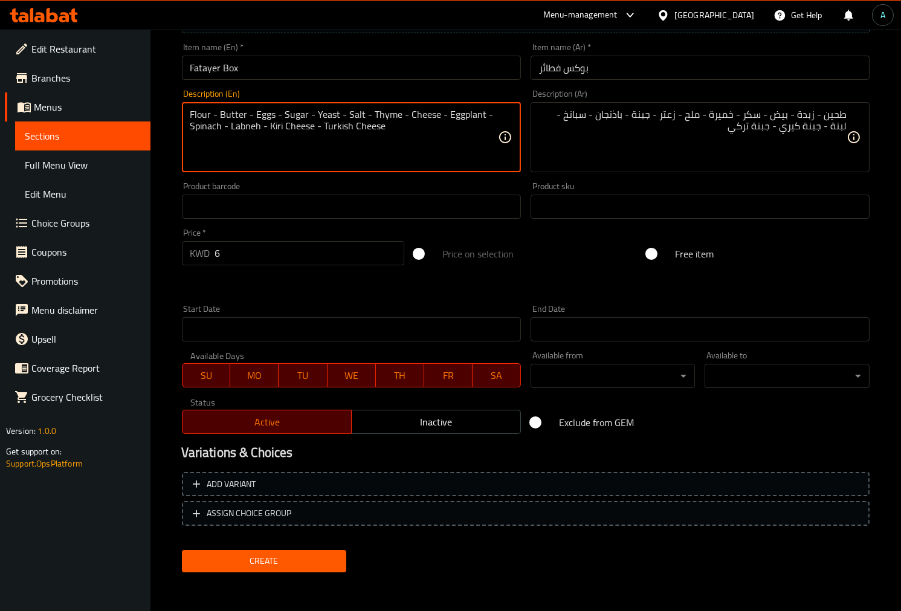
type textarea "Flour - Butter - Eggs - Sugar - Yeast - Salt - Thyme - Cheese - Eggplant - Spin…"
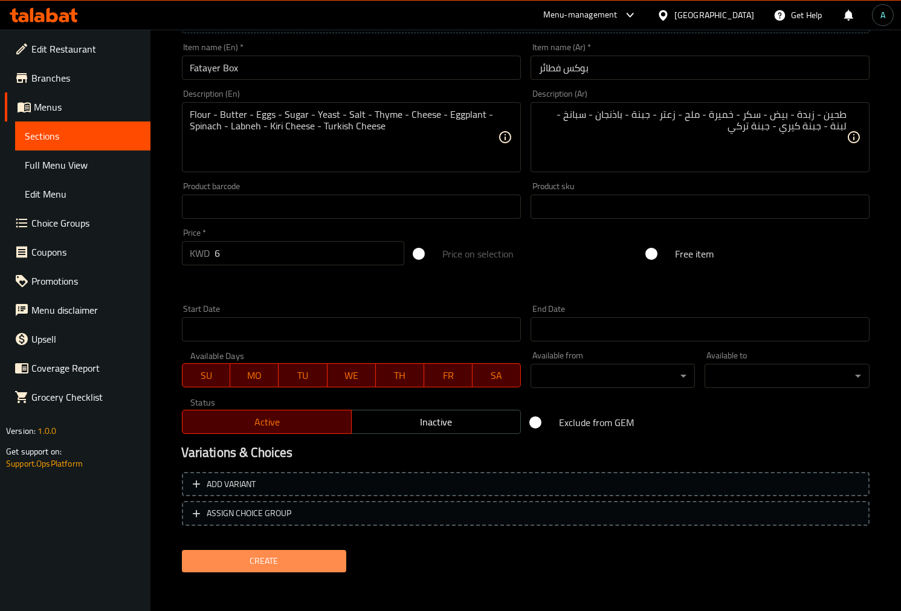
click at [293, 554] on span "Create" at bounding box center [265, 561] width 146 height 15
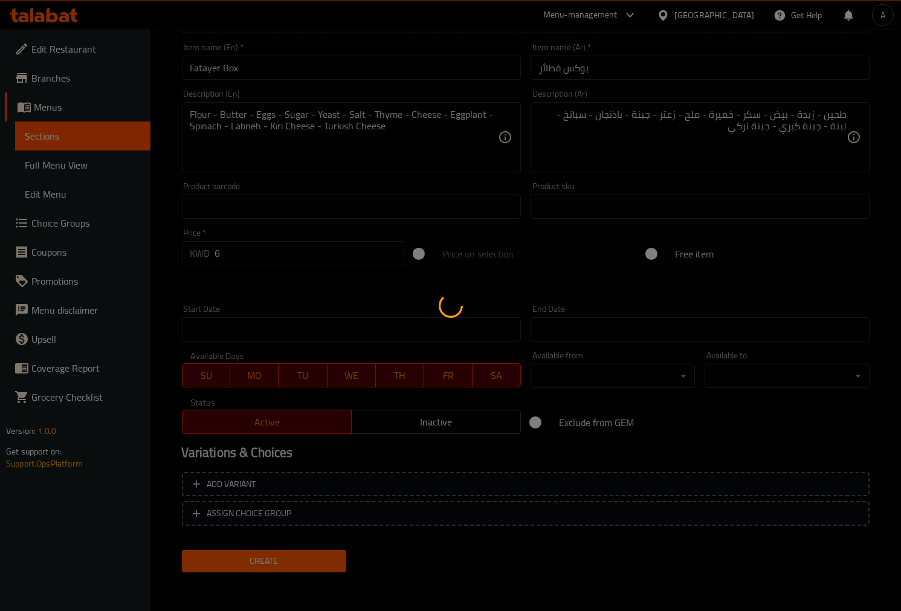
type input "0"
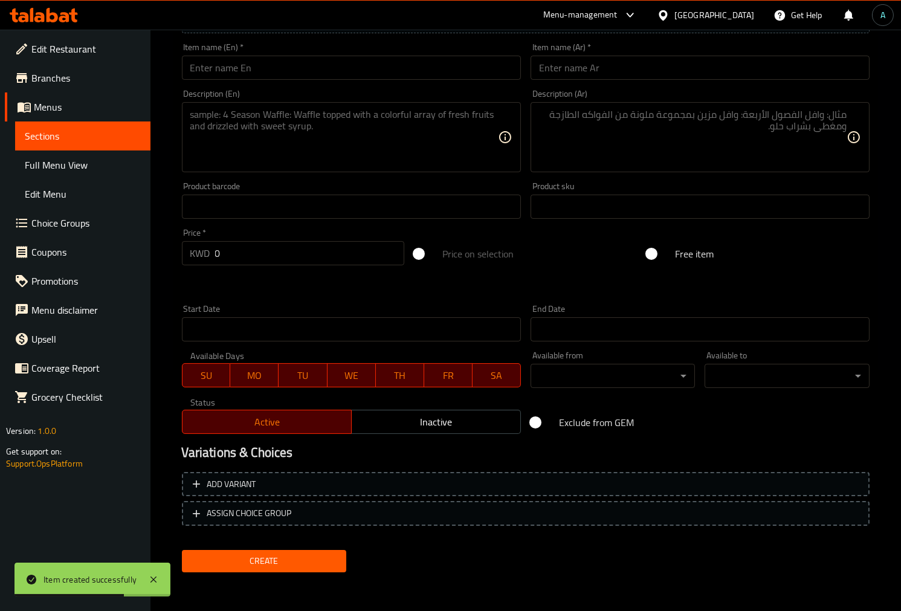
click at [68, 128] on link "Sections" at bounding box center [82, 136] width 135 height 29
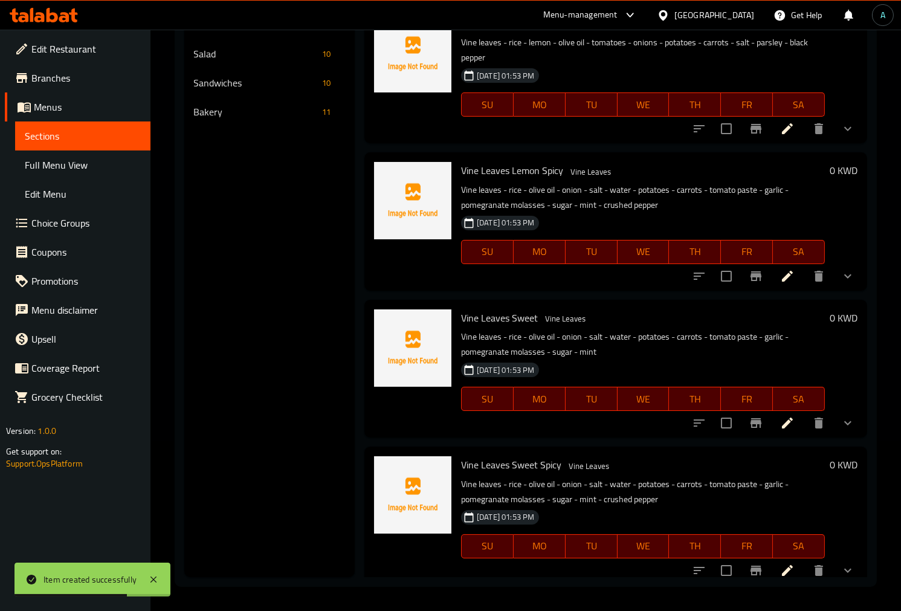
scroll to position [169, 0]
click at [262, 103] on div "Bakery 12" at bounding box center [269, 111] width 171 height 29
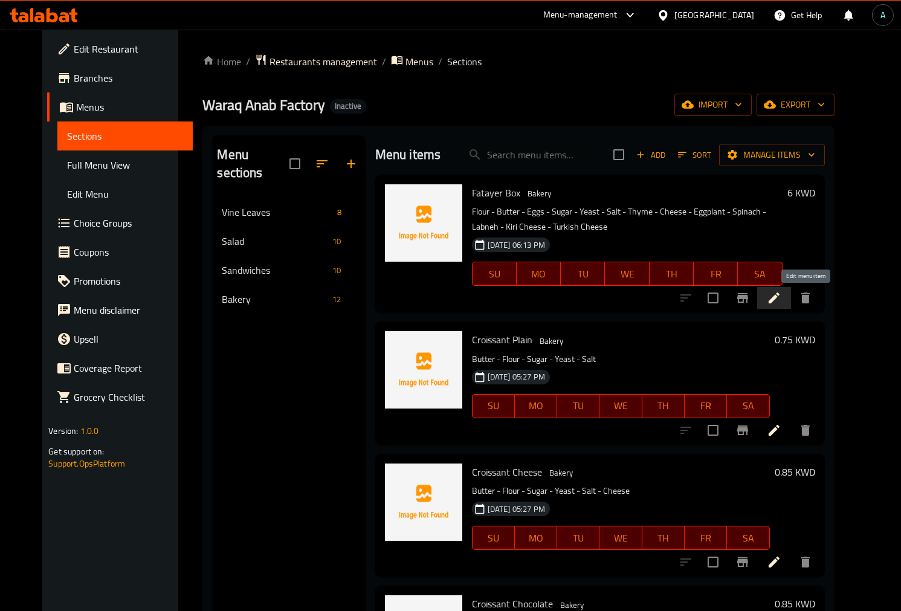
click at [780, 299] on icon at bounding box center [774, 298] width 11 height 11
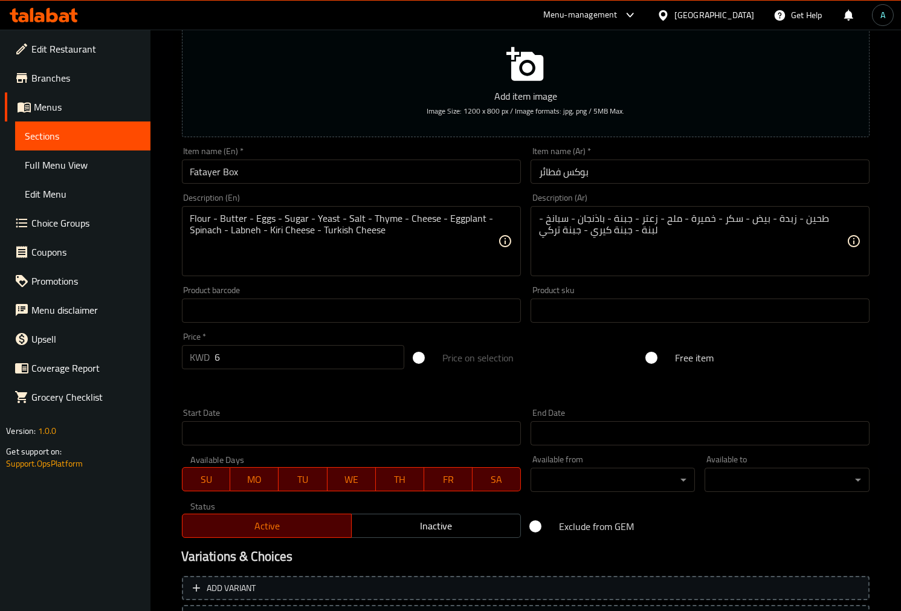
scroll to position [241, 0]
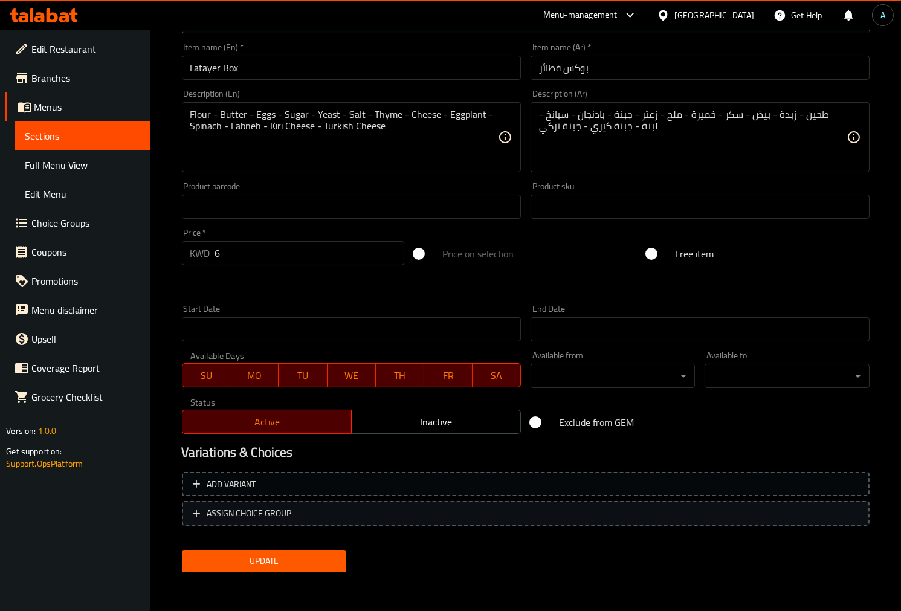
click at [264, 511] on span "ASSIGN CHOICE GROUP" at bounding box center [249, 513] width 85 height 15
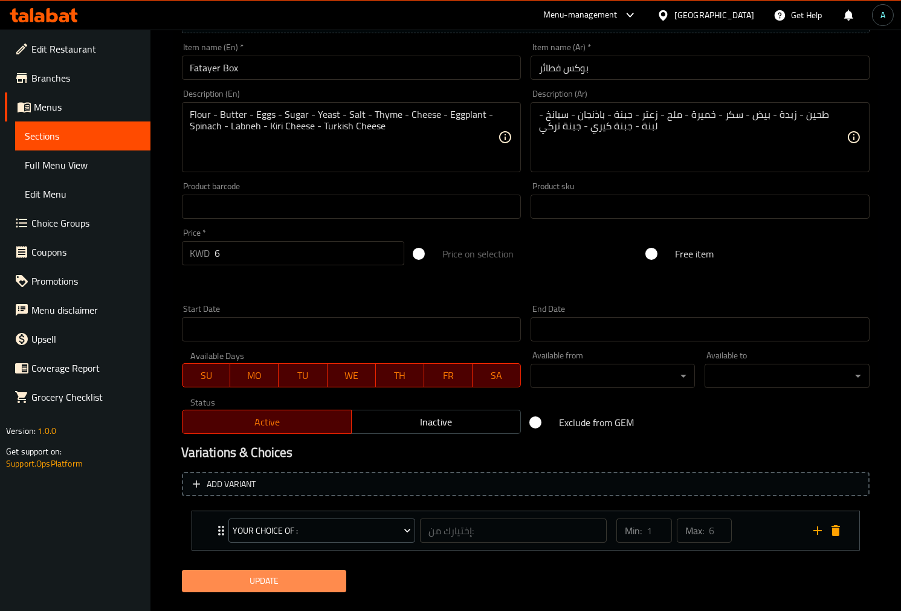
click at [259, 570] on button "Update" at bounding box center [264, 581] width 165 height 22
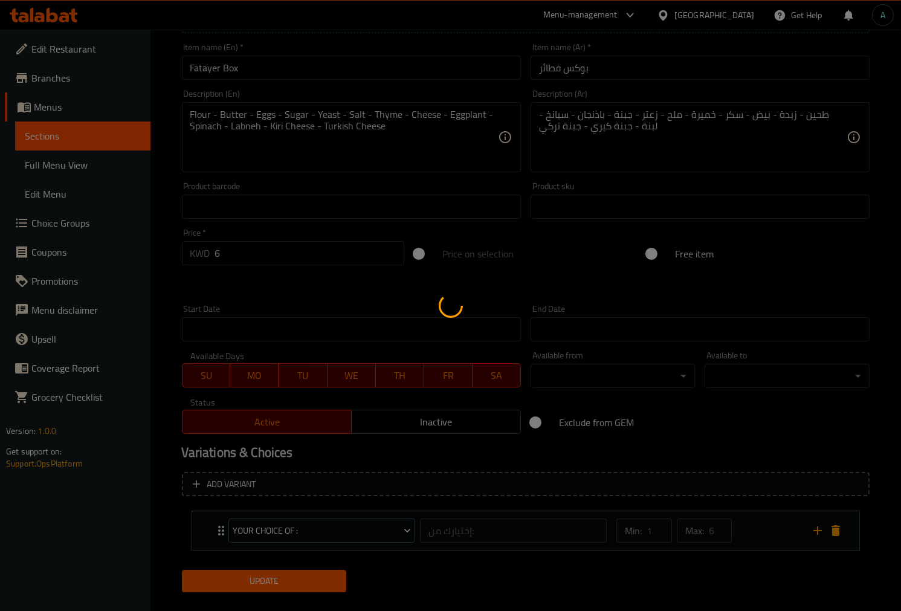
click at [222, 531] on div at bounding box center [450, 305] width 901 height 611
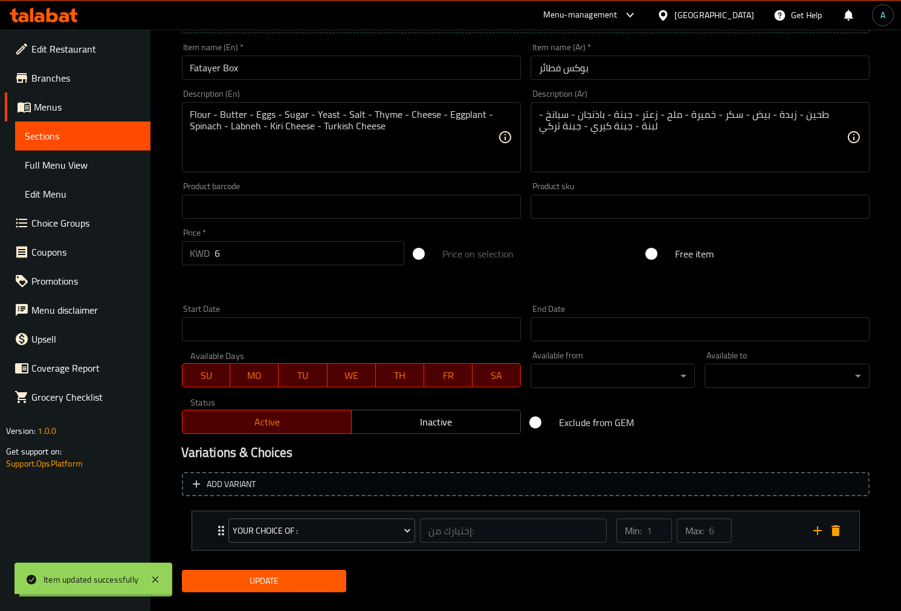
click at [221, 531] on div "your choice of : إختيارك من: ​" at bounding box center [418, 530] width 394 height 39
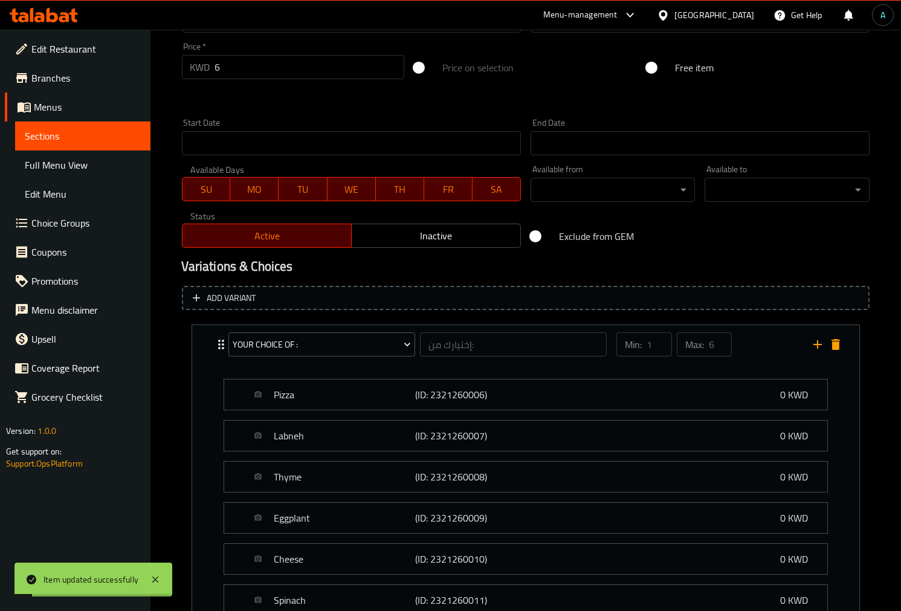
scroll to position [510, 0]
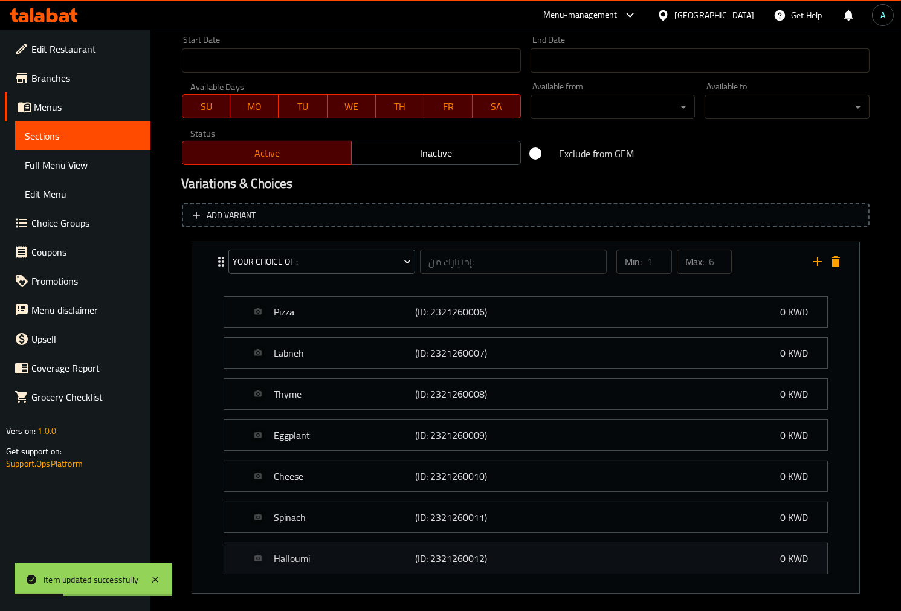
click at [297, 565] on p "Halloumi" at bounding box center [344, 558] width 141 height 15
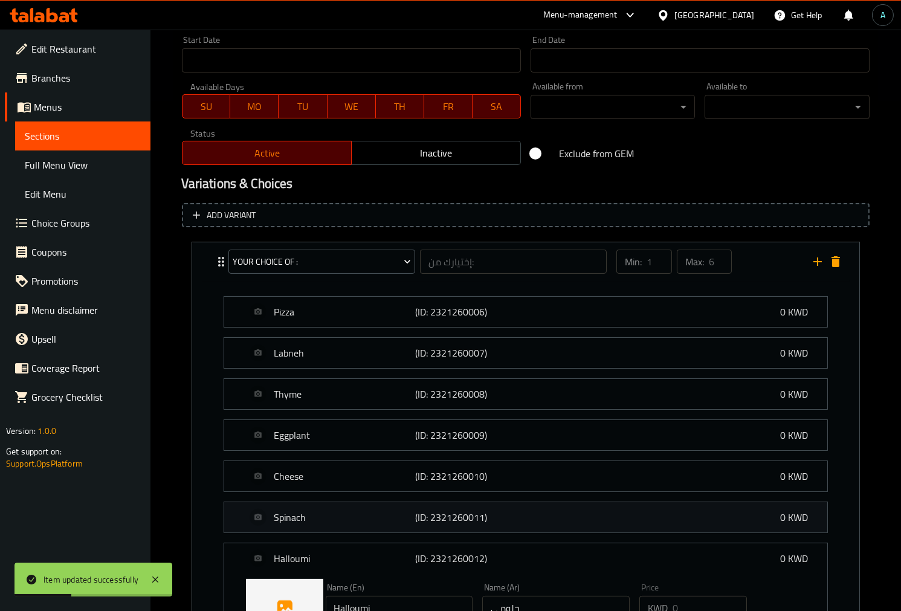
click at [299, 520] on p "Spinach" at bounding box center [344, 517] width 141 height 15
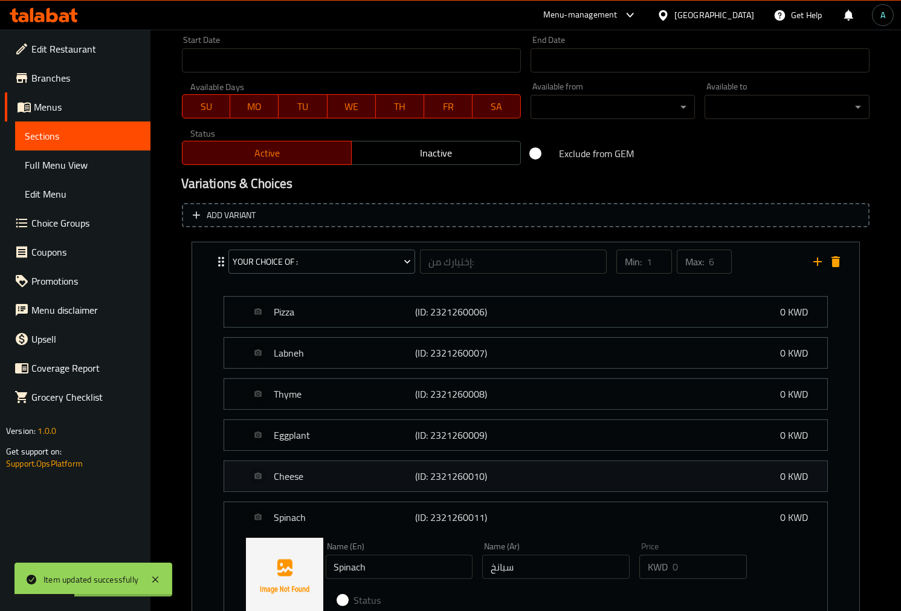
click at [311, 482] on p "Cheese" at bounding box center [344, 476] width 141 height 15
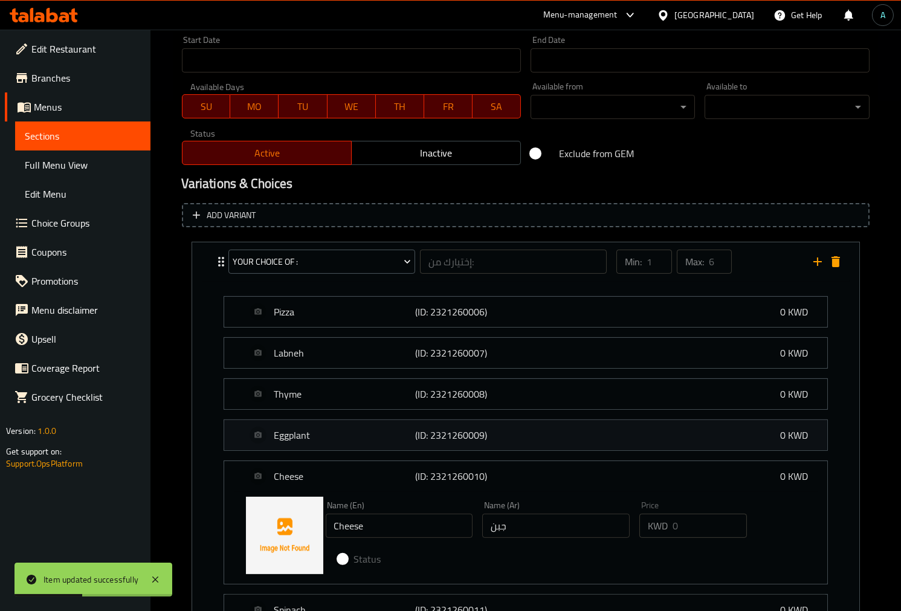
click at [323, 443] on div "Eggplant (ID: 2321260009) 0 KWD" at bounding box center [529, 435] width 567 height 30
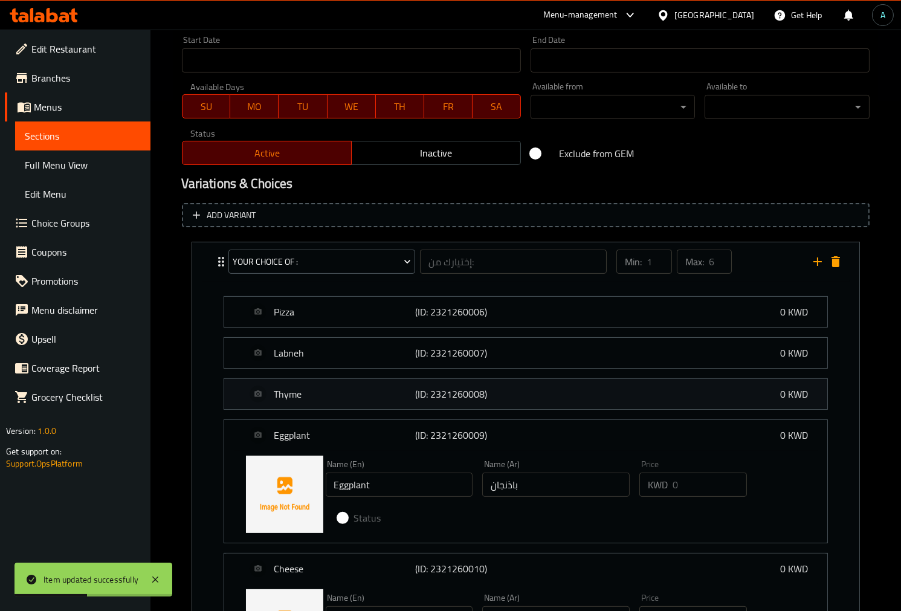
click at [339, 393] on p "Thyme" at bounding box center [344, 394] width 141 height 15
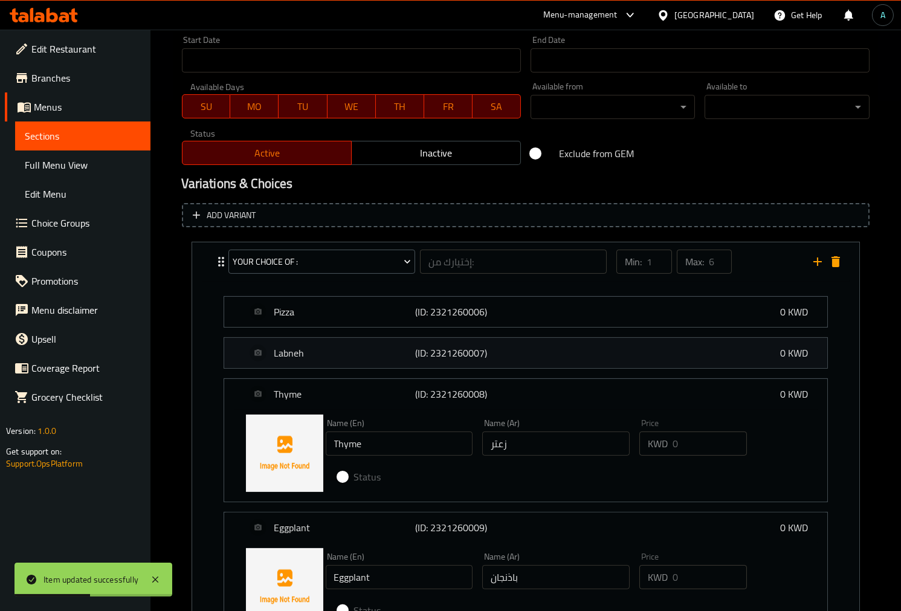
click at [348, 353] on p "Labneh" at bounding box center [344, 353] width 141 height 15
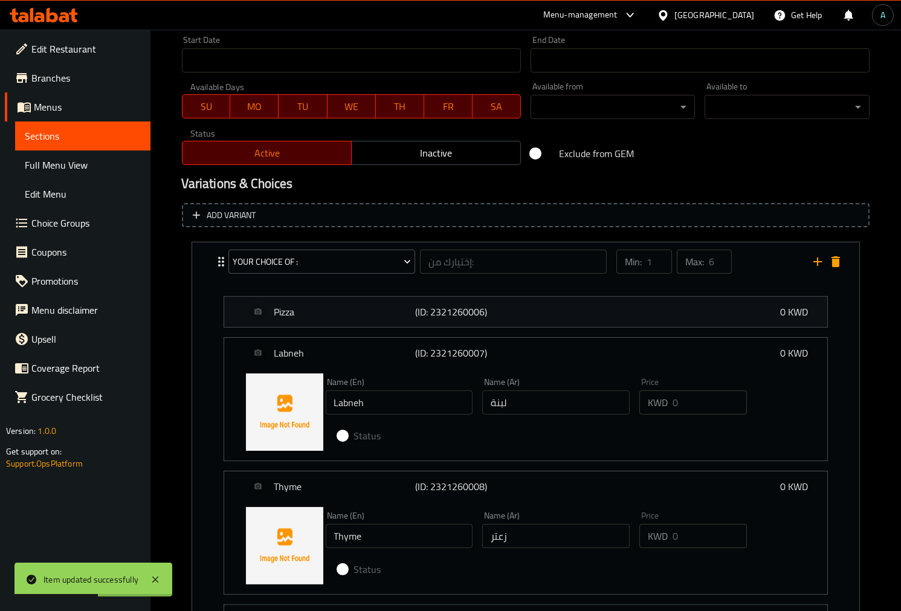
click at [361, 306] on p "Pizza" at bounding box center [344, 312] width 141 height 15
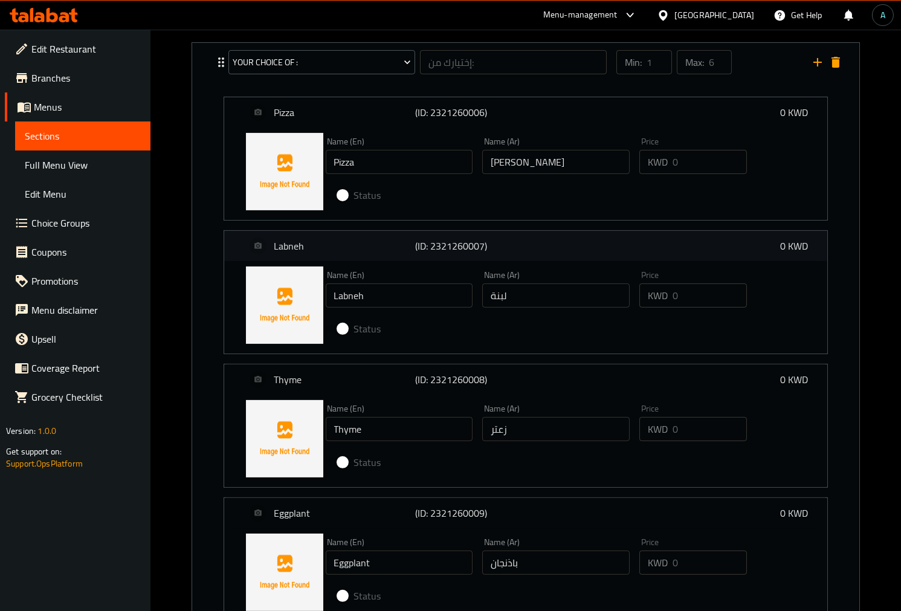
scroll to position [685, 0]
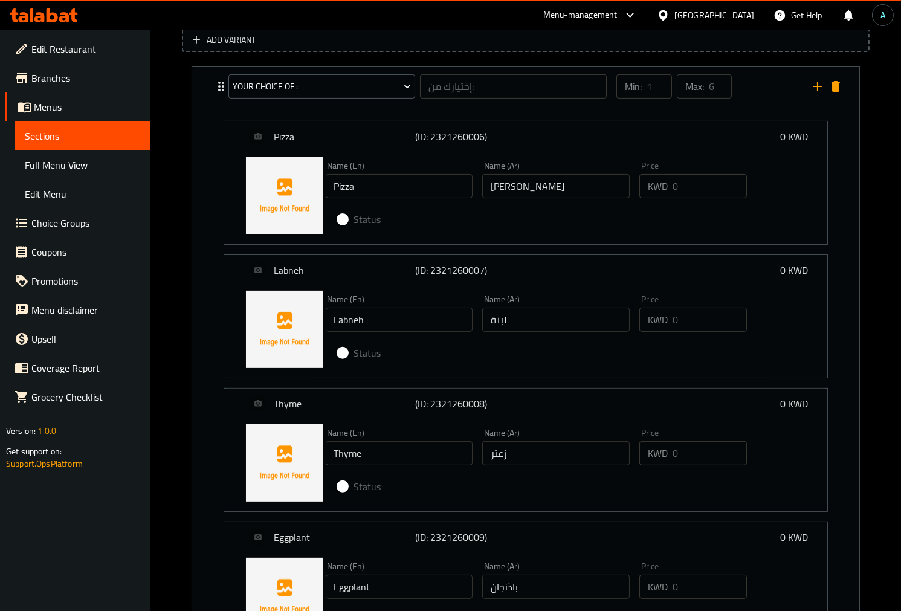
click at [74, 161] on span "Full Menu View" at bounding box center [83, 165] width 116 height 15
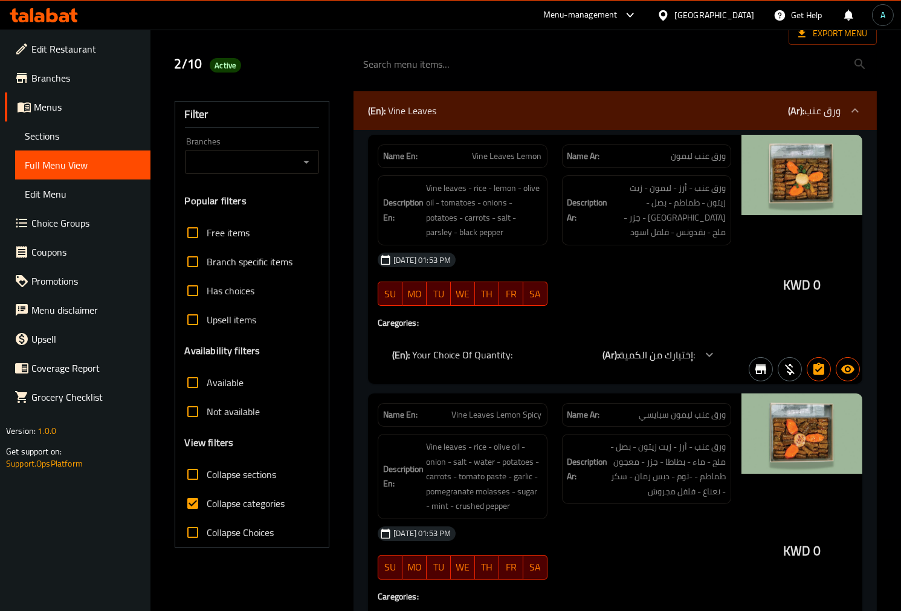
scroll to position [201, 0]
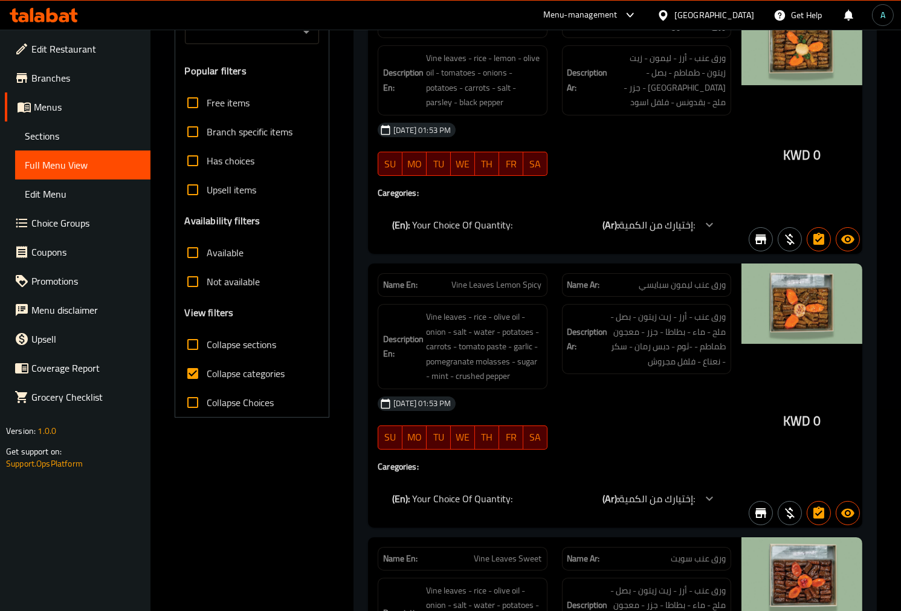
click at [244, 370] on span "Collapse categories" at bounding box center [246, 373] width 78 height 15
click at [207, 370] on input "Collapse categories" at bounding box center [192, 373] width 29 height 29
checkbox input "false"
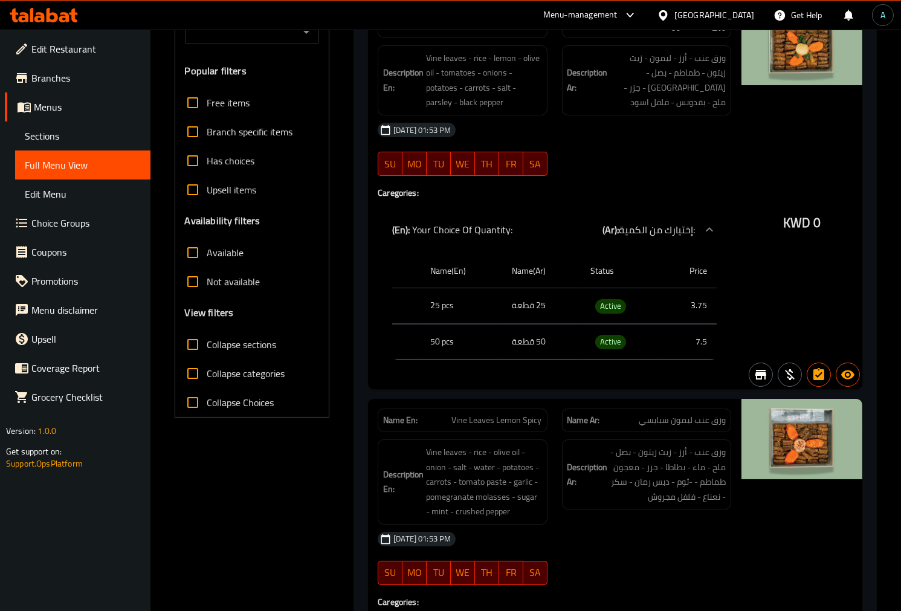
click at [609, 345] on span "Active" at bounding box center [610, 342] width 31 height 14
copy span "Active"
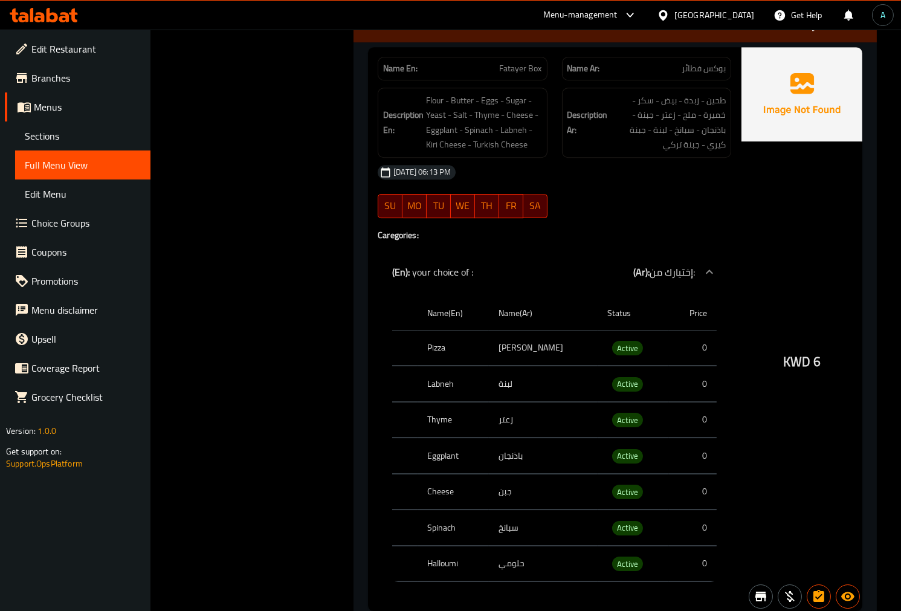
scroll to position [6934, 0]
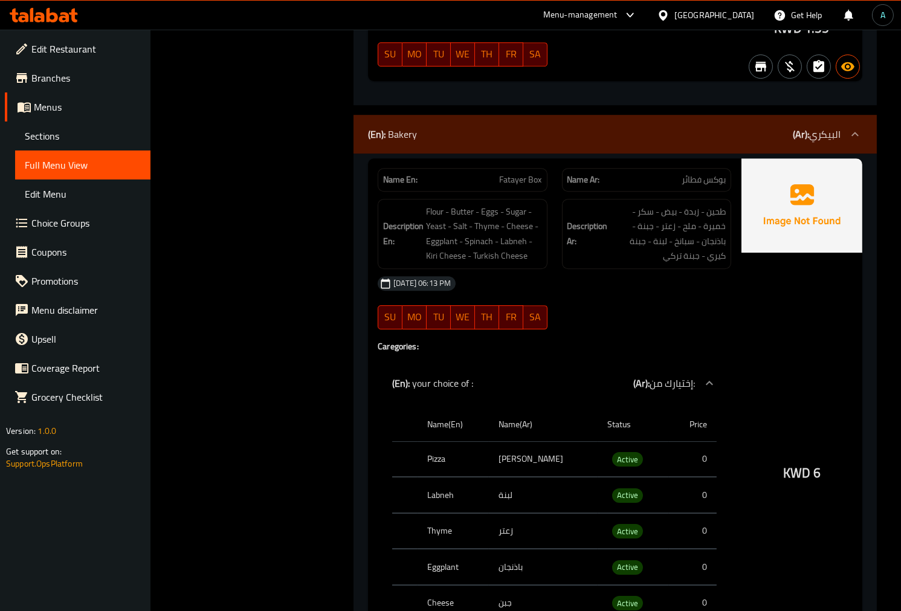
scroll to position [6665, 0]
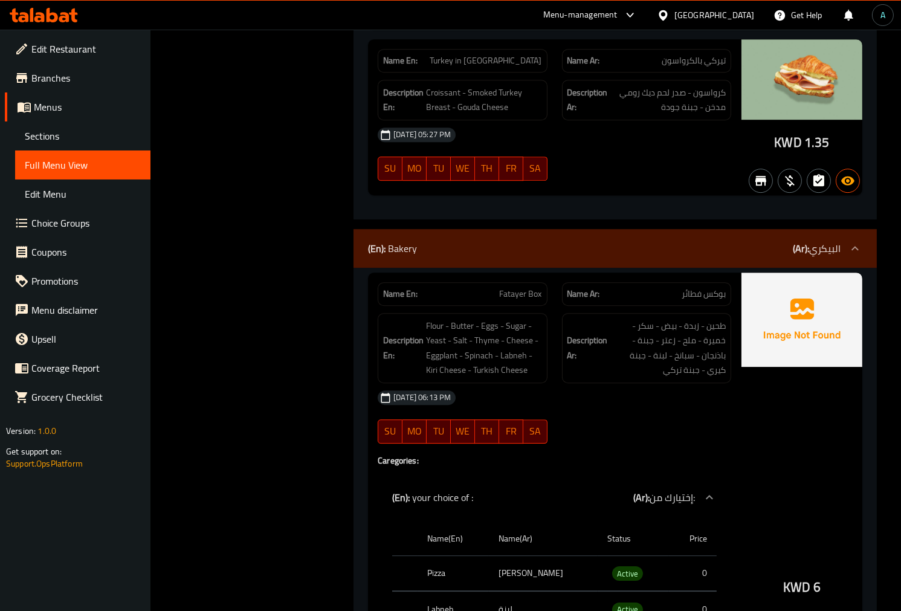
click at [509, 288] on span "Fatayer Box" at bounding box center [521, 294] width 42 height 13
copy span "Fatayer Box"
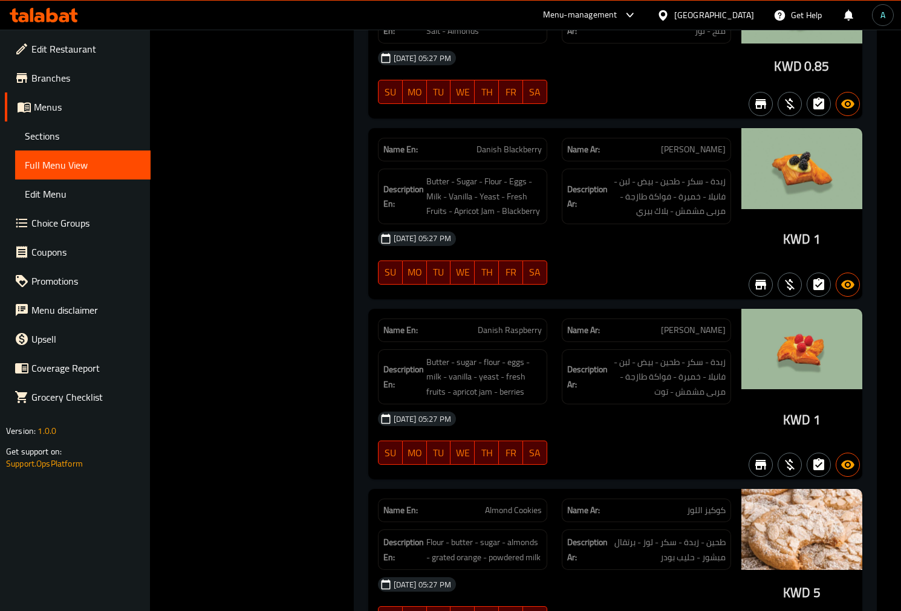
scroll to position [0, 0]
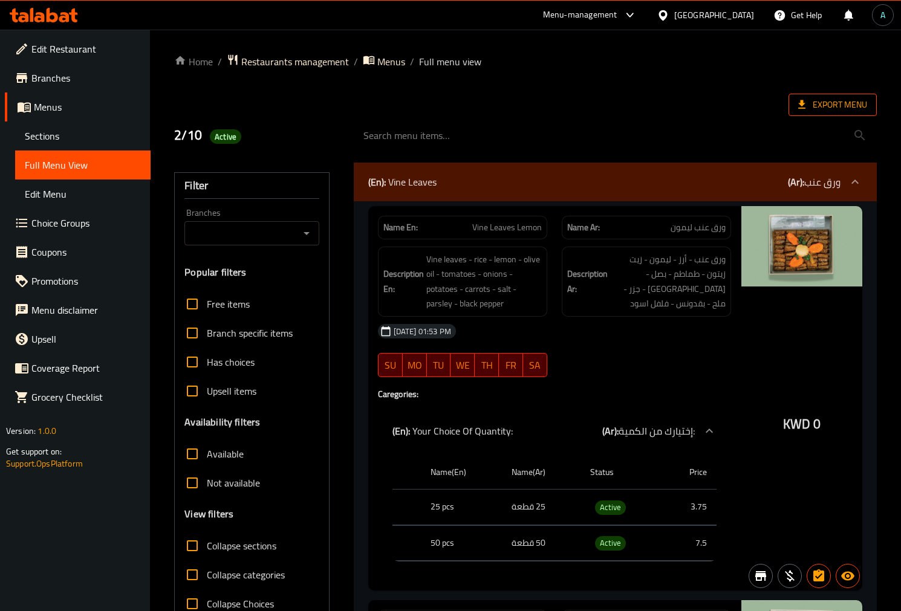
click at [804, 111] on icon at bounding box center [802, 105] width 12 height 12
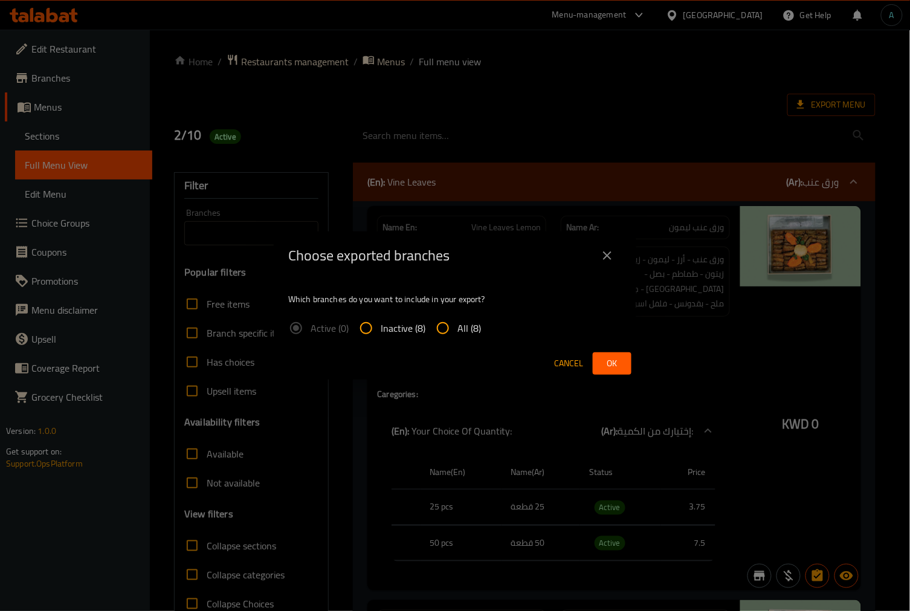
click at [480, 325] on div "Active (0) Inactive (8) All (8)" at bounding box center [389, 328] width 203 height 29
click at [476, 331] on span "All (8)" at bounding box center [470, 328] width 24 height 15
click at [458, 331] on input "All (8)" at bounding box center [443, 328] width 29 height 29
radio input "true"
click at [609, 366] on span "Ok" at bounding box center [612, 363] width 19 height 15
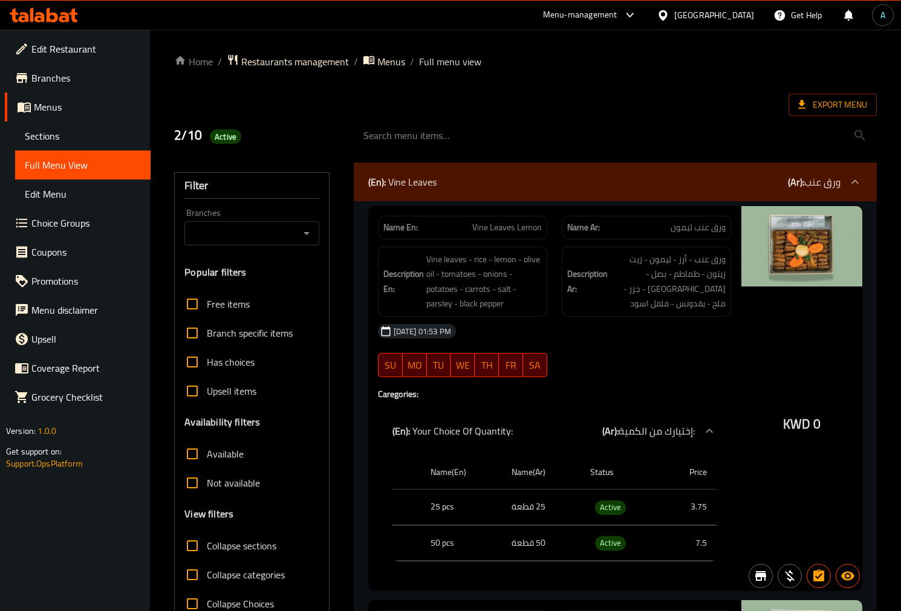
click at [40, 26] on div at bounding box center [44, 15] width 88 height 24
click at [41, 22] on div at bounding box center [44, 15] width 88 height 24
click at [42, 18] on icon at bounding box center [39, 17] width 10 height 10
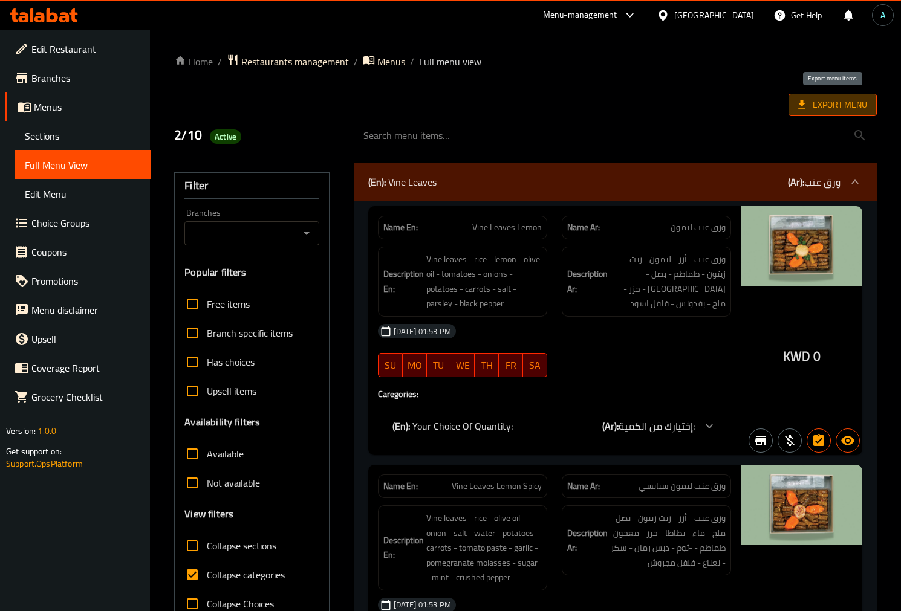
click at [820, 104] on span "Export Menu" at bounding box center [832, 104] width 69 height 15
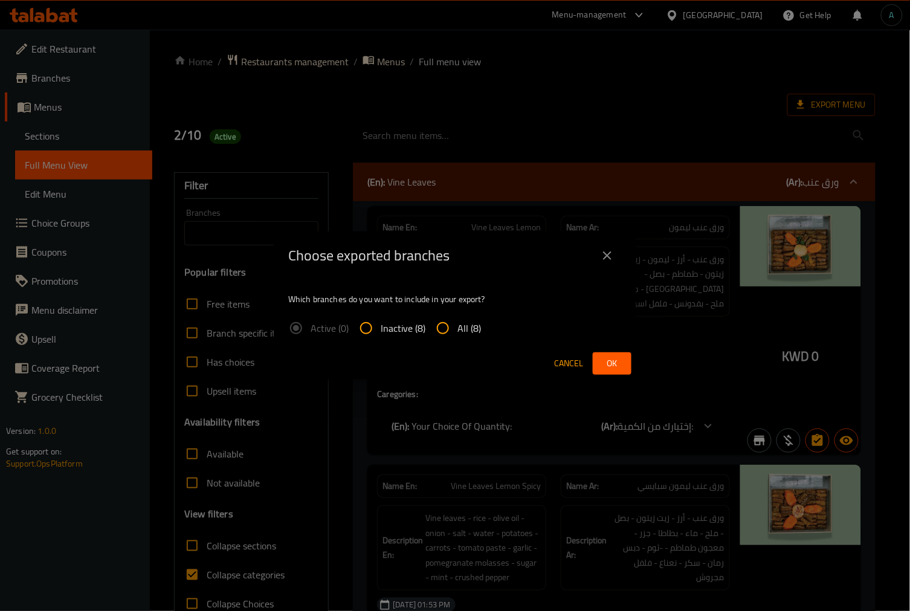
click at [452, 326] on input "All (8)" at bounding box center [443, 328] width 29 height 29
radio input "true"
click at [625, 363] on button "Ok" at bounding box center [612, 363] width 39 height 22
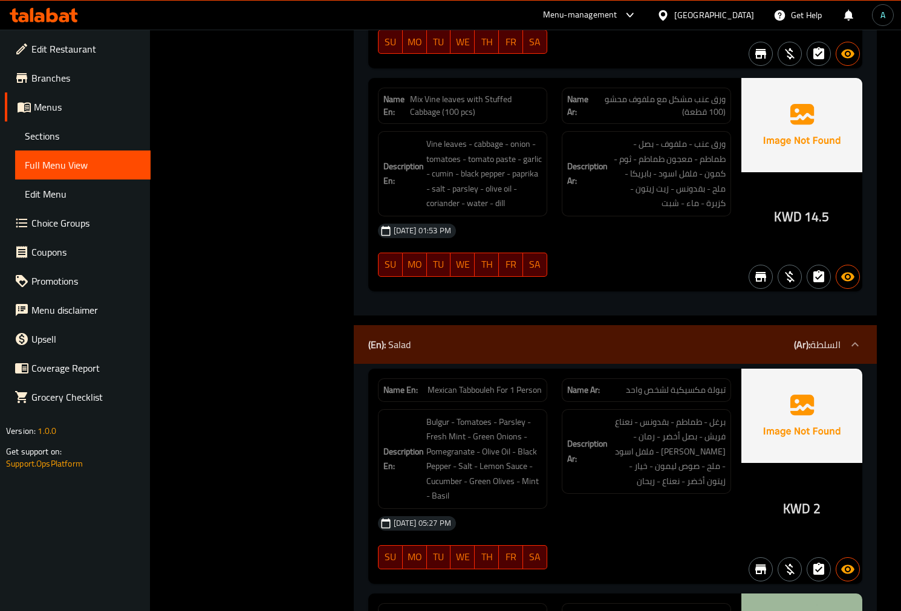
scroll to position [1948, 0]
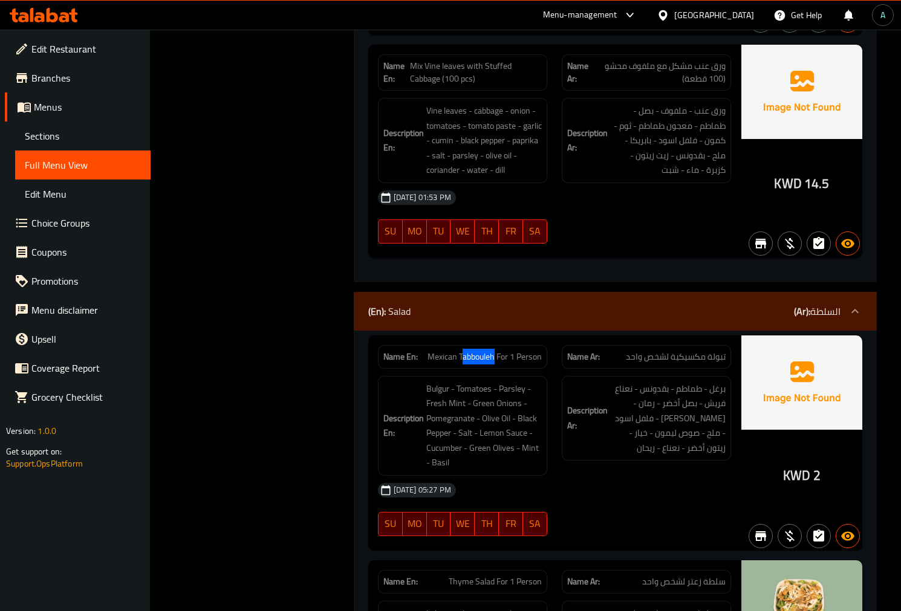
drag, startPoint x: 460, startPoint y: 357, endPoint x: 470, endPoint y: 363, distance: 11.9
click at [493, 363] on span "Mexican Tabbouleh For 1 Person" at bounding box center [484, 357] width 114 height 13
click at [467, 363] on span "Mexican Tabbouleh For 1 Person" at bounding box center [484, 357] width 114 height 13
drag, startPoint x: 459, startPoint y: 360, endPoint x: 493, endPoint y: 365, distance: 34.2
click at [493, 365] on div "Name En: Mexican Tabbouleh For 1 Person" at bounding box center [462, 357] width 169 height 24
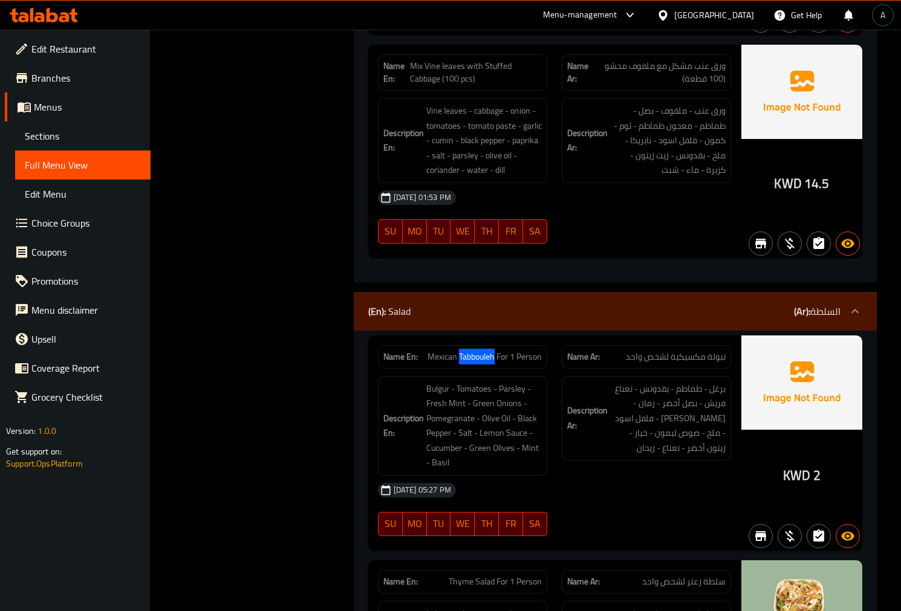
copy span "Tabbouleh"
click at [431, 354] on span "Mexican Tabbouleh For 1 Person" at bounding box center [484, 357] width 114 height 13
drag, startPoint x: 431, startPoint y: 354, endPoint x: 469, endPoint y: 355, distance: 38.1
click at [469, 355] on span "Mexican Tabbouleh For 1 Person" at bounding box center [484, 357] width 114 height 13
copy span "Mexican Tabbouleh"
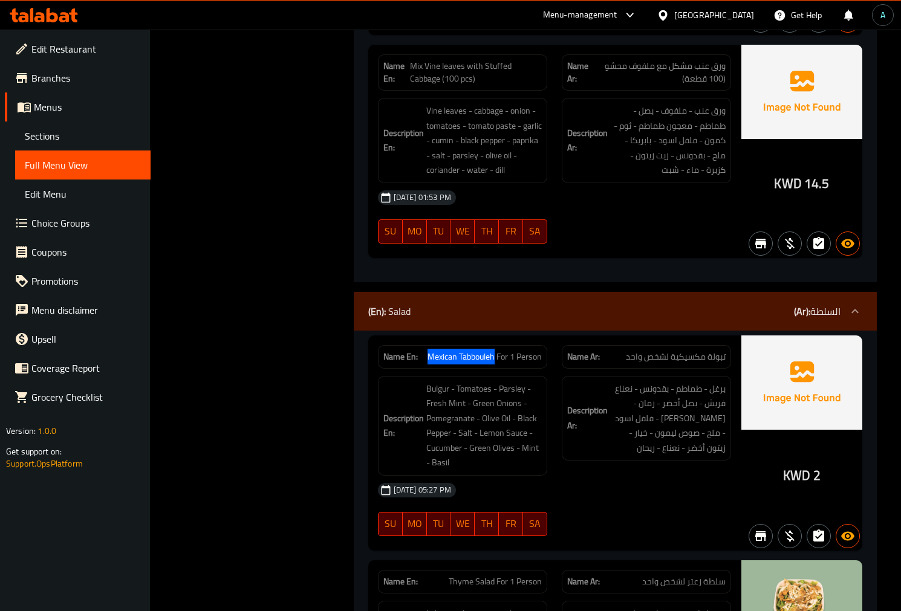
click at [52, 140] on span "Sections" at bounding box center [83, 136] width 116 height 15
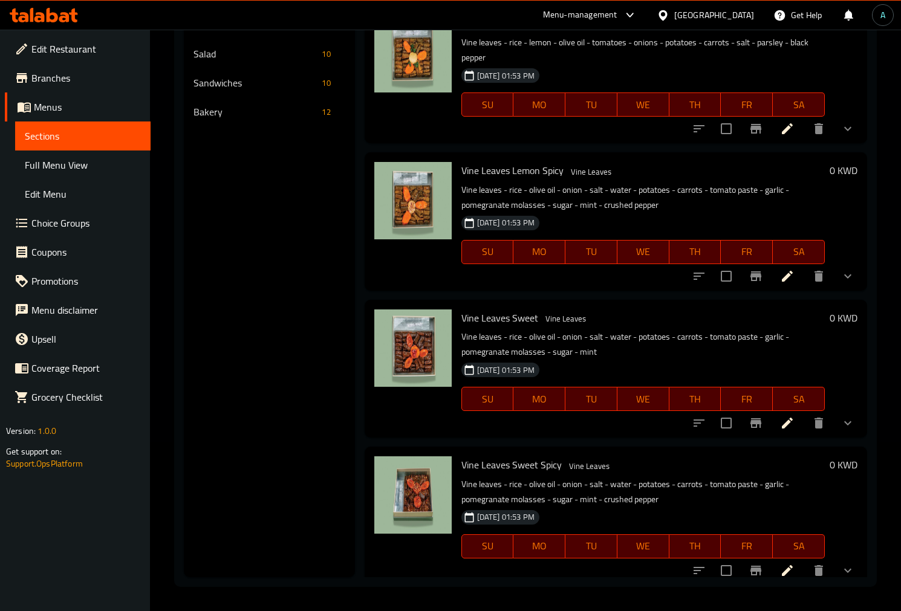
scroll to position [169, 0]
click at [224, 62] on div "Salad 10" at bounding box center [269, 53] width 170 height 29
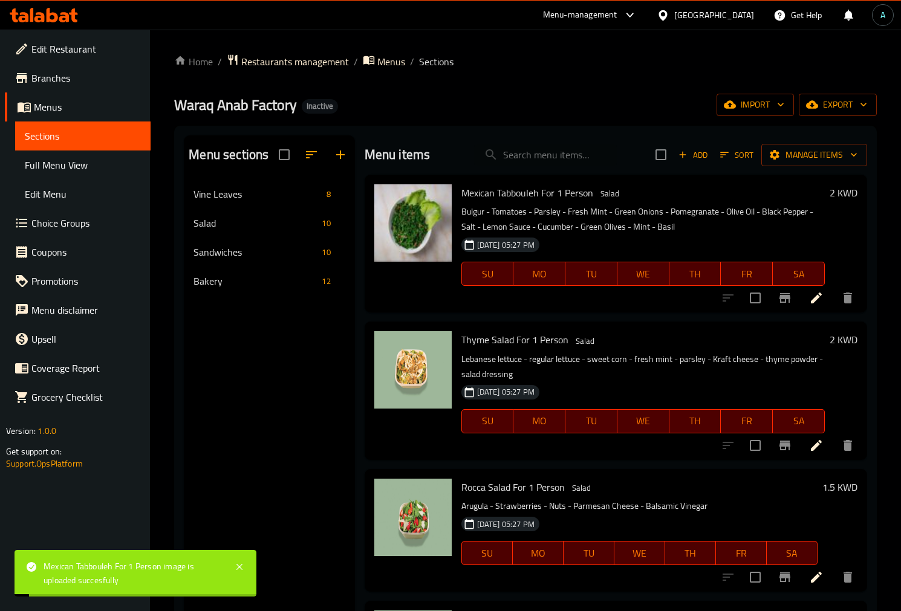
click at [44, 161] on span "Full Menu View" at bounding box center [83, 165] width 116 height 15
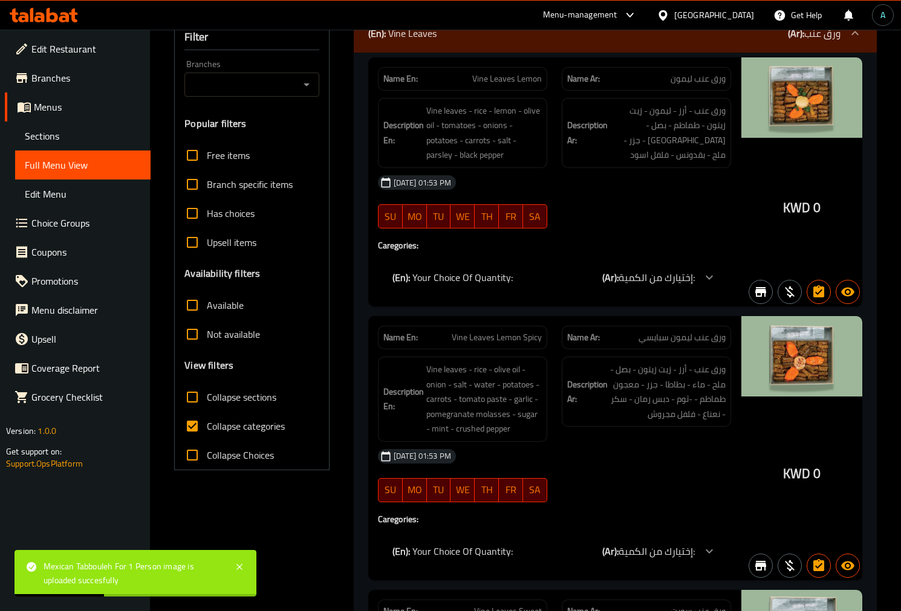
scroll to position [268, 0]
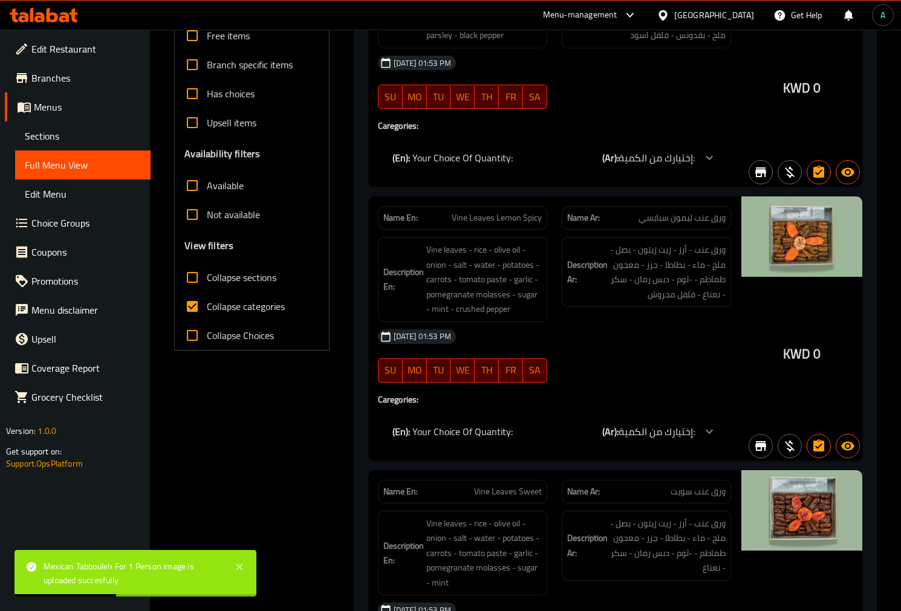
click at [216, 310] on span "Collapse categories" at bounding box center [246, 306] width 78 height 15
click at [207, 310] on input "Collapse categories" at bounding box center [192, 306] width 29 height 29
checkbox input "false"
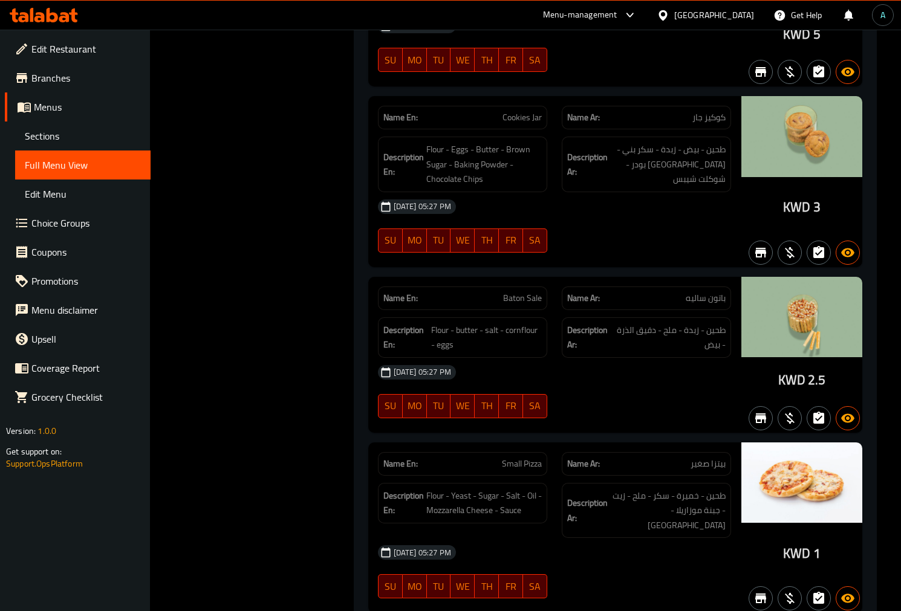
scroll to position [0, 0]
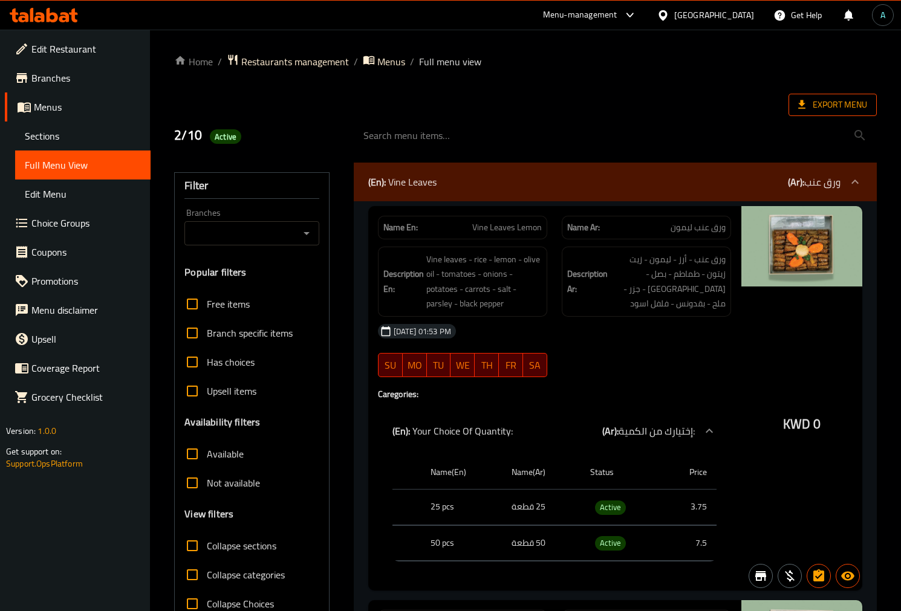
click at [832, 110] on span "Export Menu" at bounding box center [832, 104] width 69 height 15
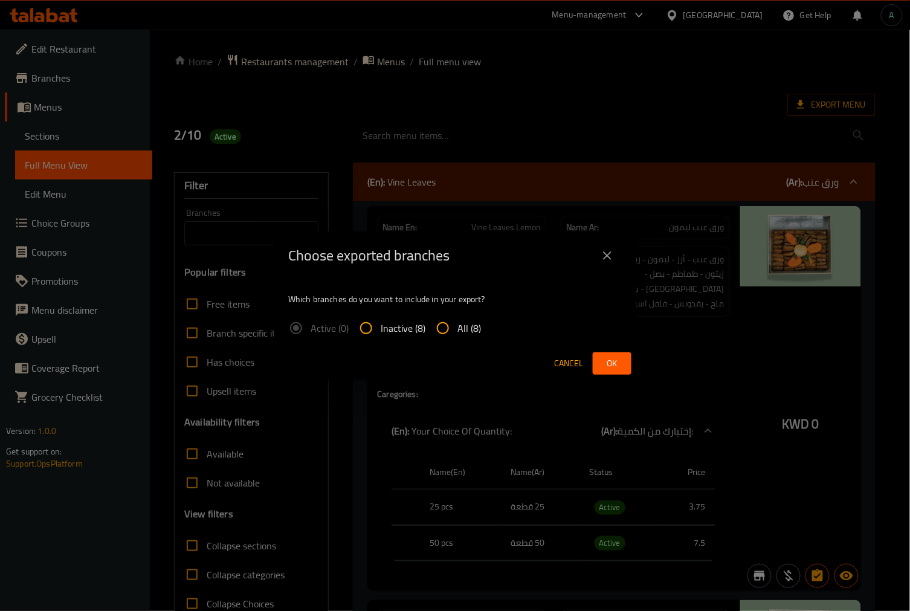
click at [476, 326] on span "All (8)" at bounding box center [470, 328] width 24 height 15
click at [458, 326] on input "All (8)" at bounding box center [443, 328] width 29 height 29
radio input "true"
click at [597, 363] on button "Ok" at bounding box center [612, 363] width 39 height 22
